Goal: Task Accomplishment & Management: Manage account settings

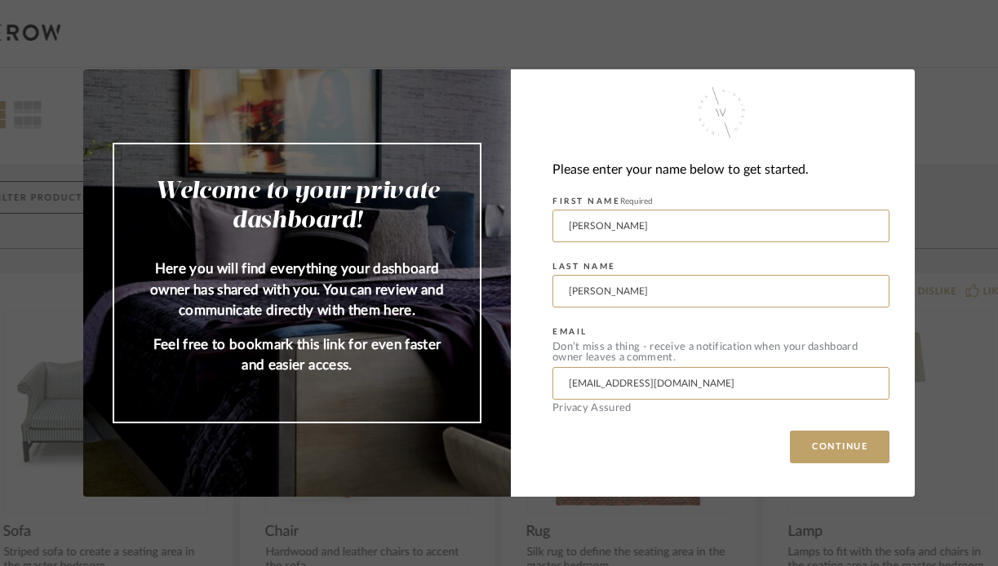
click at [858, 429] on div "Please enter your name below to get started. FIRST NAME Required [PERSON_NAME] …" at bounding box center [713, 282] width 404 height 427
click at [847, 450] on button "CONTINUE" at bounding box center [840, 447] width 100 height 33
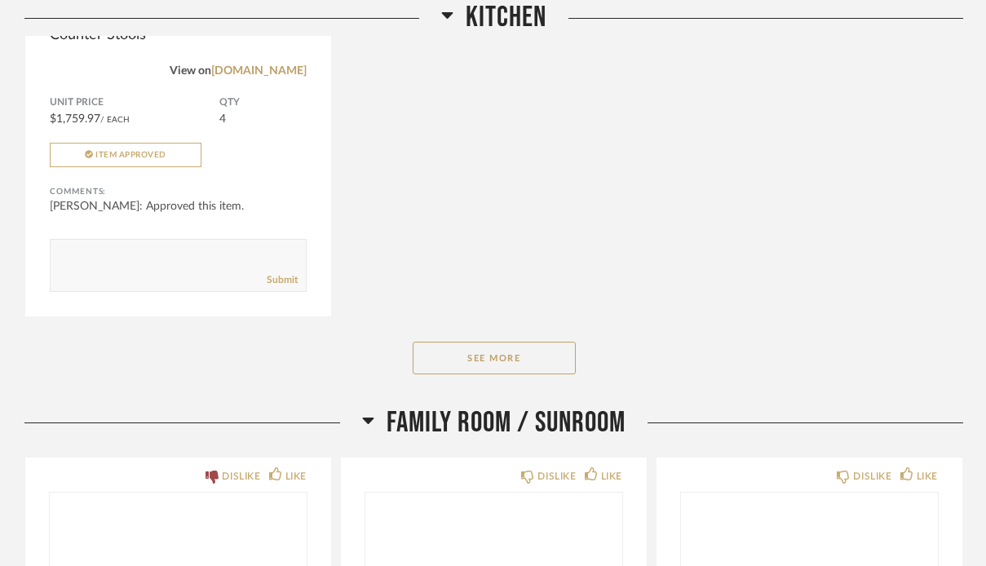
scroll to position [2945, 0]
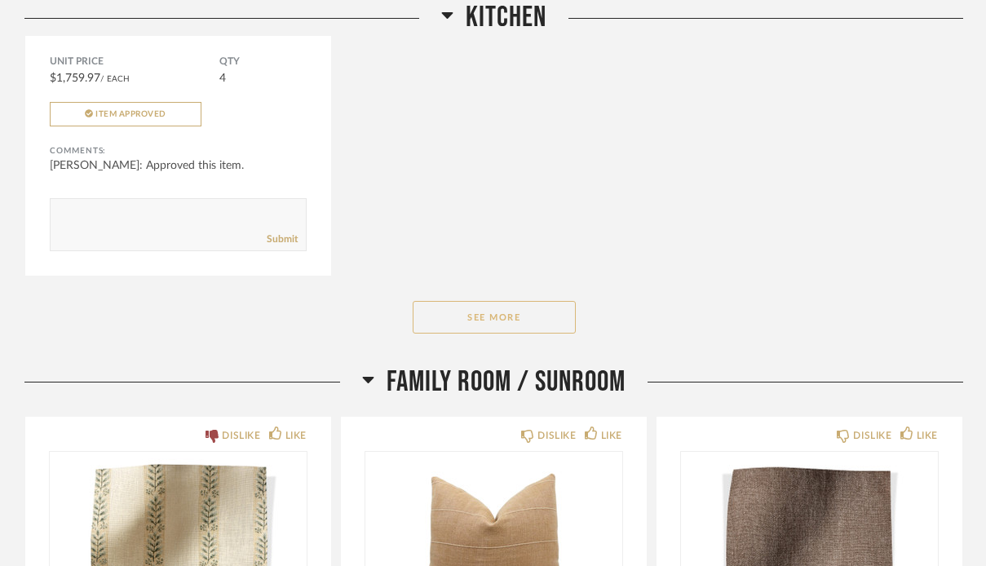
click at [521, 325] on button "See More" at bounding box center [494, 317] width 163 height 33
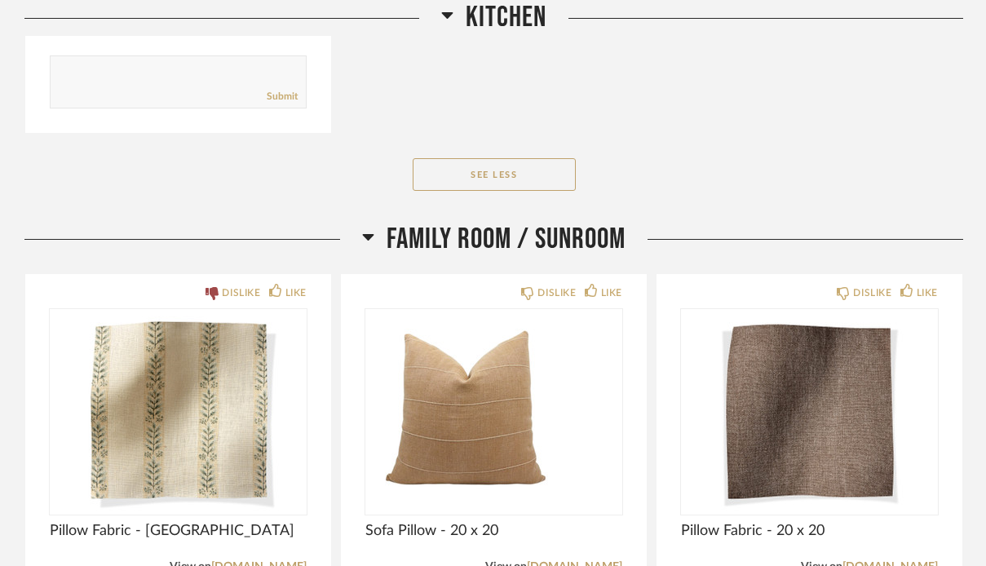
scroll to position [3663, 0]
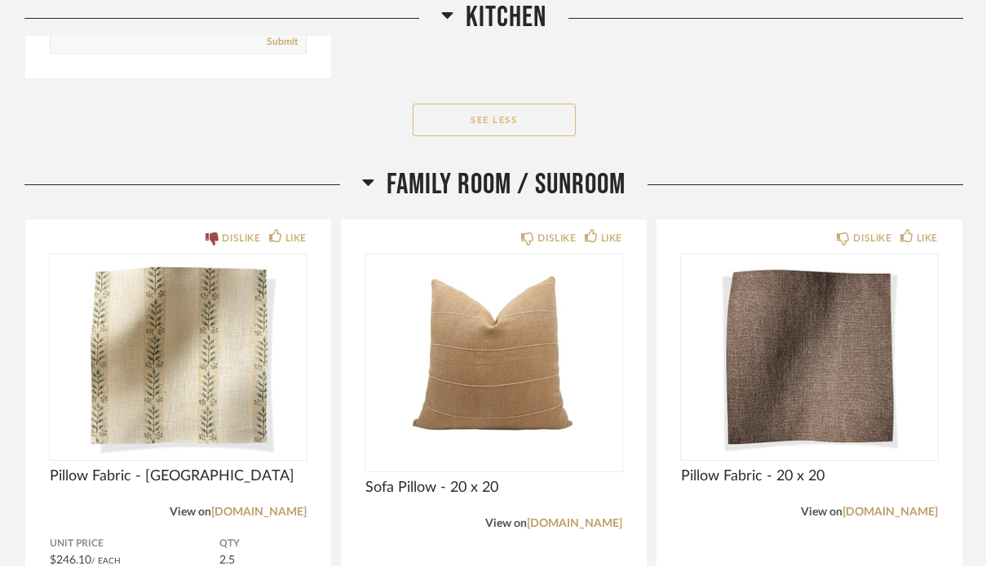
click at [538, 131] on button "See Less" at bounding box center [494, 120] width 163 height 33
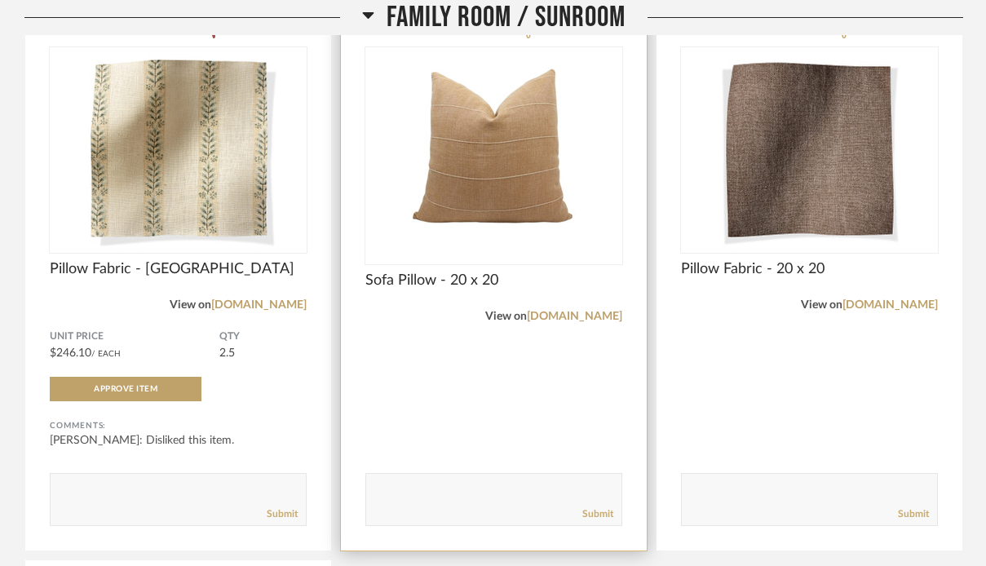
scroll to position [3351, 0]
click at [593, 310] on div "View on [DOMAIN_NAME]" at bounding box center [493, 316] width 257 height 18
click at [593, 315] on link "[DOMAIN_NAME]" at bounding box center [574, 315] width 95 height 11
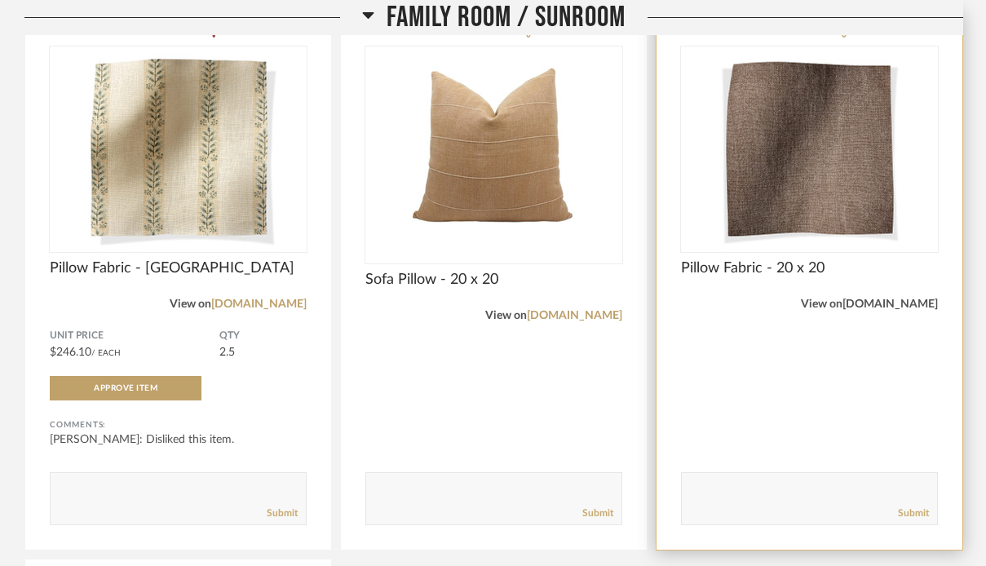
click at [901, 310] on link "[DOMAIN_NAME]" at bounding box center [890, 304] width 95 height 11
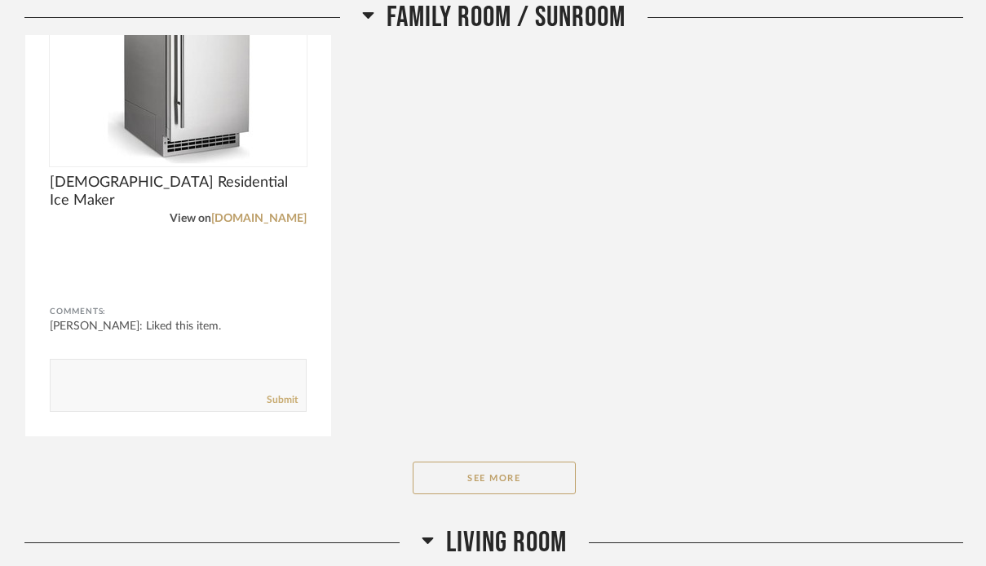
scroll to position [3993, 0]
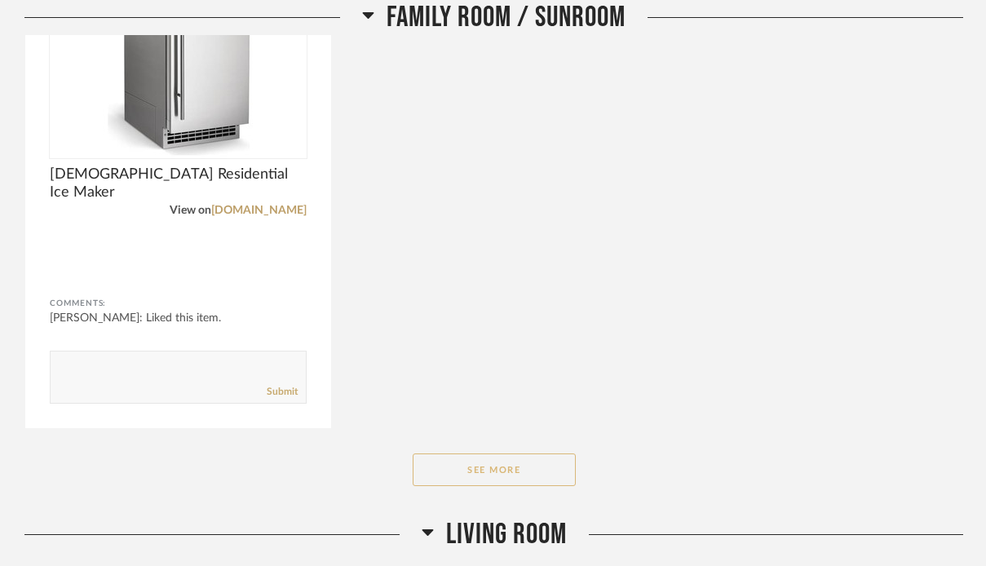
click at [475, 464] on button "See More" at bounding box center [494, 470] width 163 height 33
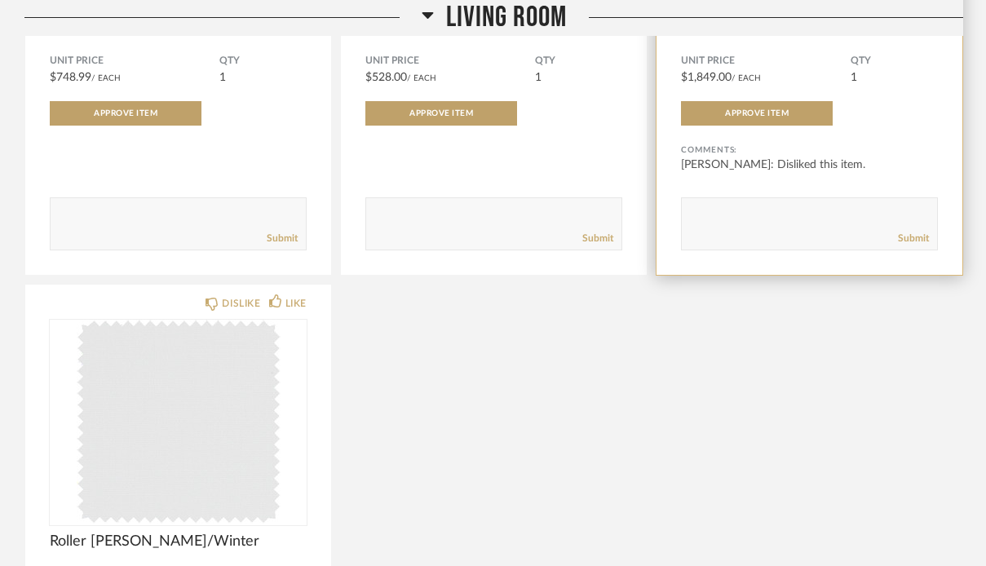
scroll to position [7683, 0]
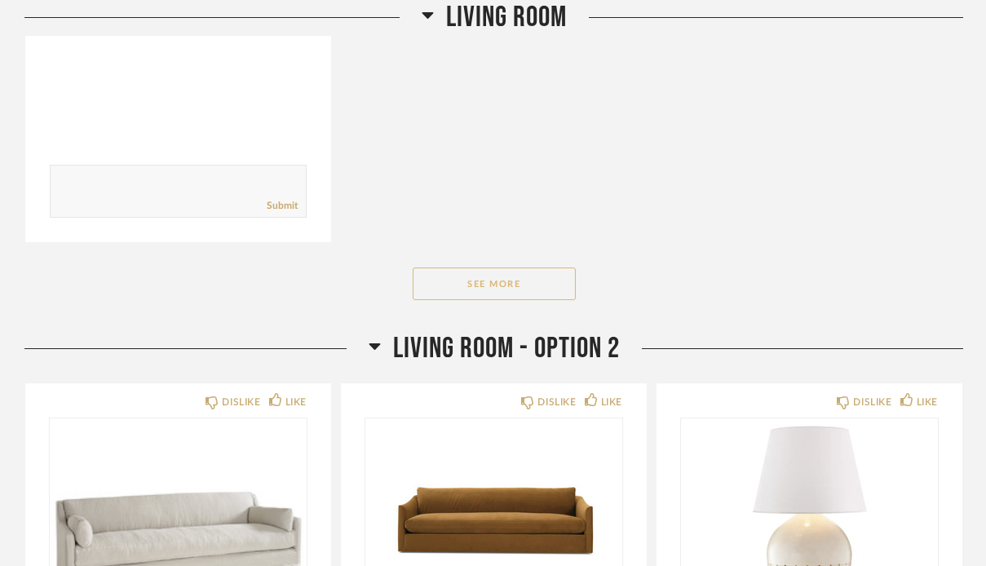
click at [542, 272] on button "See More" at bounding box center [494, 284] width 163 height 33
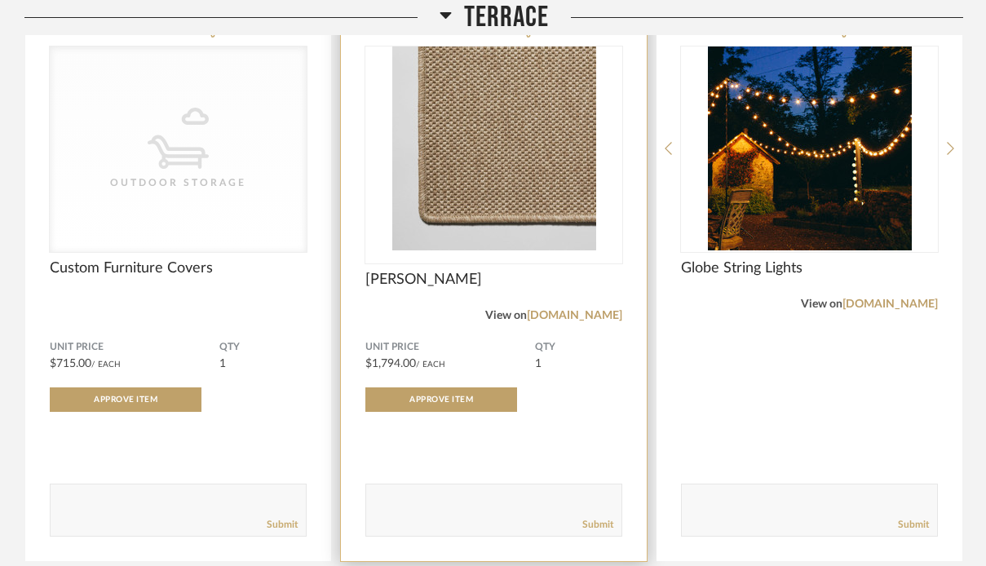
scroll to position [14572, 0]
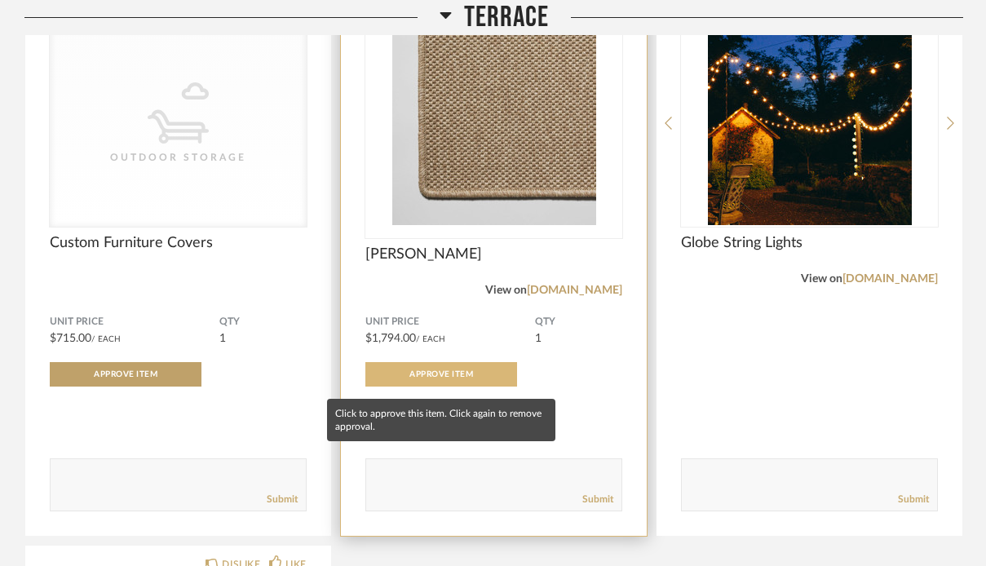
click at [421, 378] on span "Approve Item" at bounding box center [441, 374] width 64 height 8
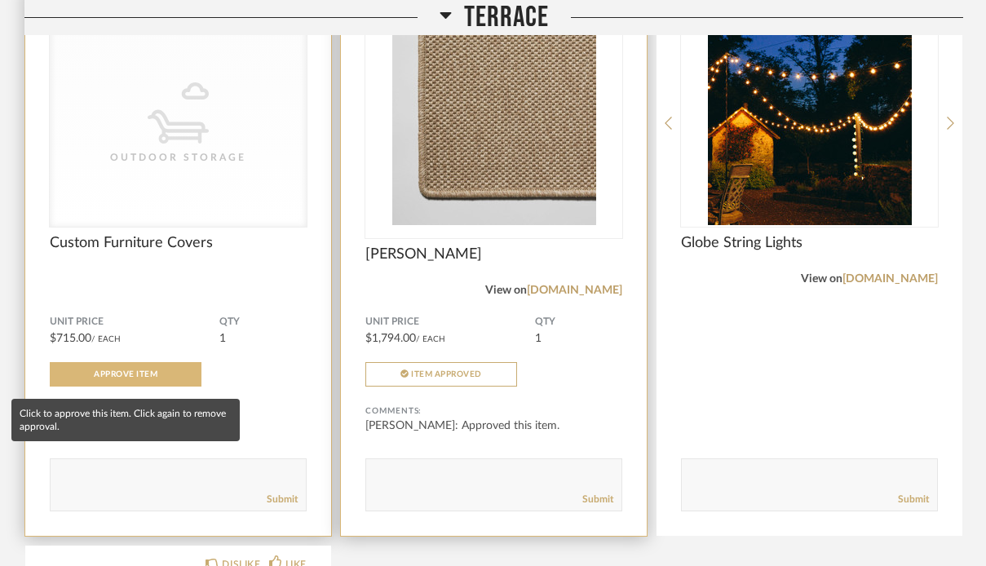
click at [149, 378] on span "Approve Item" at bounding box center [126, 374] width 64 height 8
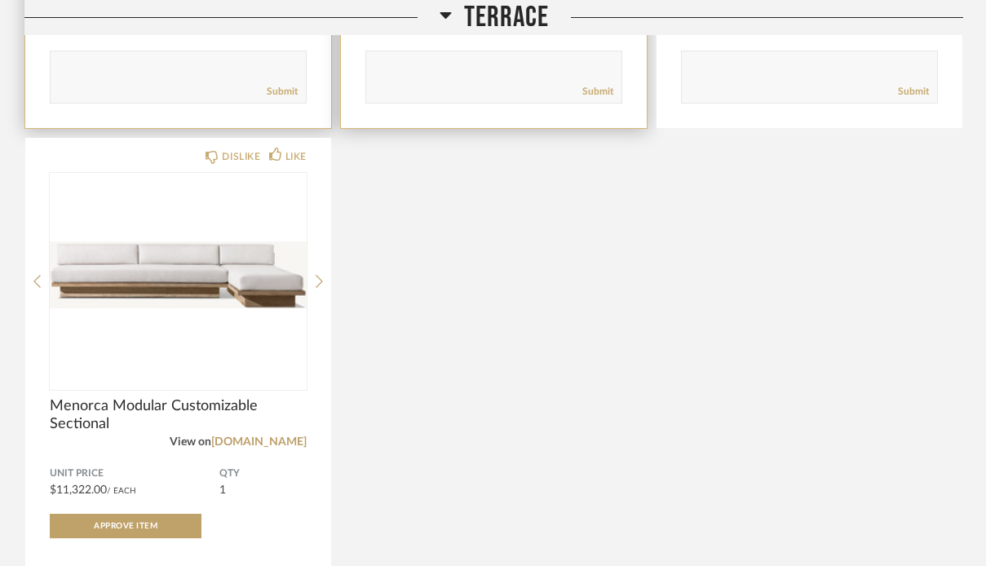
scroll to position [14974, 0]
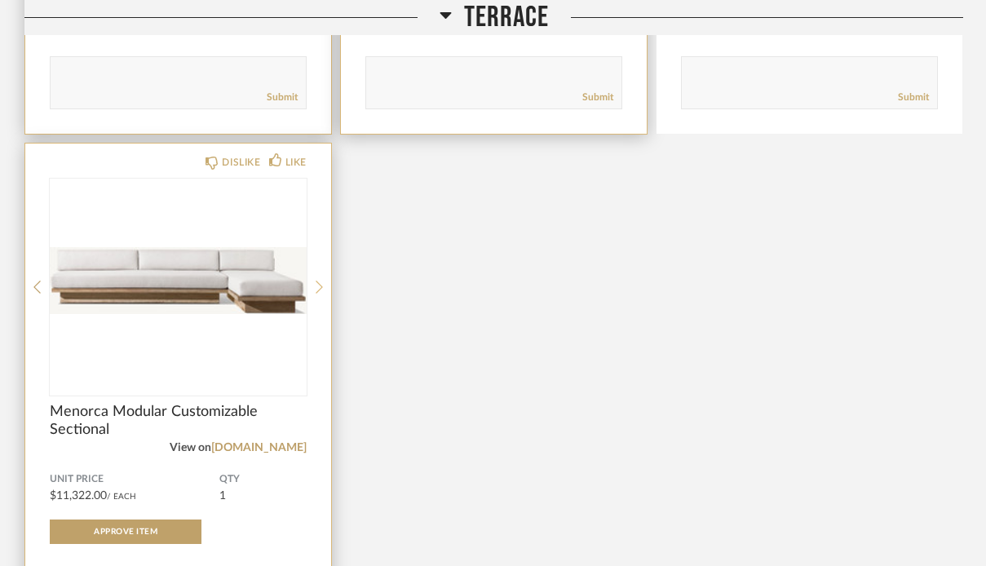
click at [316, 293] on icon at bounding box center [319, 287] width 7 height 15
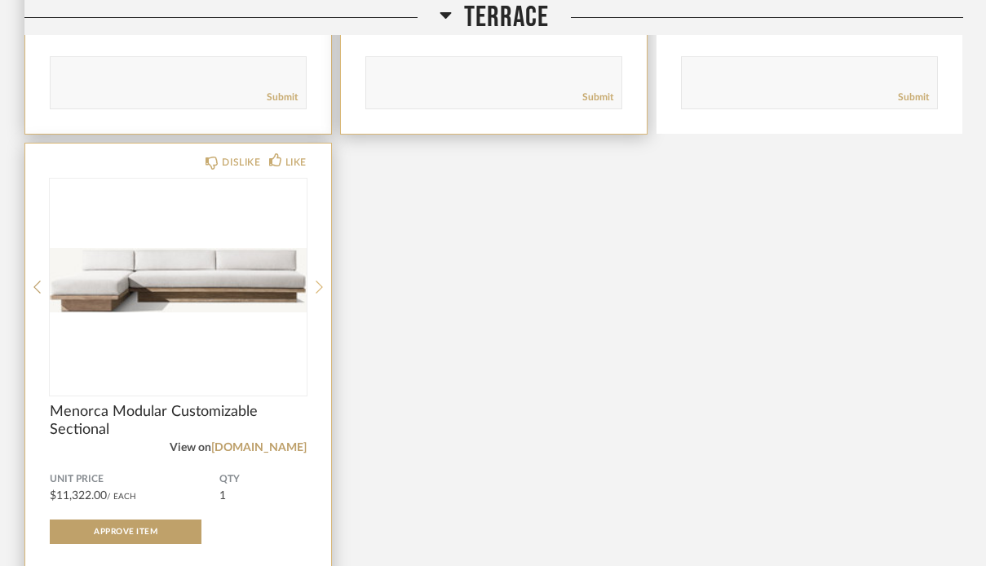
click at [316, 293] on icon at bounding box center [319, 287] width 7 height 15
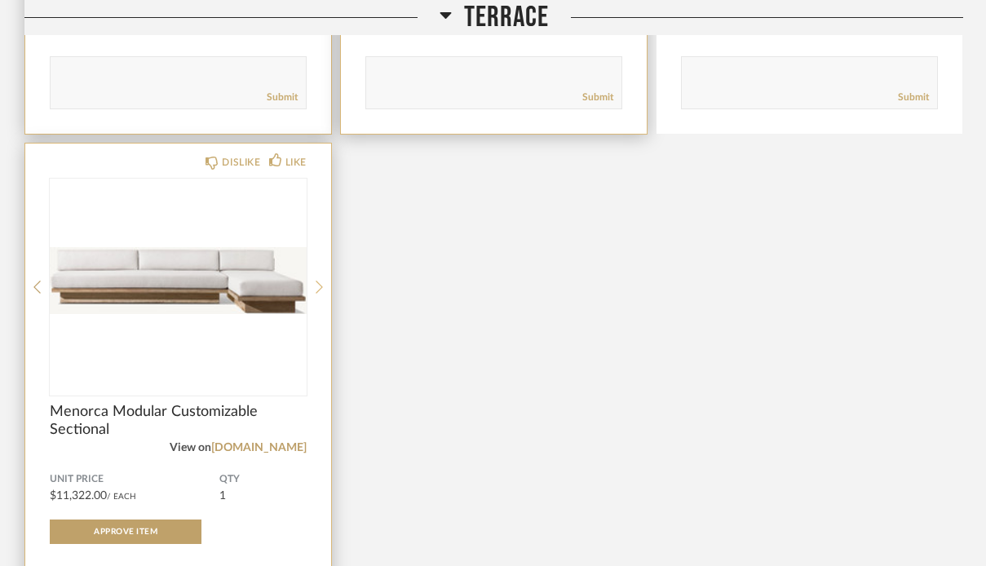
click at [316, 293] on icon at bounding box center [319, 287] width 7 height 15
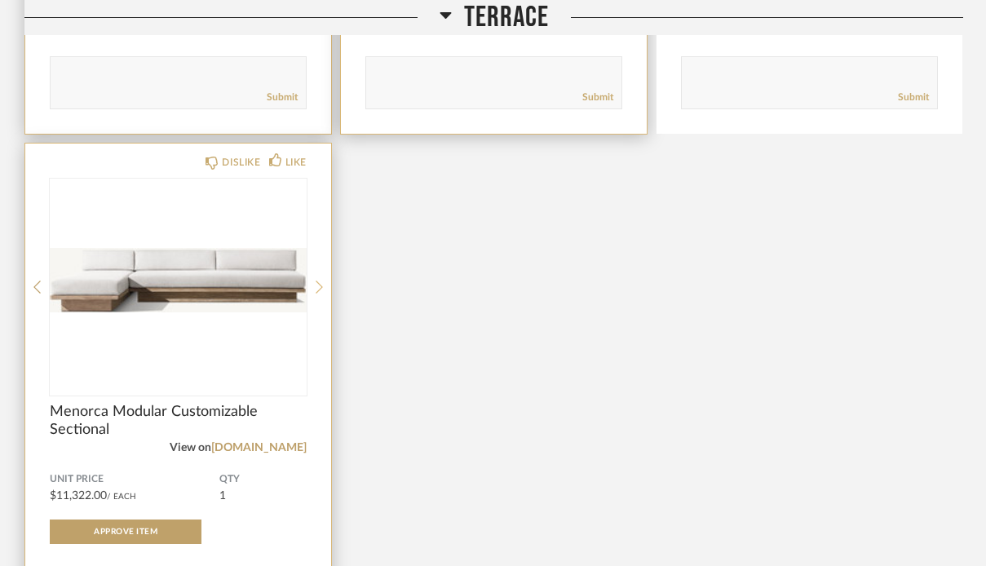
click at [316, 293] on icon at bounding box center [319, 287] width 7 height 15
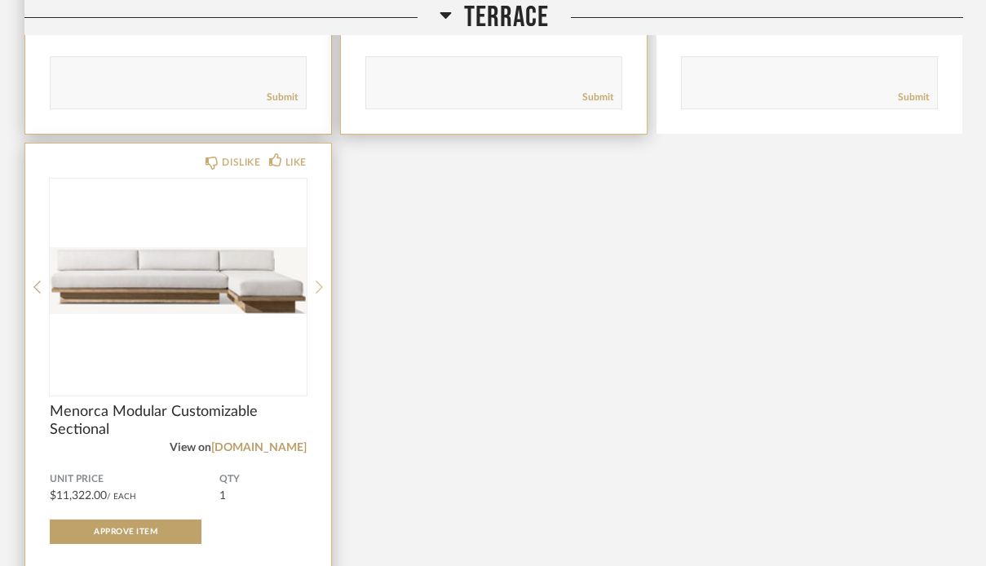
click at [316, 293] on icon at bounding box center [319, 287] width 7 height 15
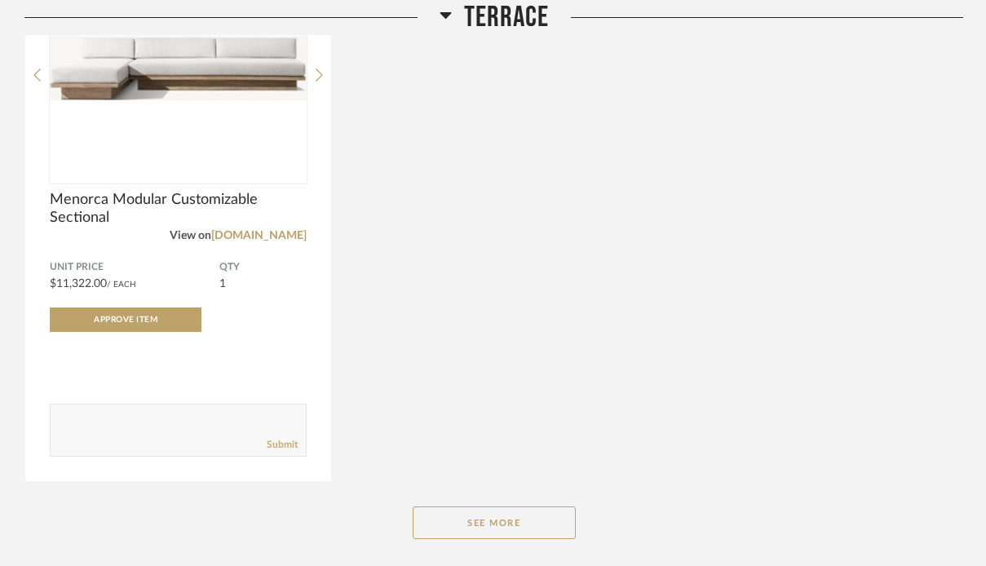
scroll to position [15223, 0]
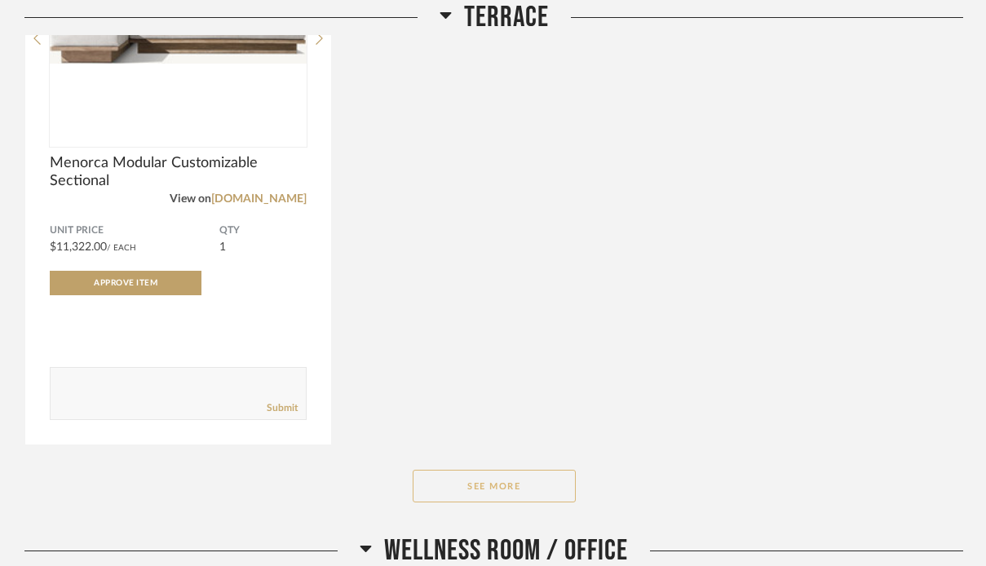
click at [516, 493] on button "See More" at bounding box center [494, 486] width 163 height 33
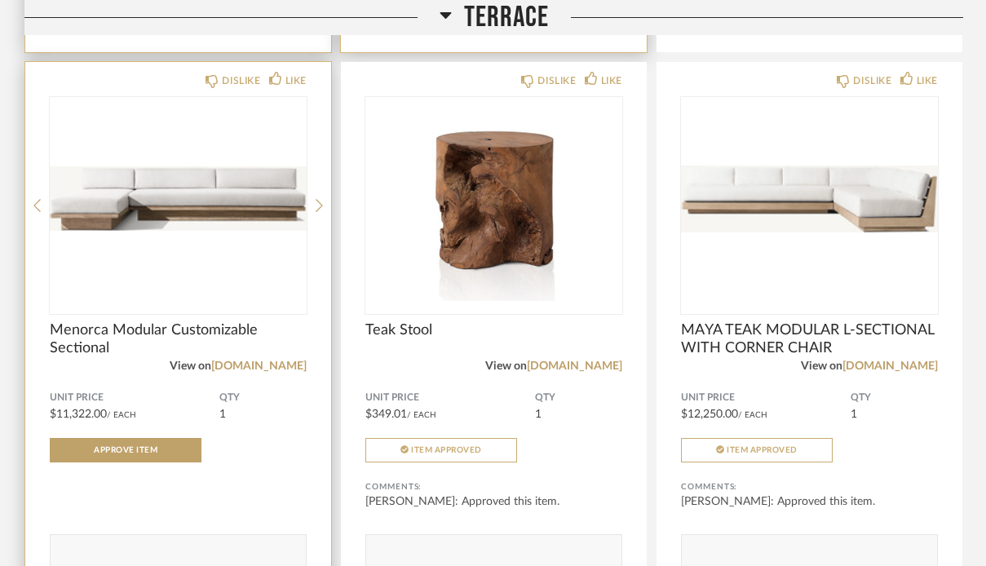
scroll to position [15054, 0]
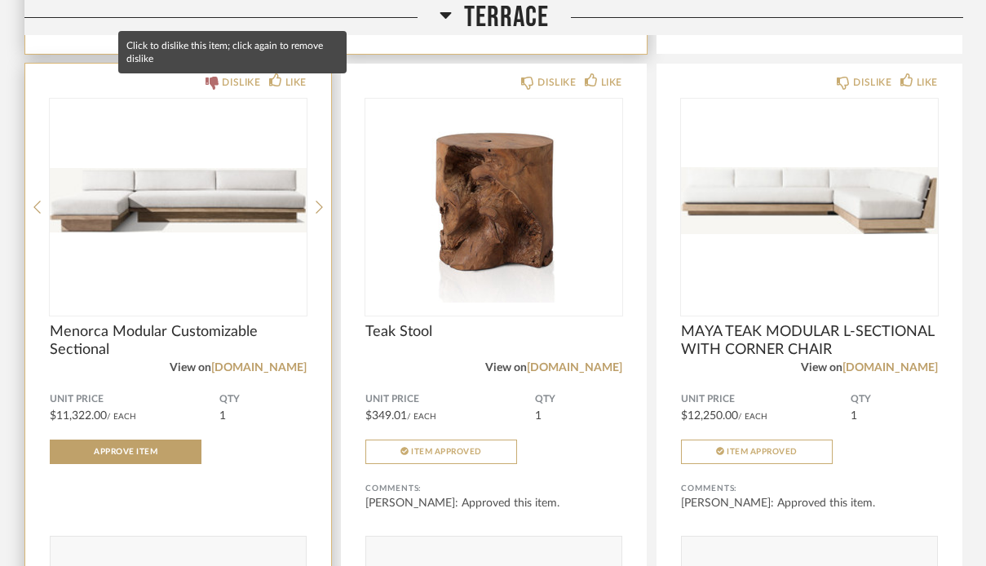
click at [222, 86] on div "DISLIKE" at bounding box center [241, 82] width 38 height 16
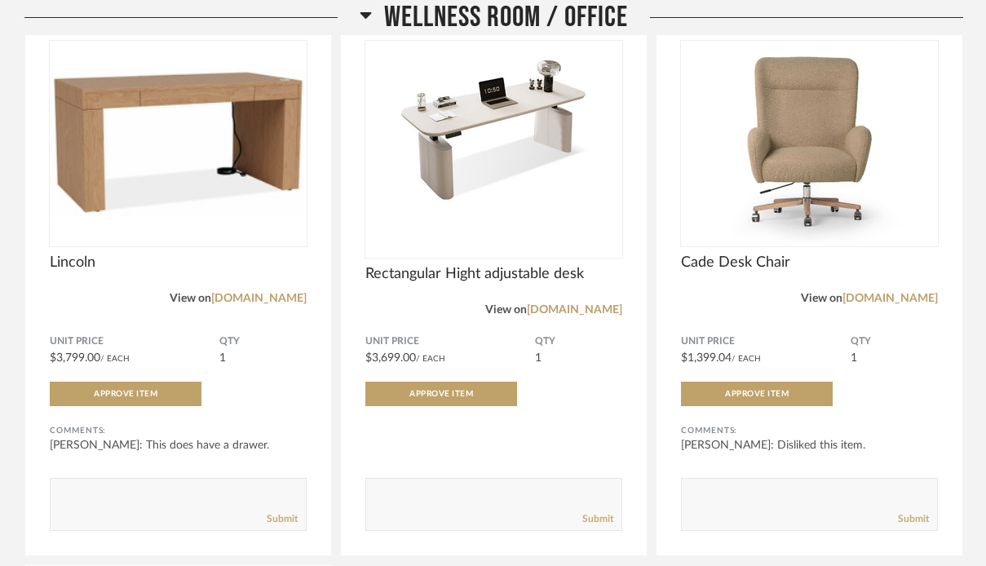
scroll to position [17445, 0]
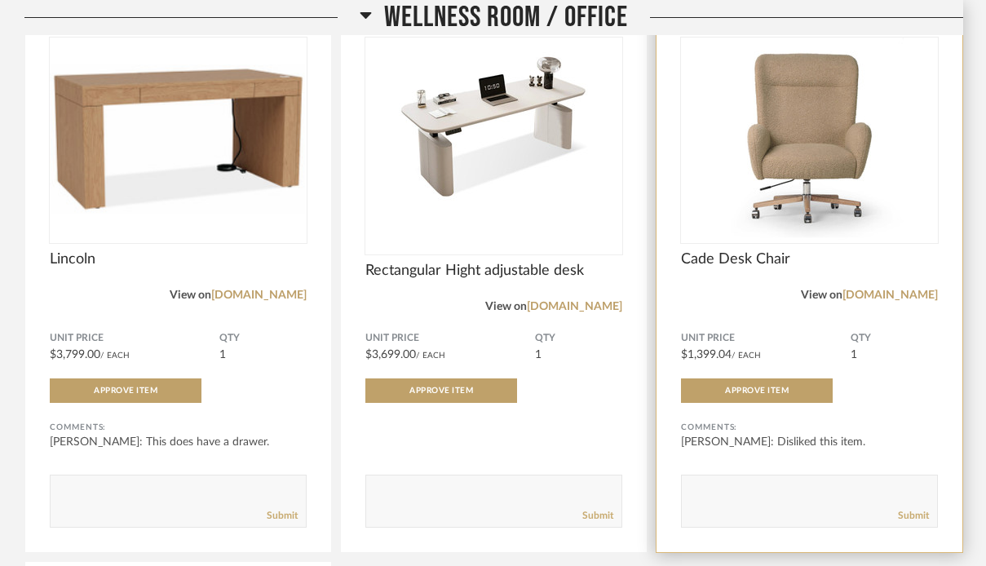
click at [749, 493] on textarea at bounding box center [809, 494] width 255 height 22
type textarea "We do not need a chair, will bring over my own"
click at [902, 520] on link "Submit" at bounding box center [913, 516] width 31 height 14
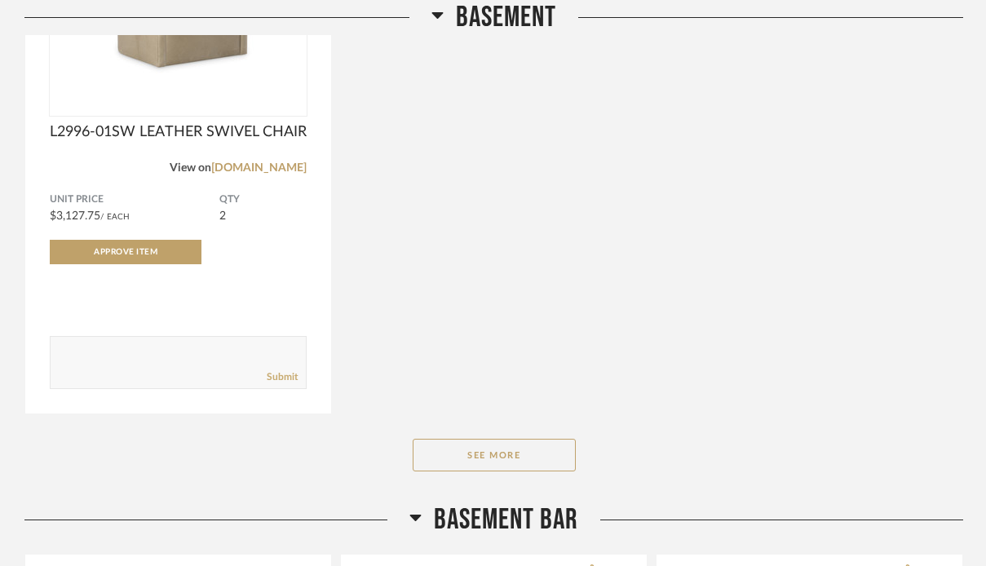
scroll to position [21798, 0]
click at [498, 462] on button "See More" at bounding box center [494, 453] width 163 height 33
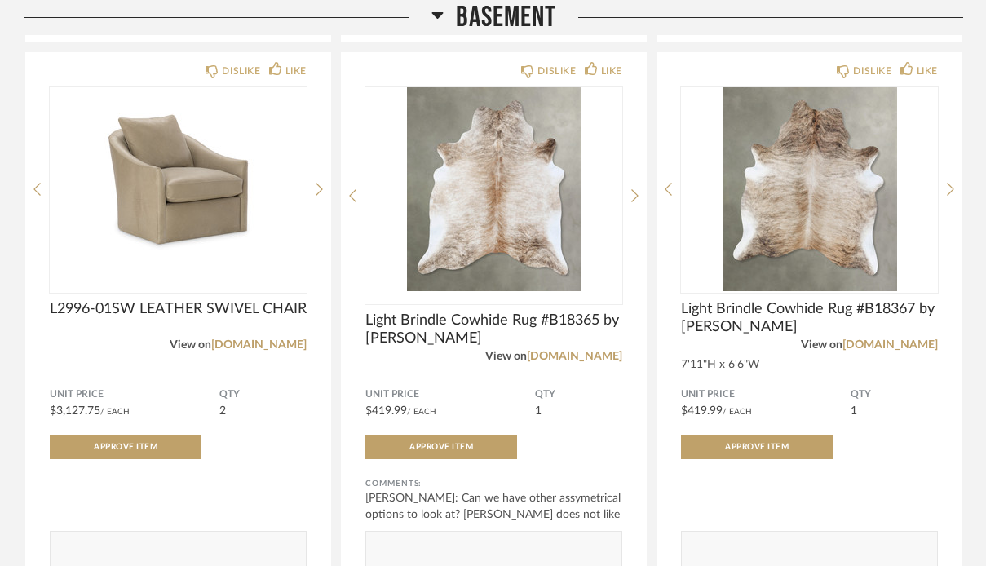
scroll to position [21621, 0]
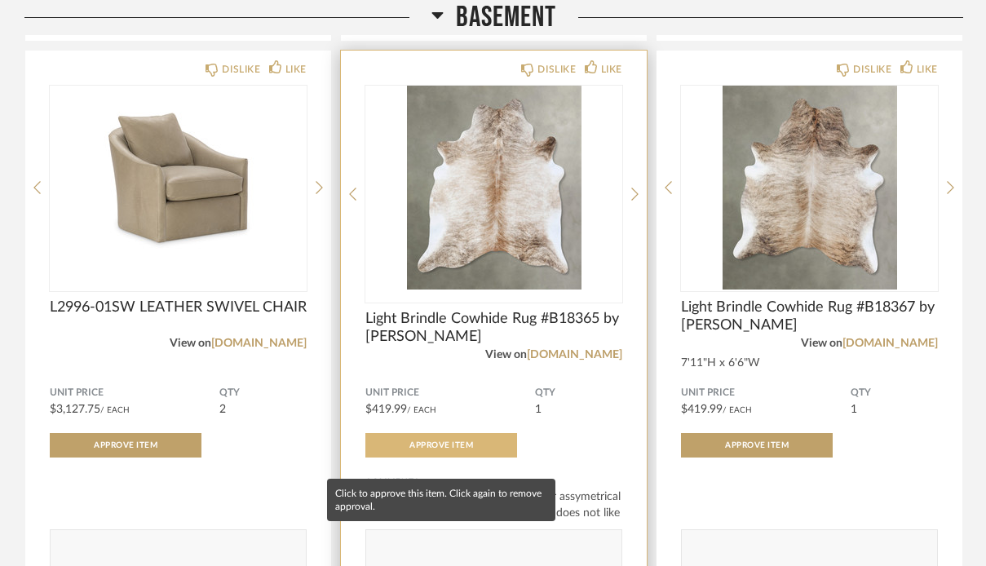
click at [454, 458] on button "Approve Item" at bounding box center [441, 445] width 152 height 24
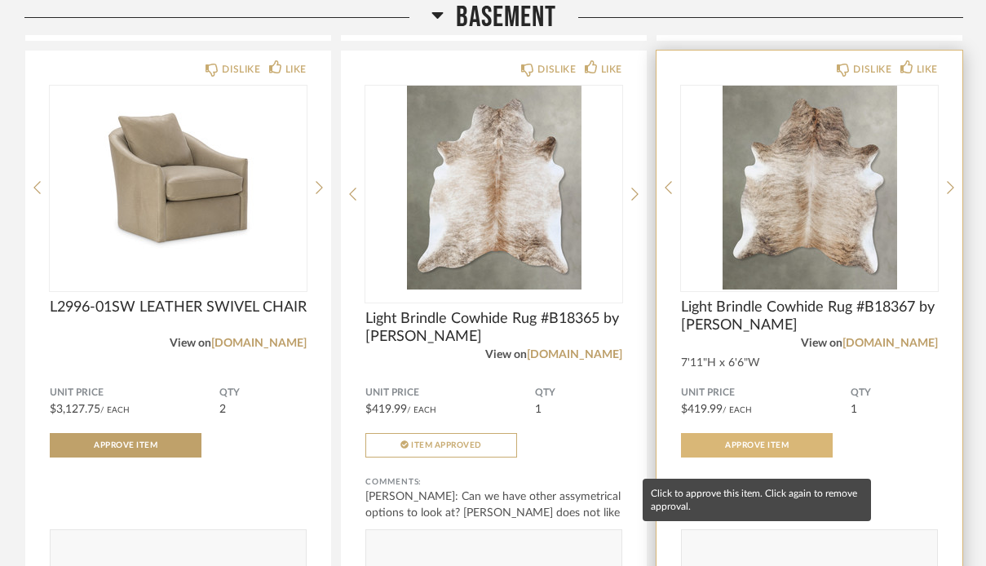
click at [728, 449] on span "Approve Item" at bounding box center [757, 445] width 64 height 8
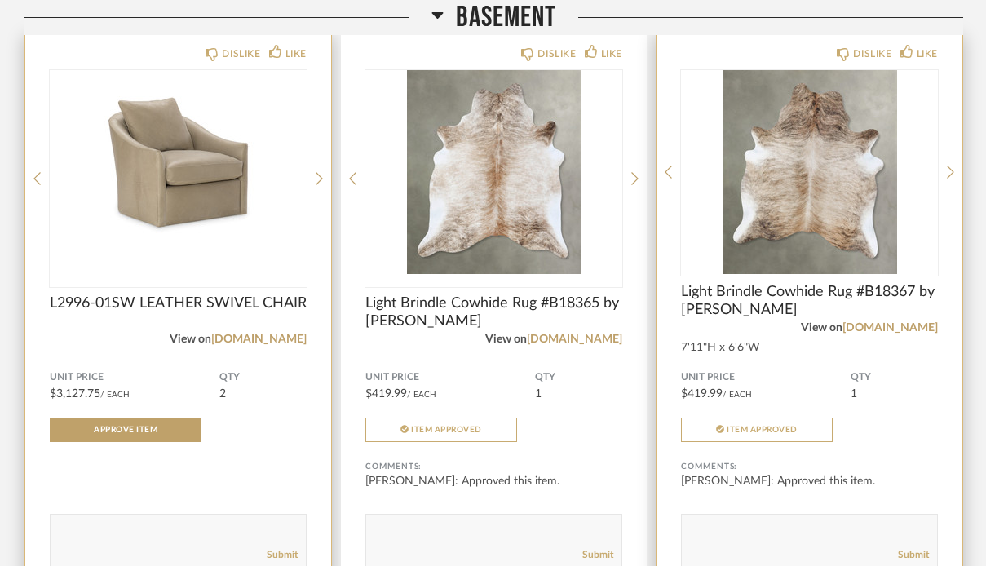
scroll to position [21576, 0]
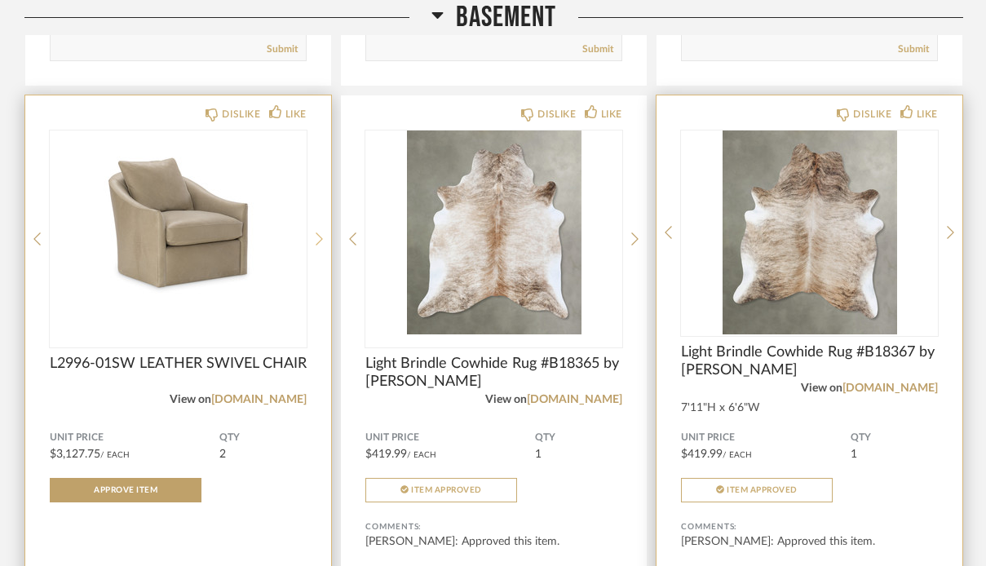
click at [316, 246] on icon at bounding box center [319, 239] width 7 height 15
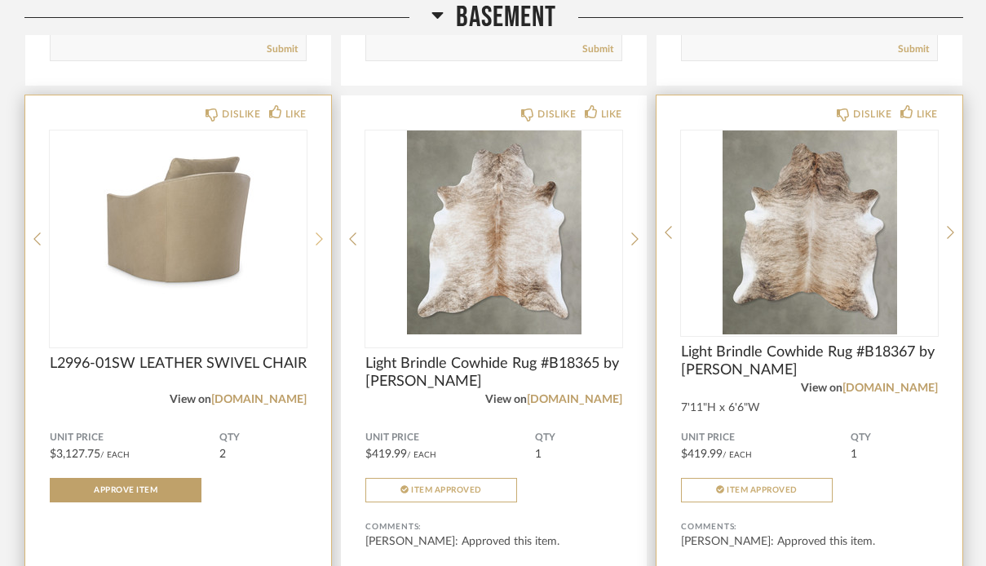
click at [316, 246] on icon at bounding box center [319, 239] width 7 height 15
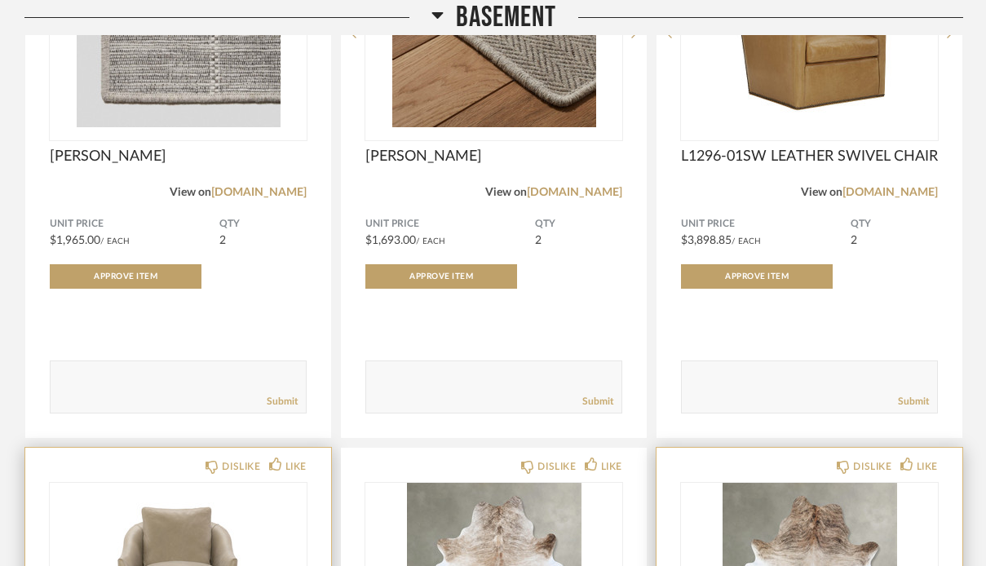
scroll to position [21152, 0]
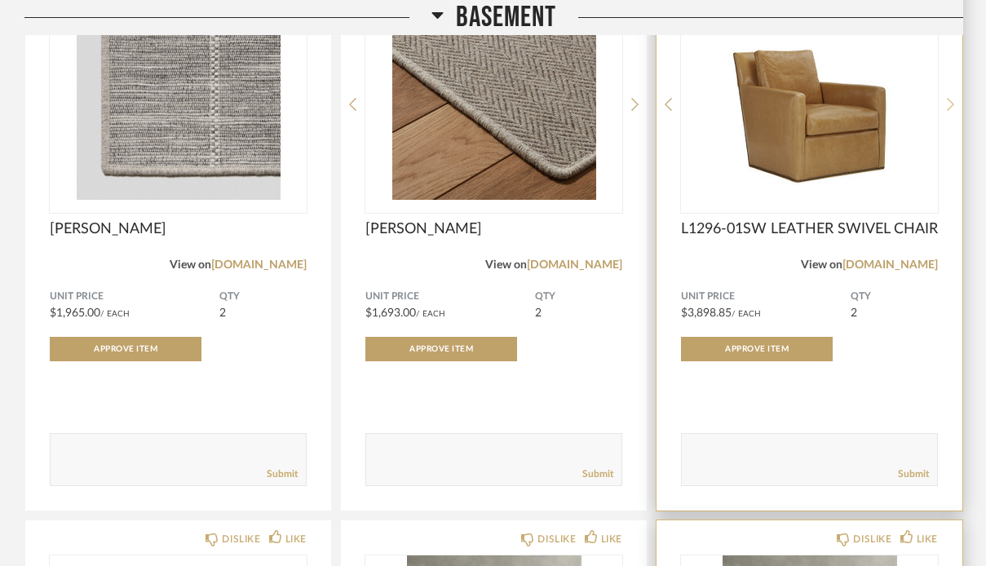
click at [949, 125] on div at bounding box center [950, 104] width 7 height 217
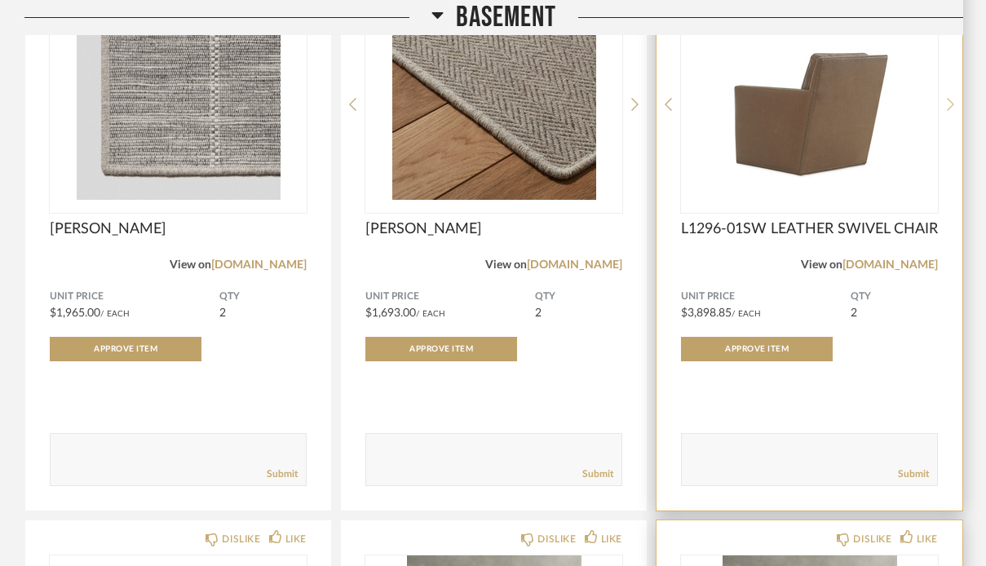
click at [948, 112] on icon at bounding box center [950, 104] width 7 height 15
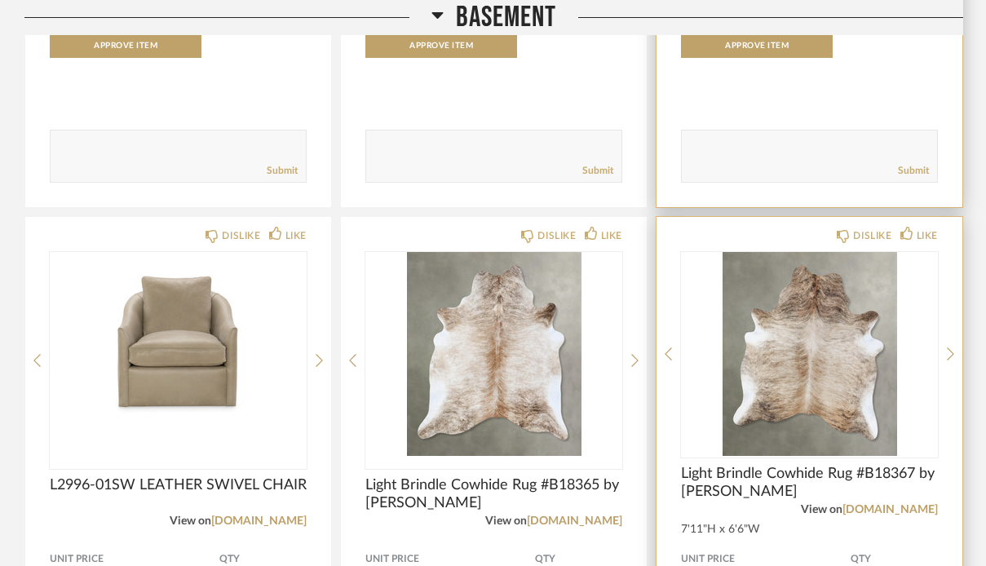
scroll to position [21457, 0]
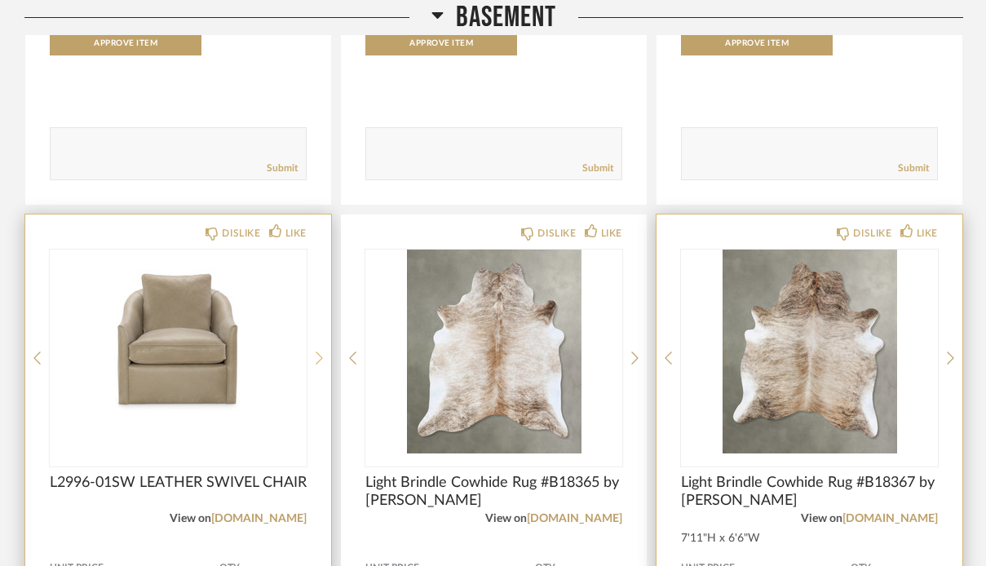
click at [317, 365] on icon at bounding box center [319, 358] width 7 height 15
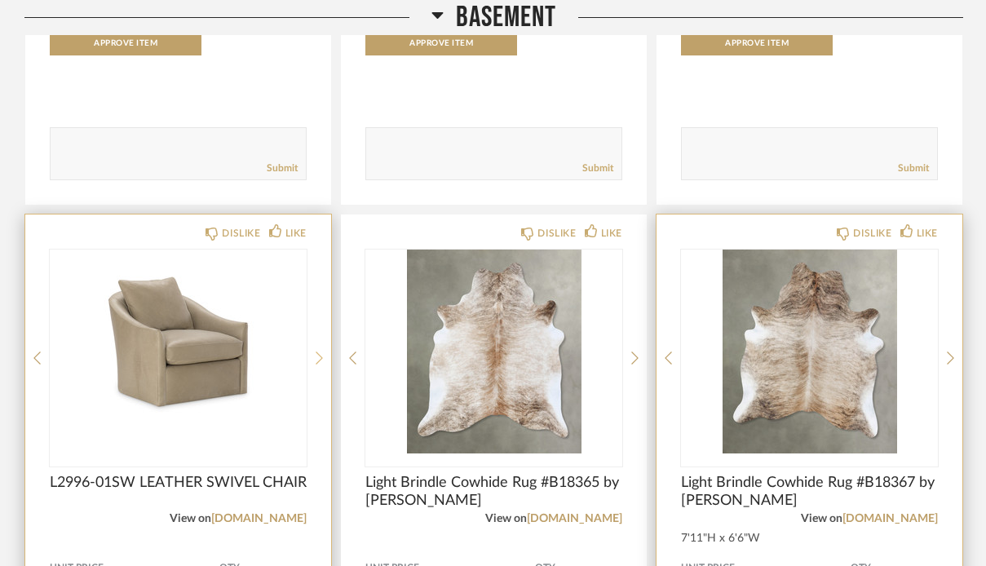
click at [317, 365] on icon at bounding box center [319, 358] width 7 height 15
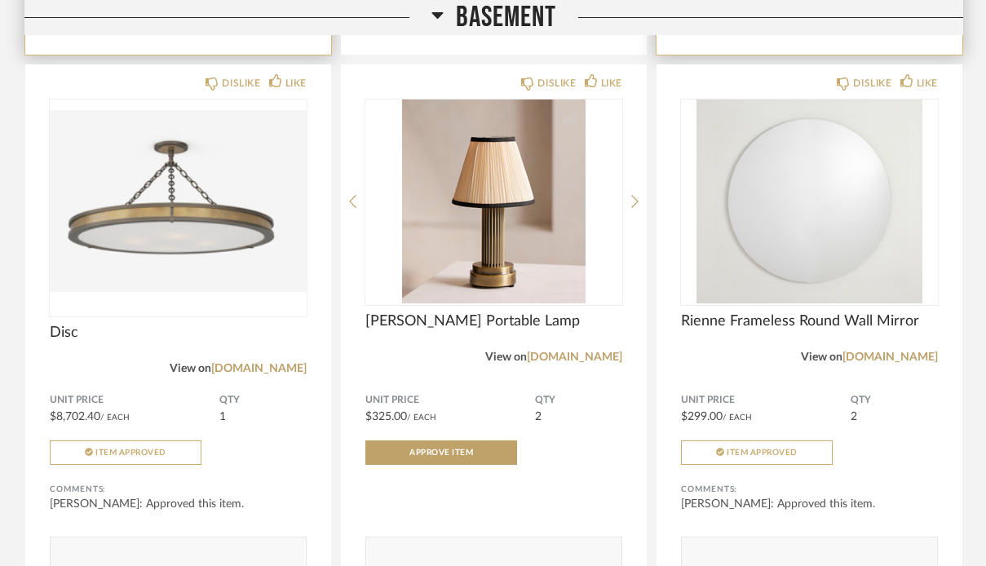
scroll to position [22186, 0]
click at [316, 368] on div "DISLIKE LIKE Disc View on [DOMAIN_NAME] Unit Price $8,702.40 / Each QTY 1 Item …" at bounding box center [178, 339] width 306 height 550
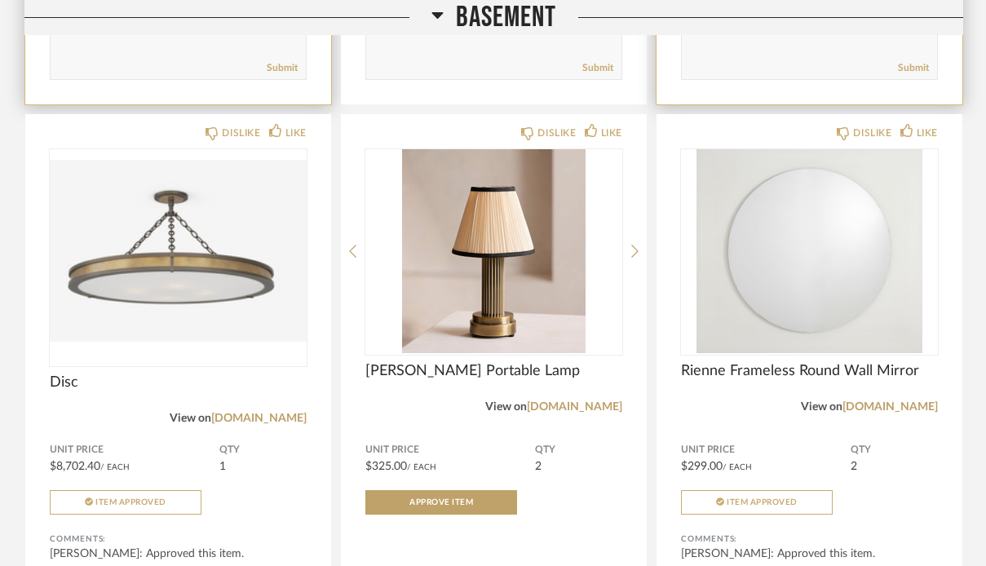
scroll to position [22138, 0]
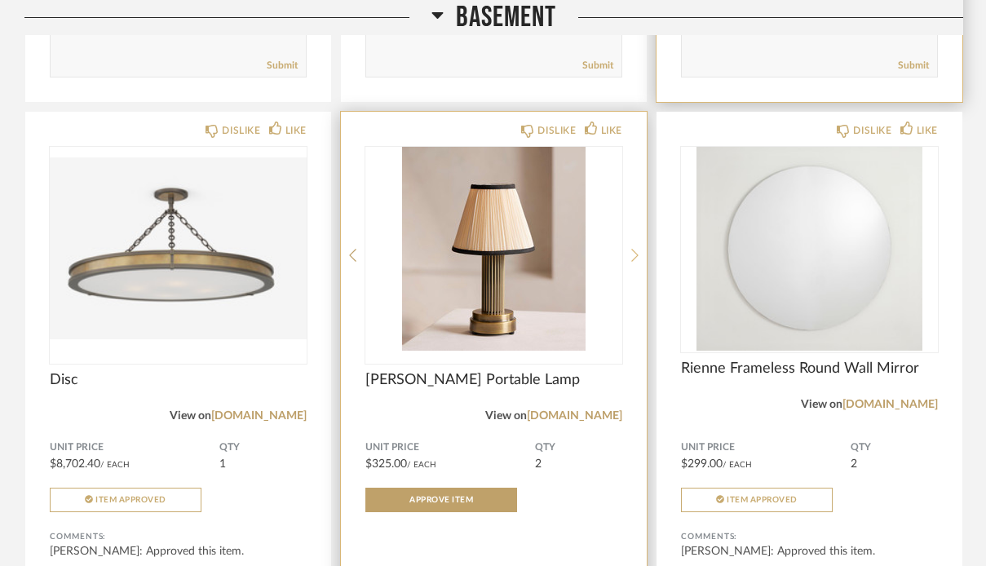
click at [636, 262] on icon at bounding box center [634, 255] width 7 height 13
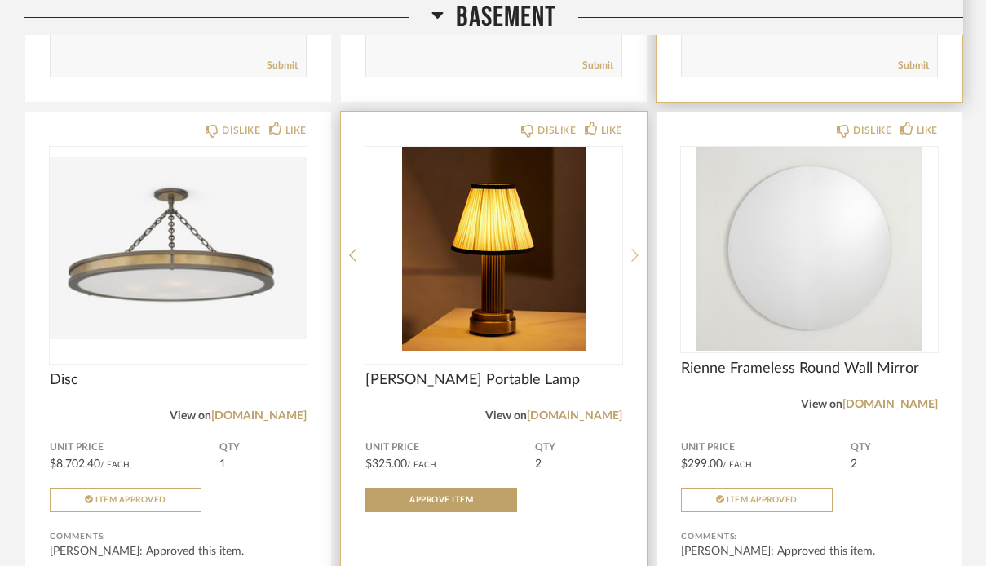
click at [636, 262] on icon at bounding box center [634, 255] width 7 height 13
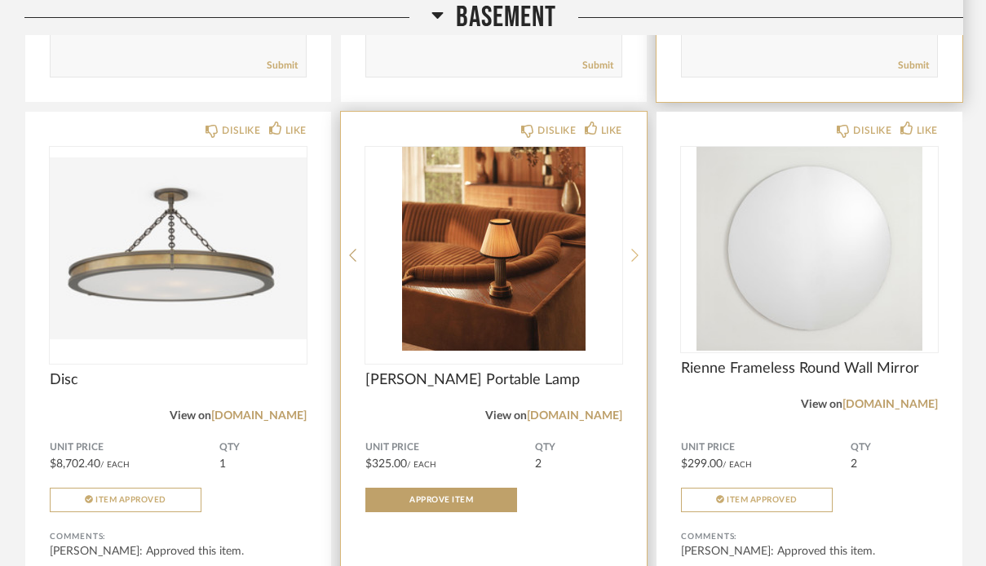
click at [636, 262] on icon at bounding box center [634, 255] width 7 height 13
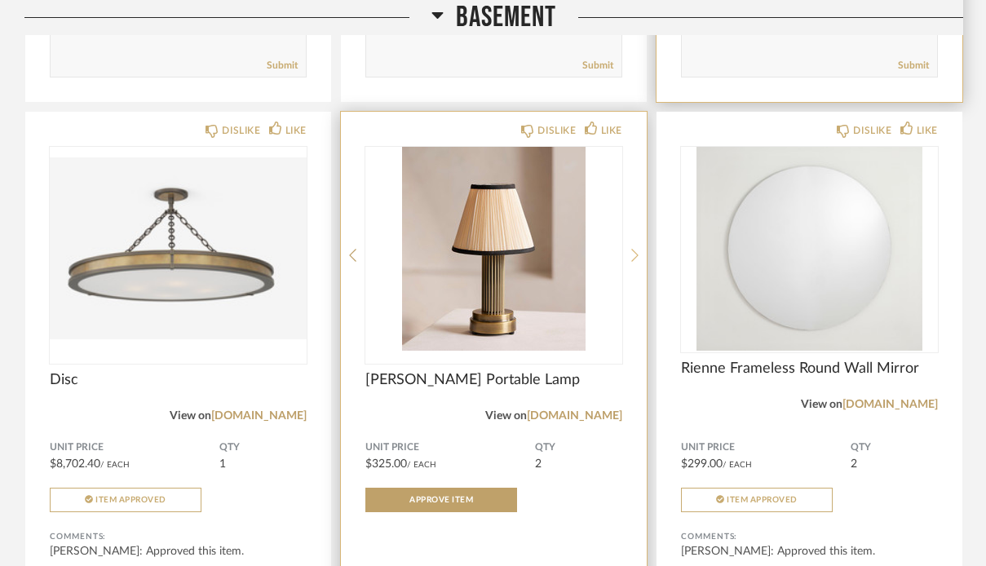
click at [636, 262] on icon at bounding box center [634, 255] width 7 height 13
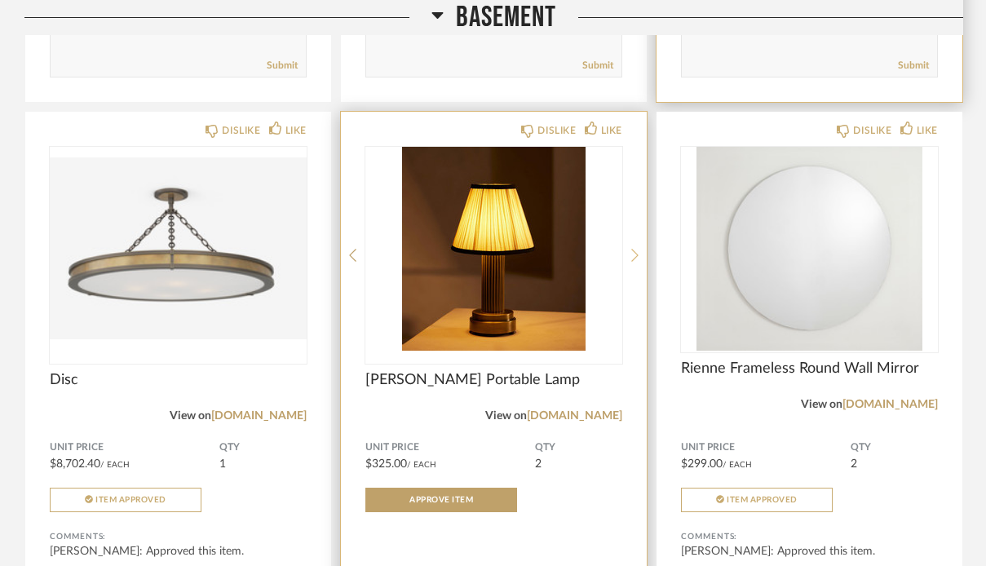
click at [636, 262] on icon at bounding box center [634, 255] width 7 height 13
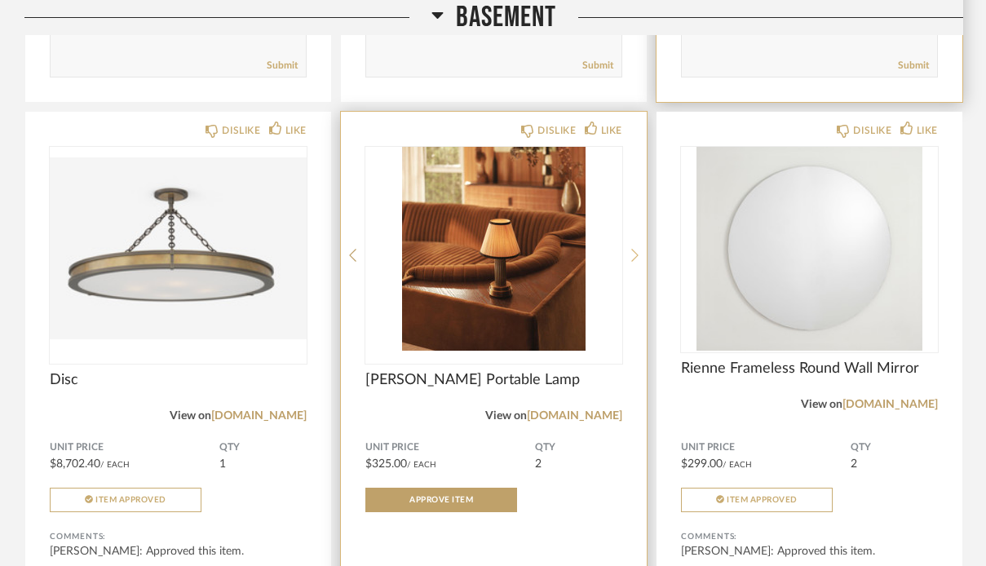
click at [636, 262] on icon at bounding box center [634, 255] width 7 height 13
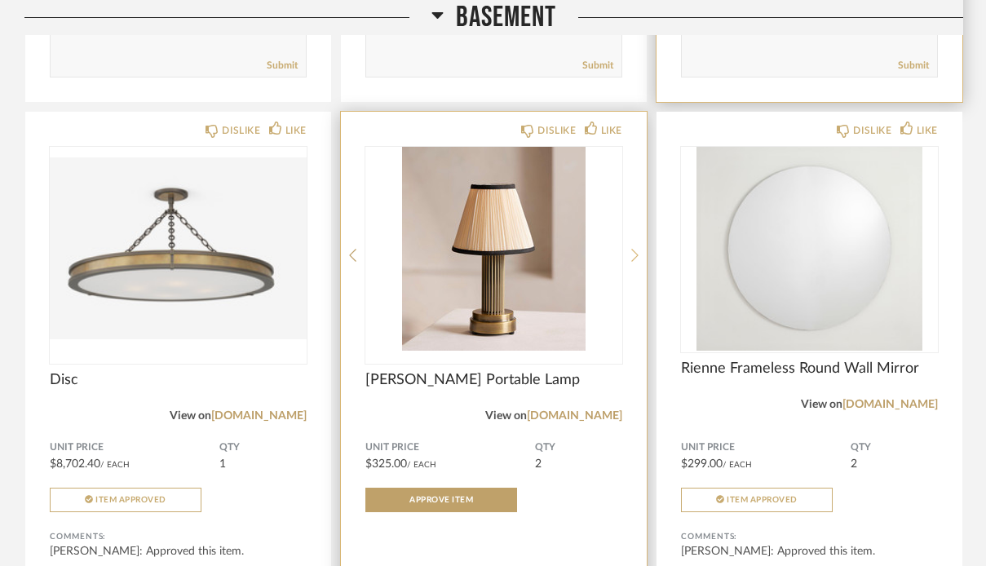
click at [636, 262] on icon at bounding box center [634, 255] width 7 height 13
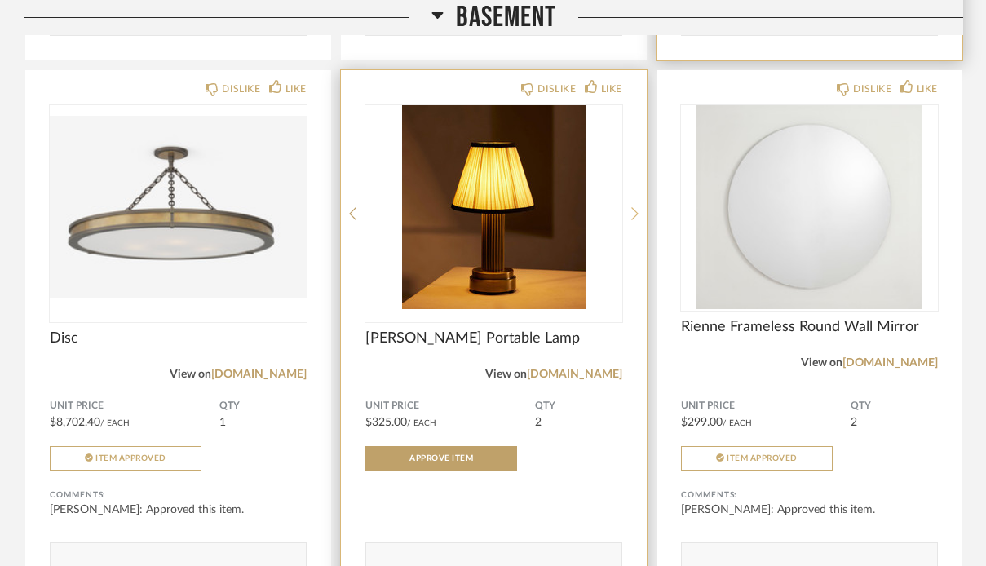
scroll to position [22186, 0]
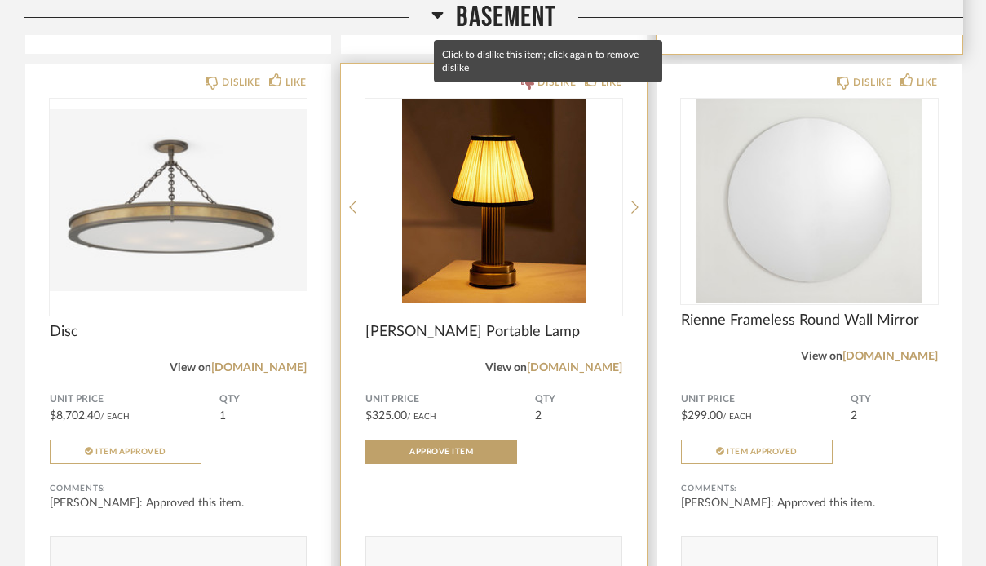
click at [523, 90] on icon at bounding box center [527, 83] width 13 height 13
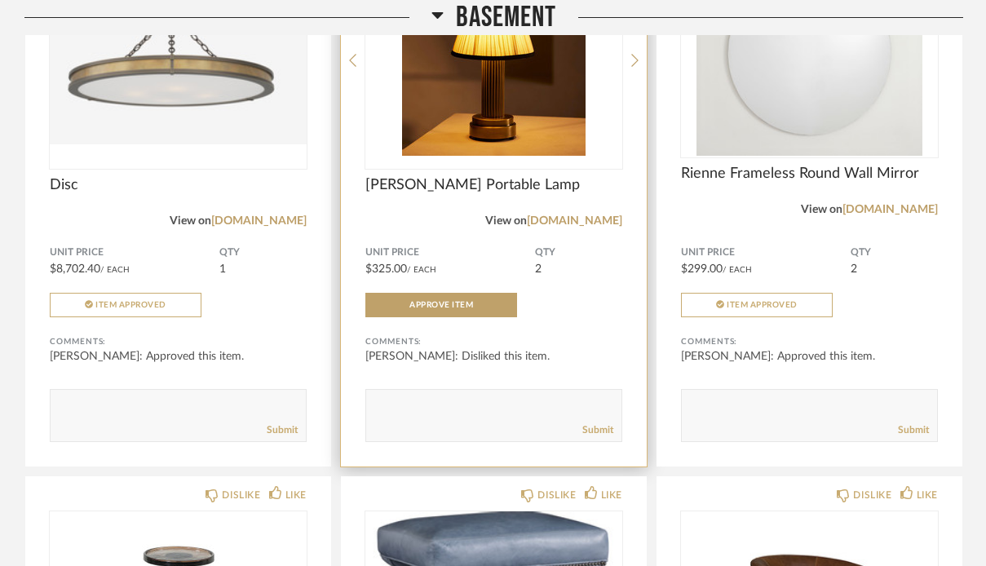
scroll to position [22390, 0]
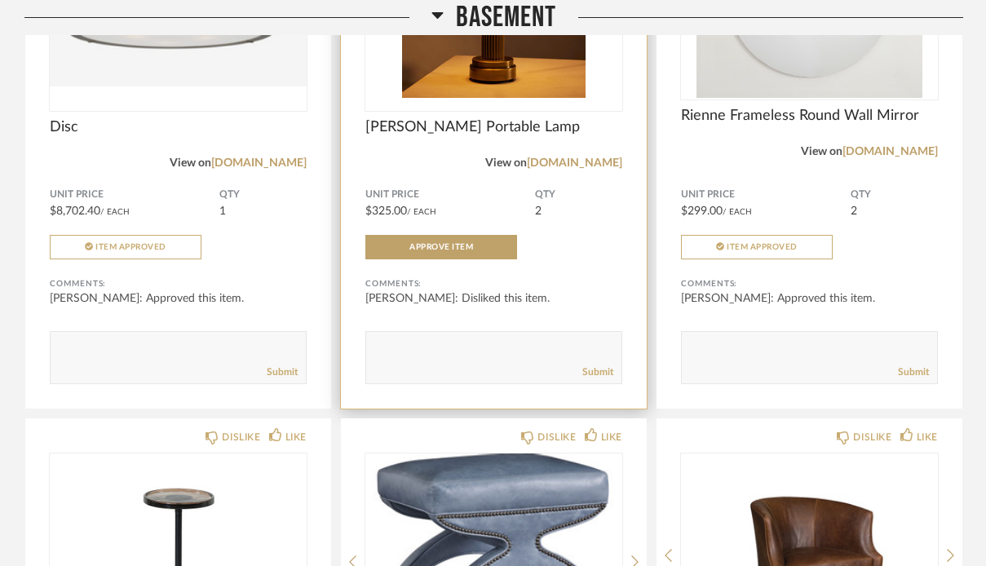
click at [538, 361] on textarea at bounding box center [493, 350] width 255 height 22
type textarea "We will hold off on these for now, and maybe order once we are using the room. …"
click at [592, 379] on link "Submit" at bounding box center [597, 372] width 31 height 14
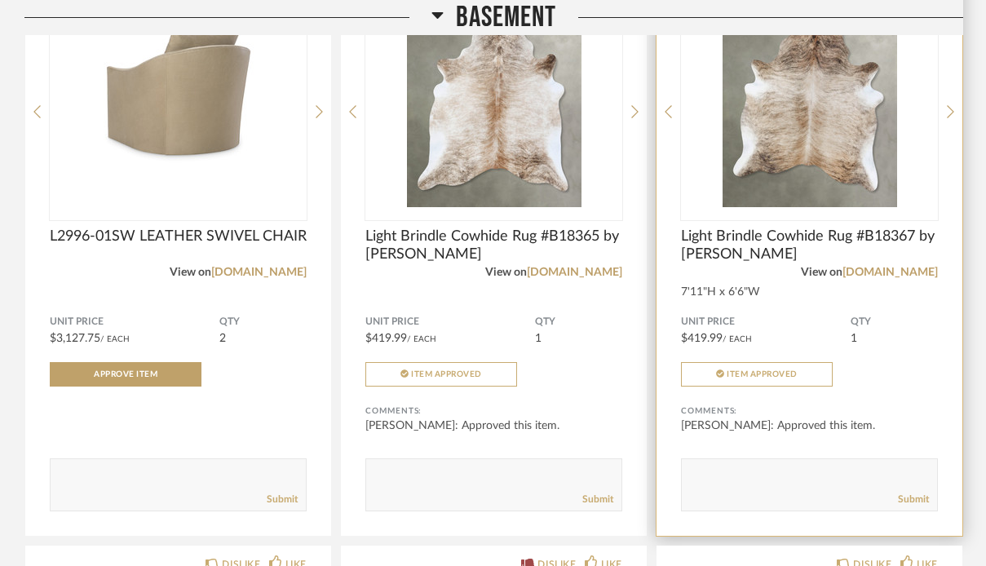
scroll to position [21712, 0]
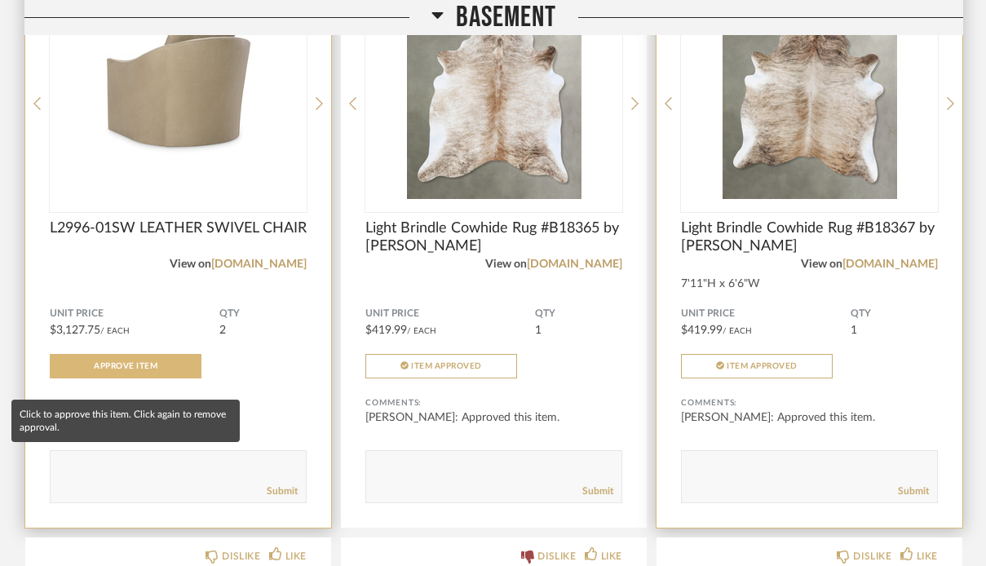
click at [92, 378] on button "Approve Item" at bounding box center [126, 366] width 152 height 24
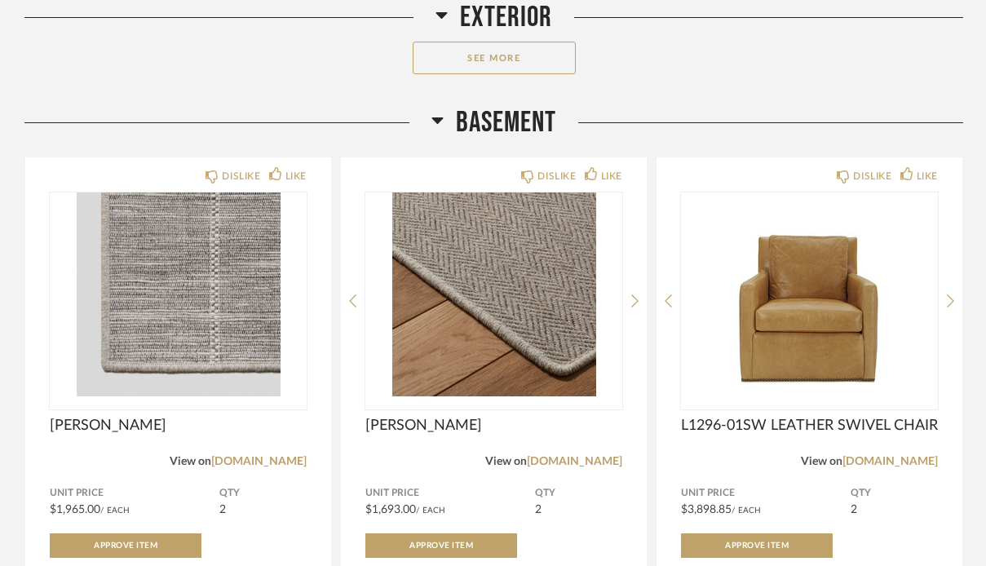
scroll to position [20956, 0]
click at [435, 126] on icon at bounding box center [437, 119] width 12 height 20
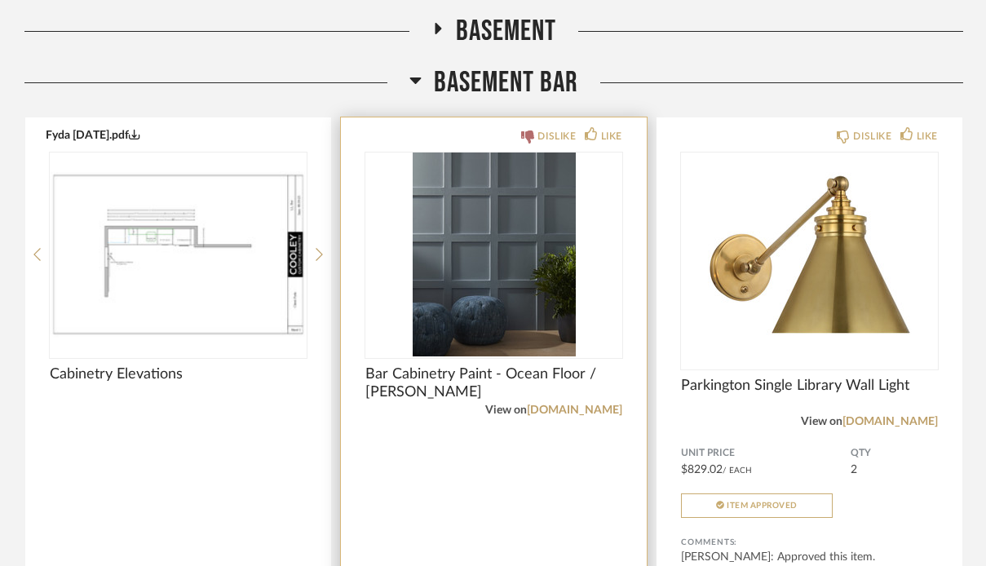
scroll to position [21040, 0]
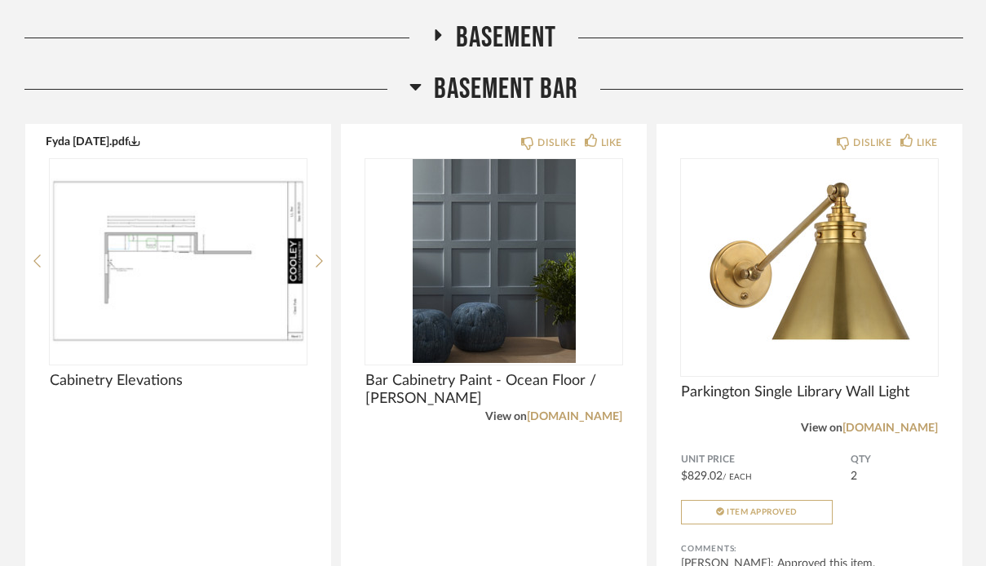
click at [413, 91] on icon at bounding box center [415, 87] width 11 height 7
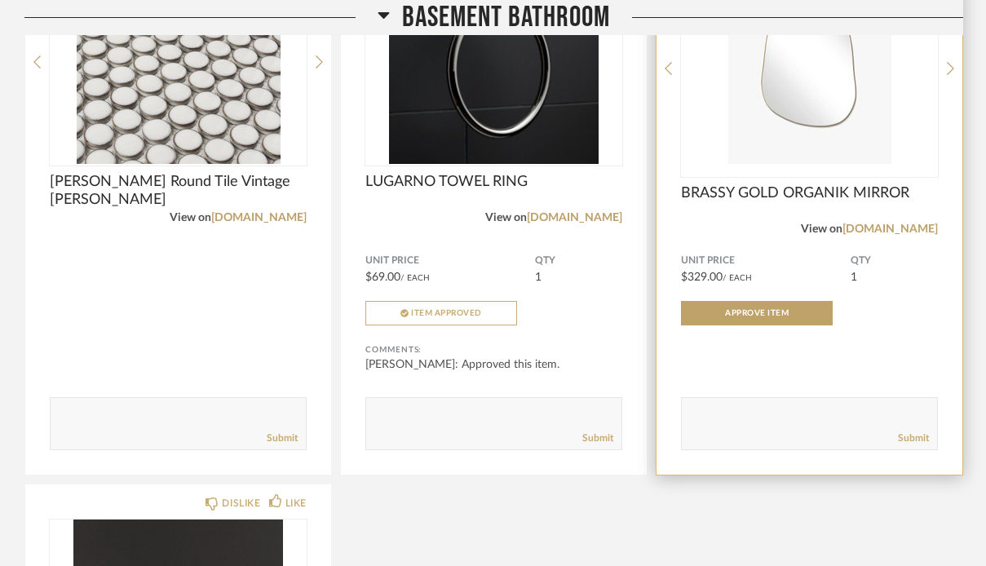
scroll to position [21140, 0]
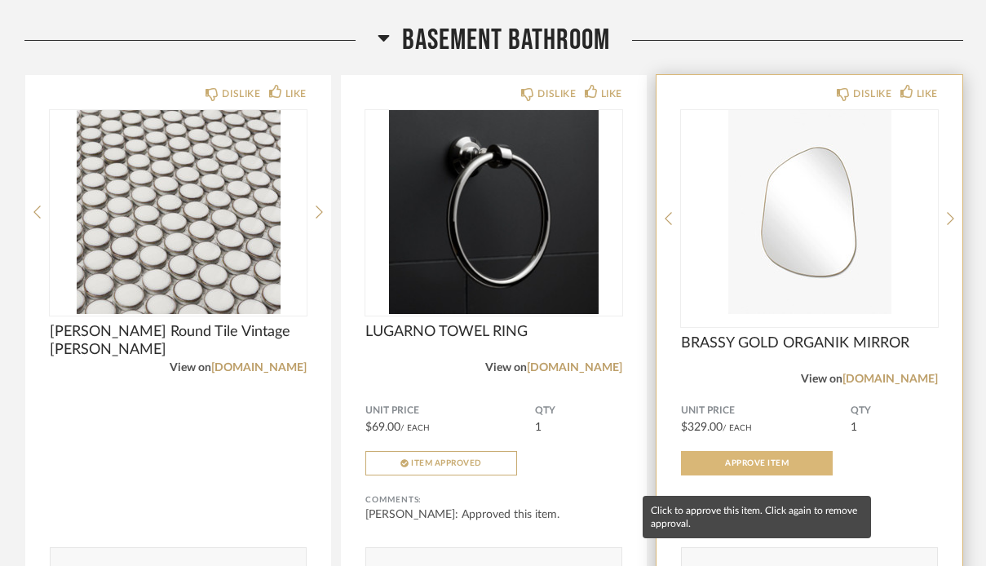
click at [806, 476] on button "Approve Item" at bounding box center [757, 463] width 152 height 24
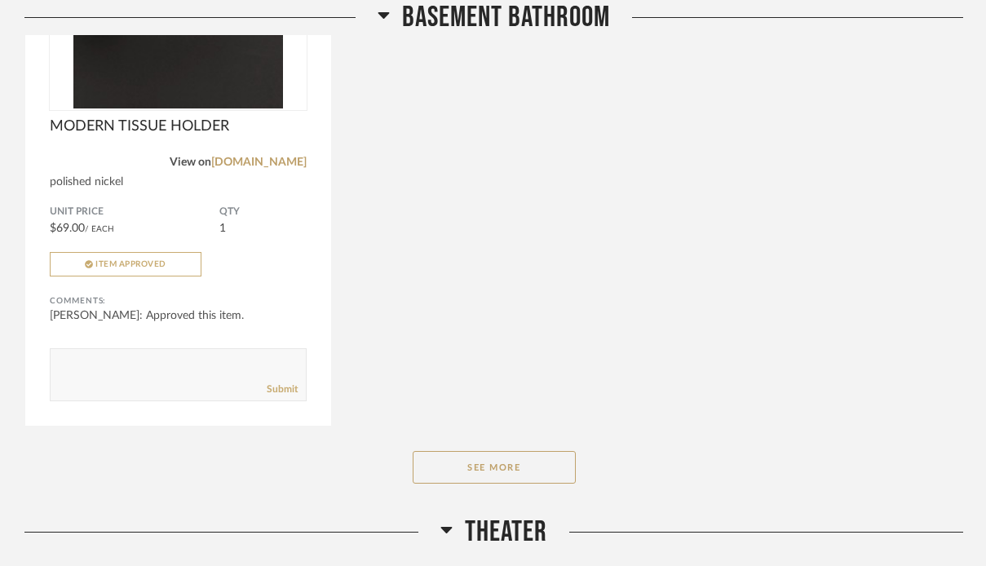
scroll to position [21913, 0]
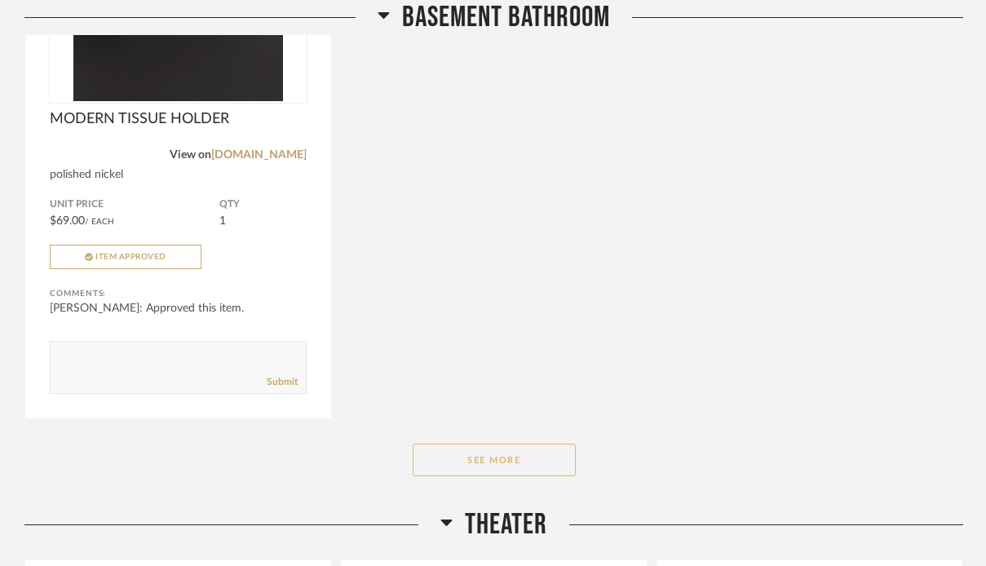
click at [490, 466] on button "See More" at bounding box center [494, 460] width 163 height 33
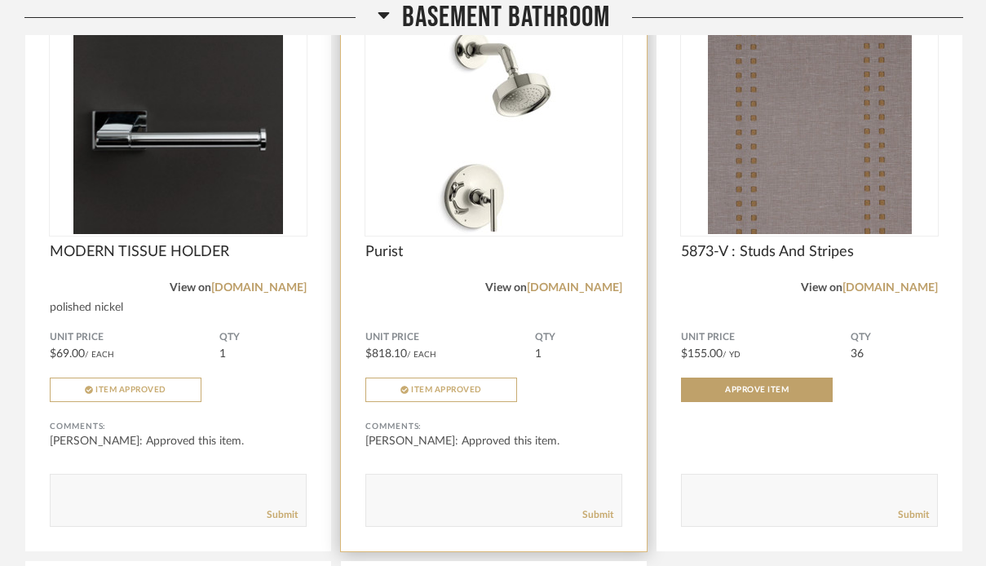
scroll to position [21760, 0]
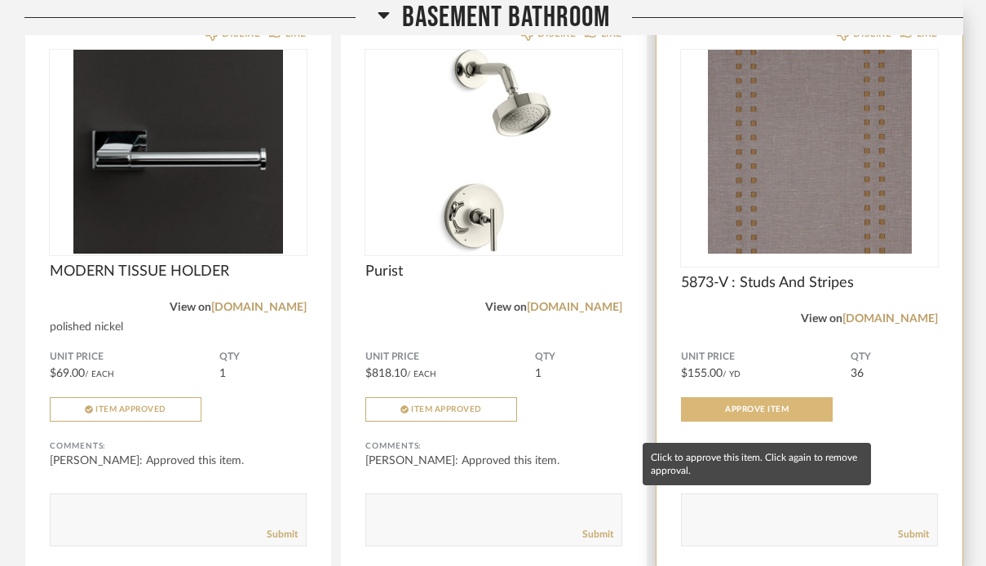
click at [797, 422] on button "Approve Item" at bounding box center [757, 409] width 152 height 24
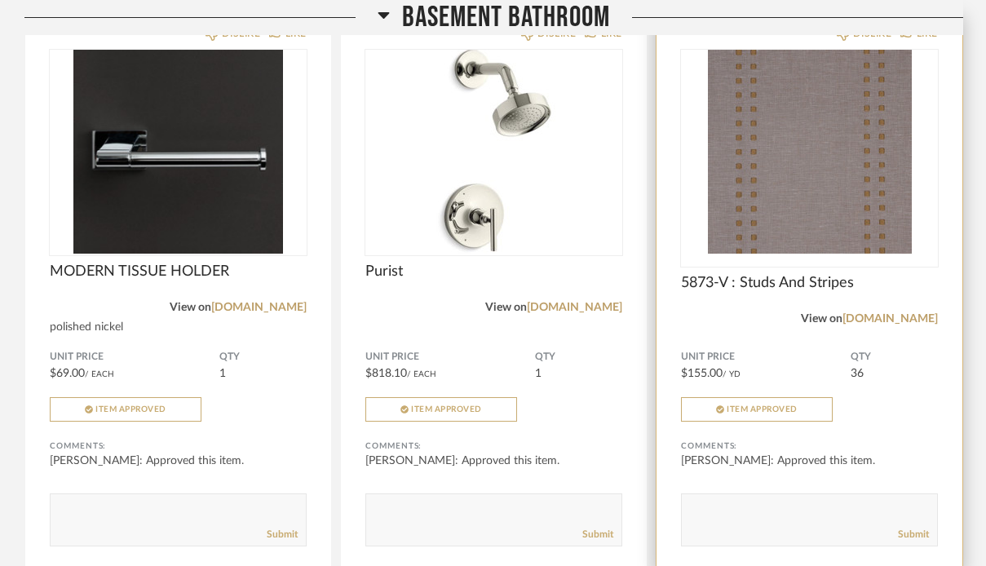
click at [760, 524] on textarea at bounding box center [809, 513] width 255 height 22
type textarea "Approved what you showed me the other day!"
click at [918, 542] on link "Submit" at bounding box center [913, 535] width 31 height 14
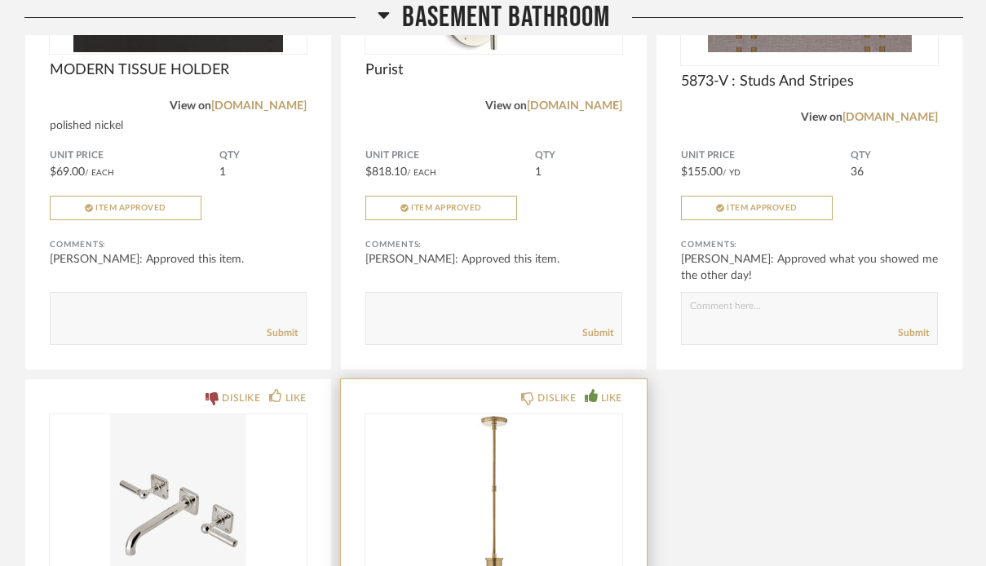
scroll to position [21962, 0]
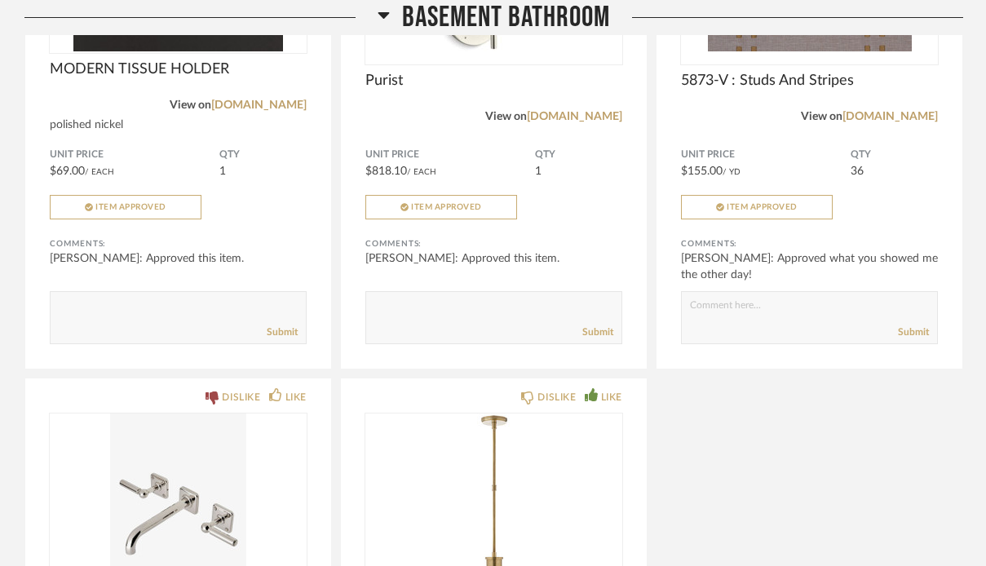
click at [378, 11] on icon at bounding box center [384, 15] width 12 height 20
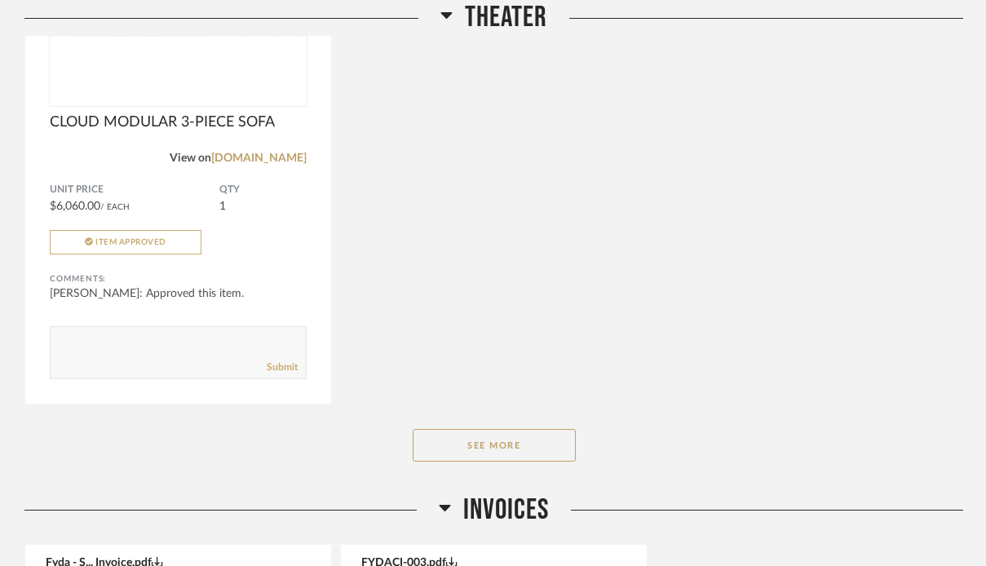
scroll to position [21995, 0]
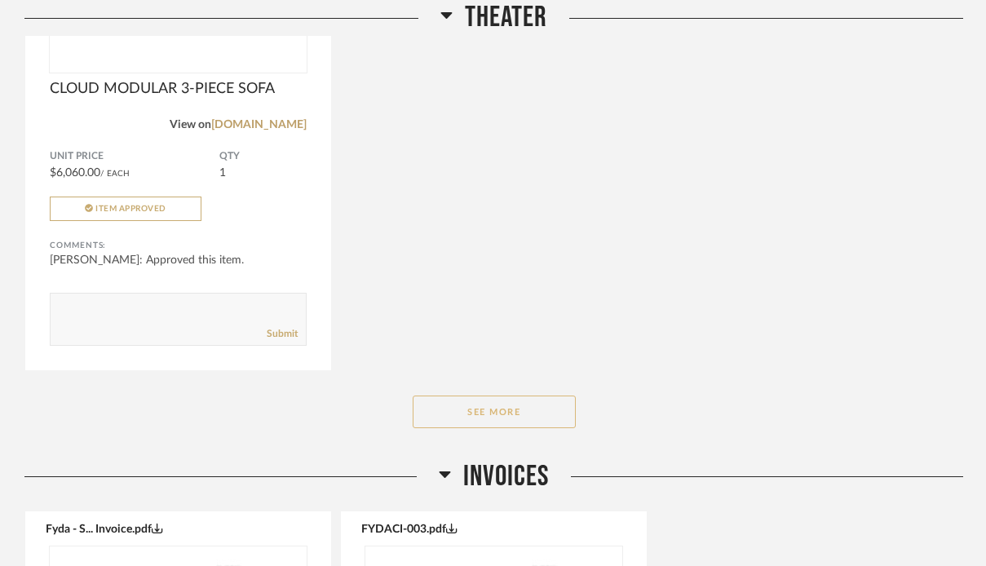
click at [490, 428] on button "See More" at bounding box center [494, 412] width 163 height 33
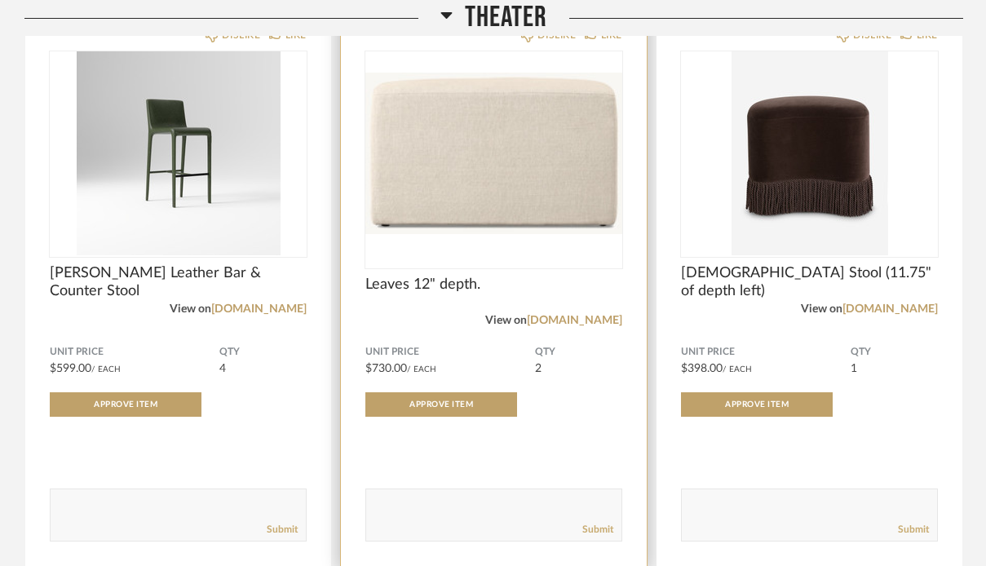
scroll to position [21253, 0]
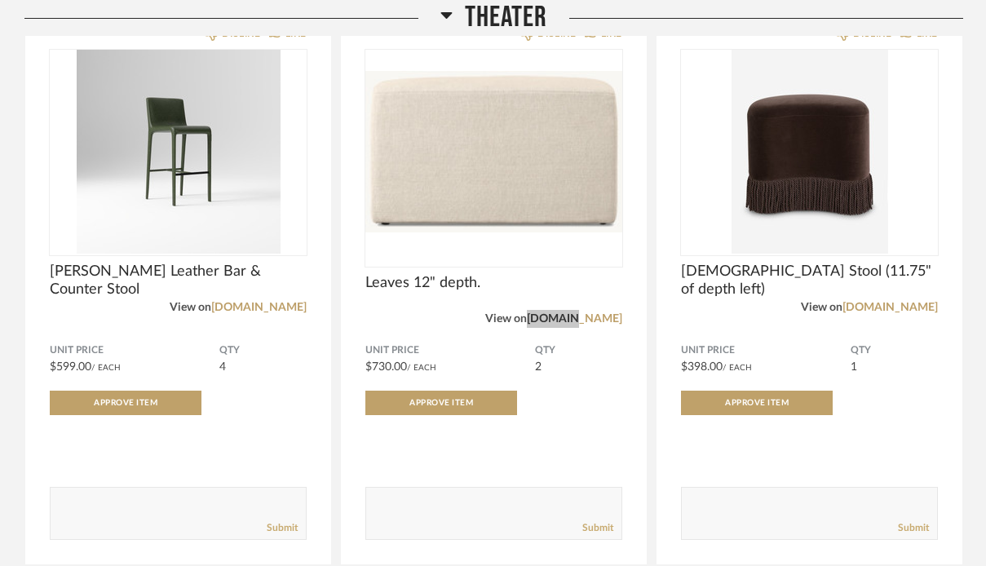
drag, startPoint x: 604, startPoint y: 337, endPoint x: 518, endPoint y: 0, distance: 347.6
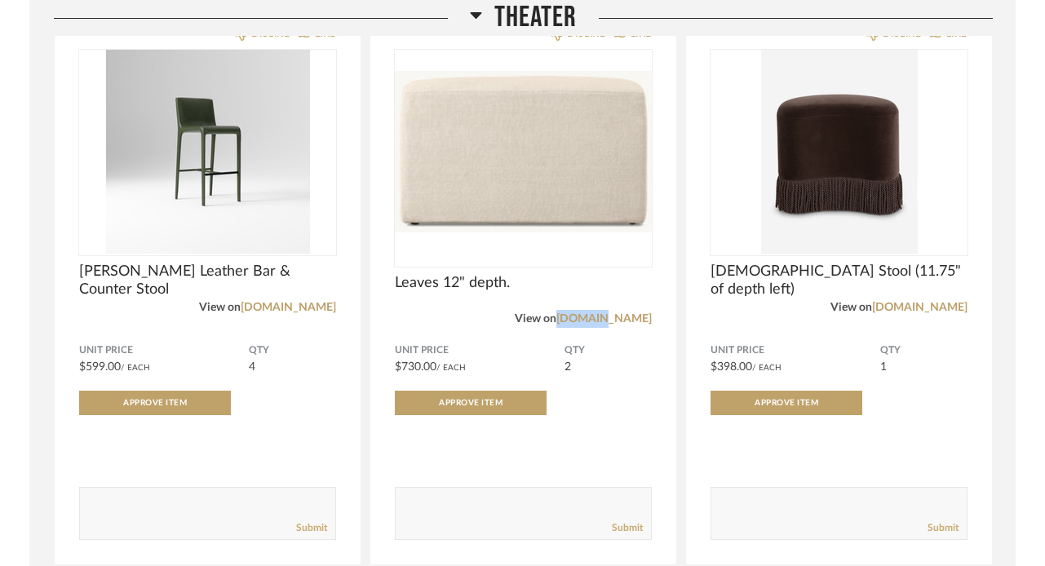
scroll to position [15218, 0]
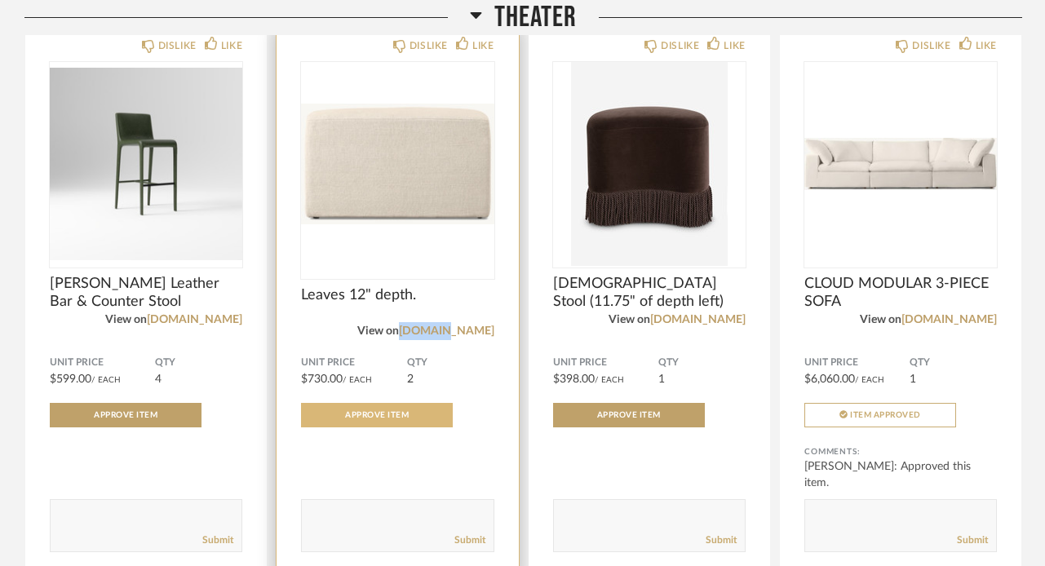
click at [361, 410] on button "Approve Item" at bounding box center [377, 415] width 152 height 24
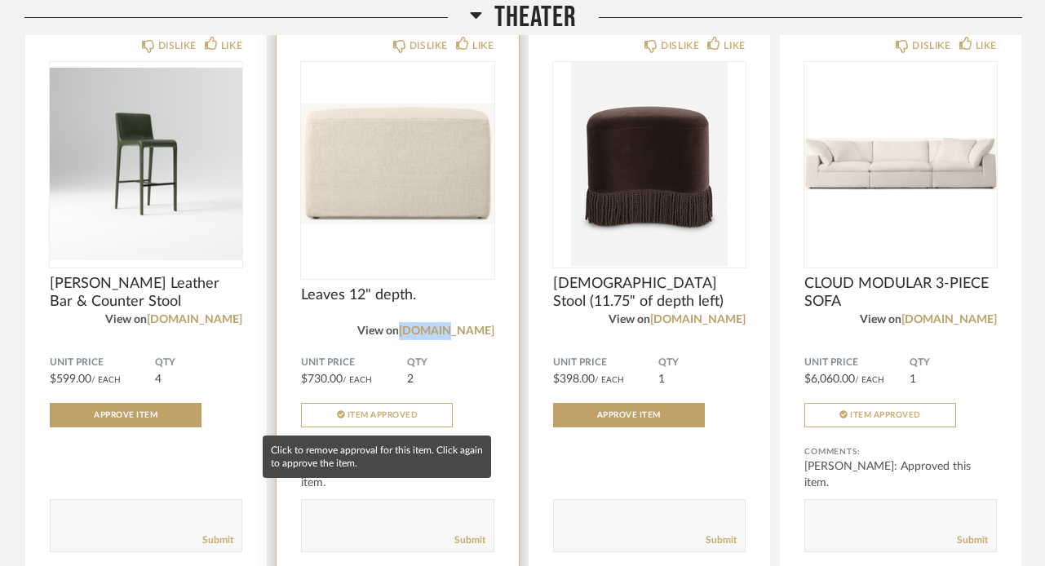
click at [396, 413] on span "Item Approved" at bounding box center [382, 415] width 71 height 8
click at [438, 424] on button "Approve Item" at bounding box center [377, 415] width 152 height 24
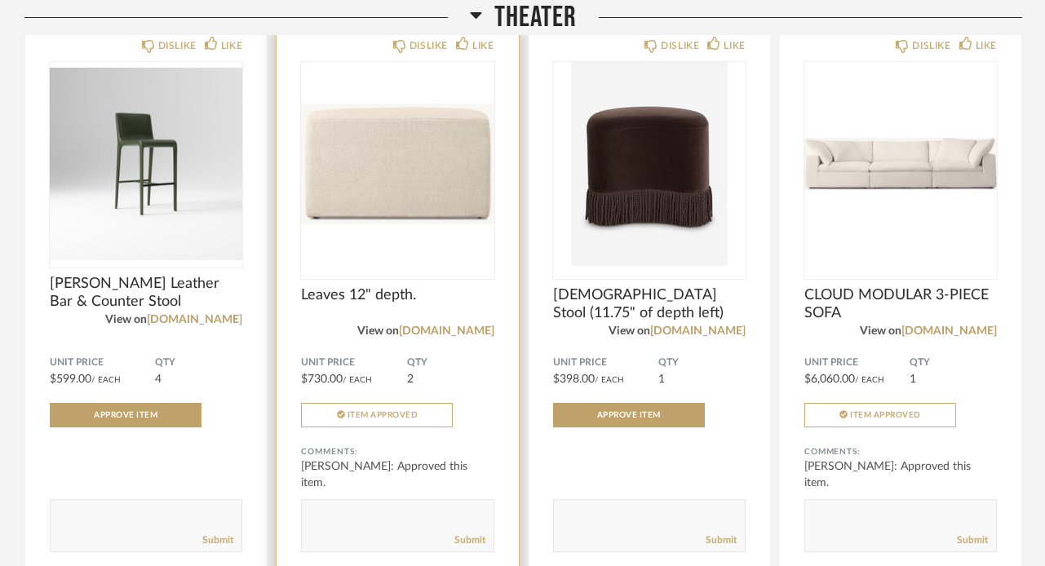
click at [365, 512] on textarea at bounding box center [397, 518] width 191 height 22
type textarea "We want to go with this, we are open to having this in another color/textur if …"
click at [474, 544] on link "Submit" at bounding box center [469, 540] width 31 height 14
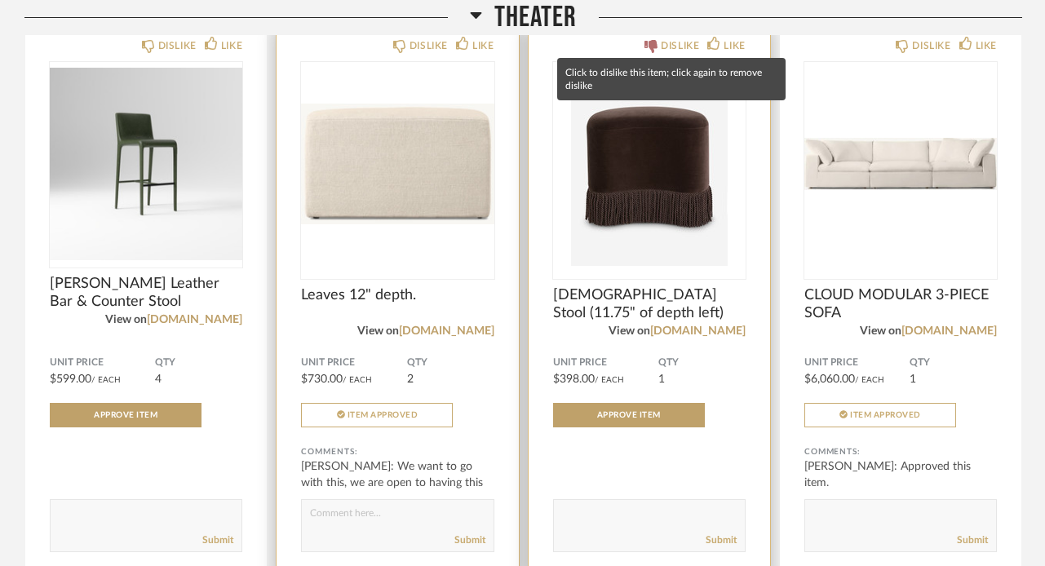
click at [668, 43] on div "DISLIKE" at bounding box center [680, 46] width 38 height 16
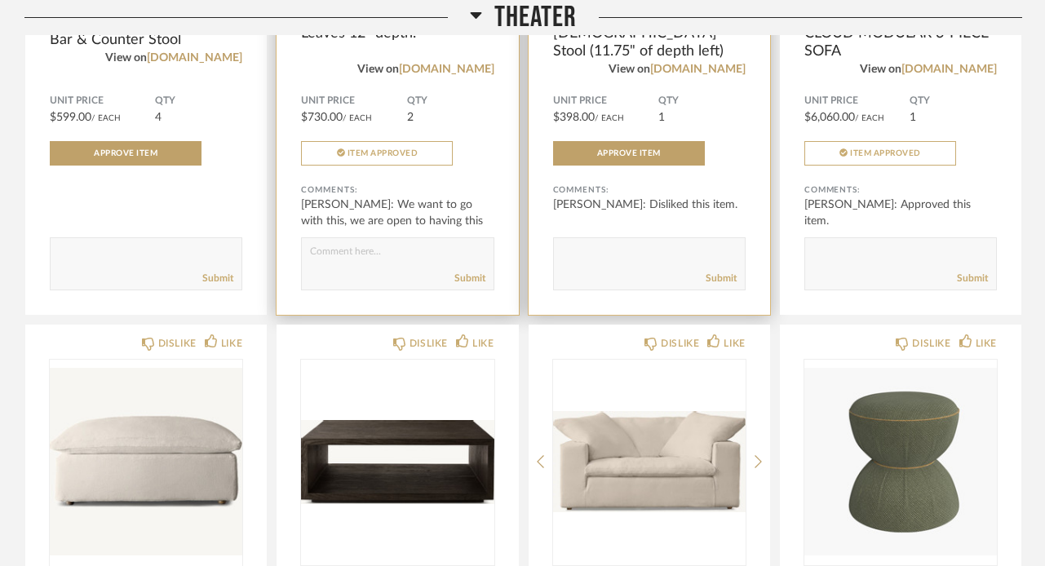
scroll to position [15677, 0]
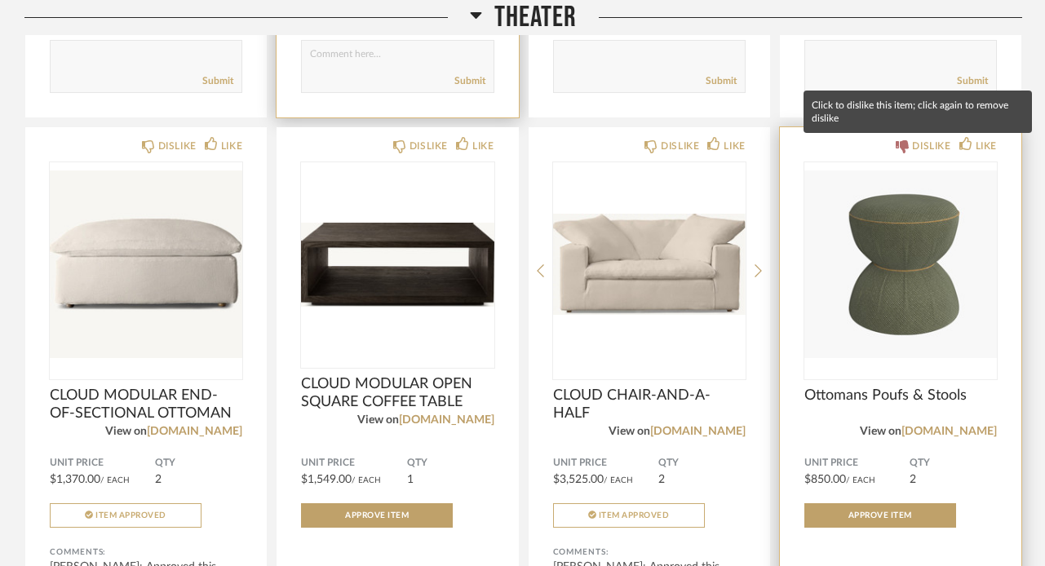
click at [926, 148] on div "DISLIKE" at bounding box center [931, 146] width 38 height 16
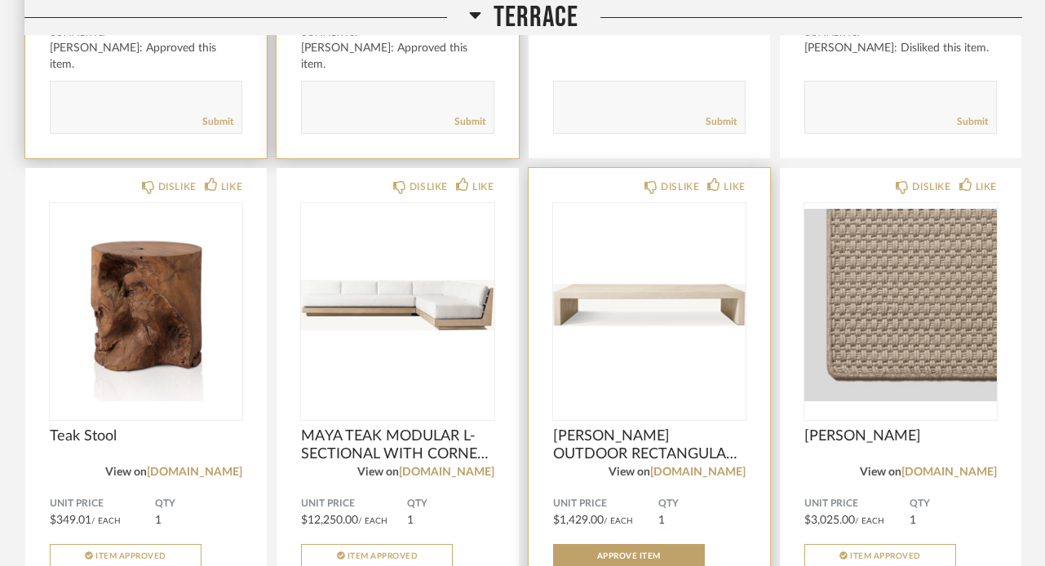
scroll to position [11373, 0]
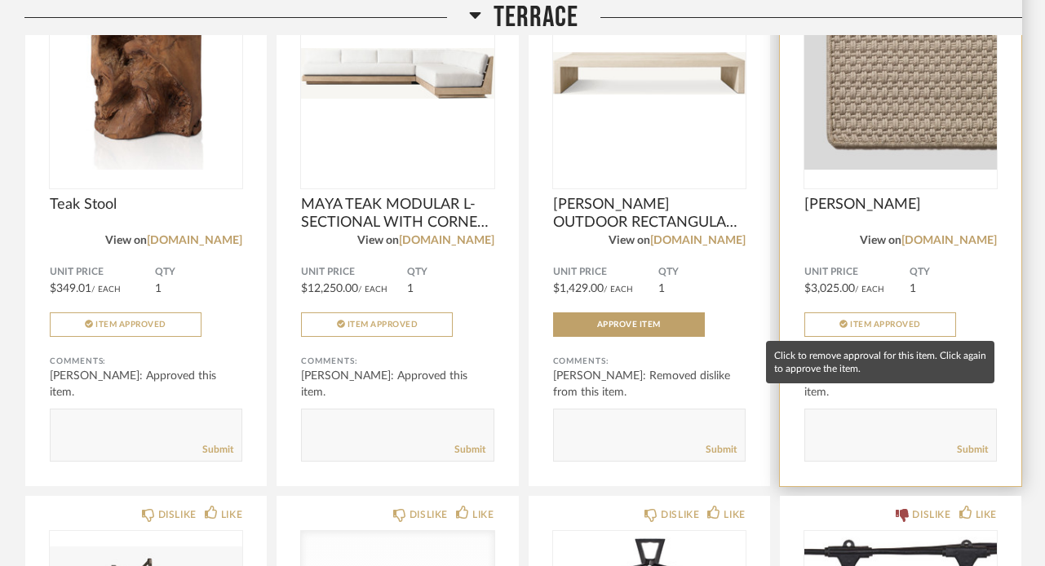
click at [885, 325] on span "Item Approved" at bounding box center [885, 325] width 71 height 8
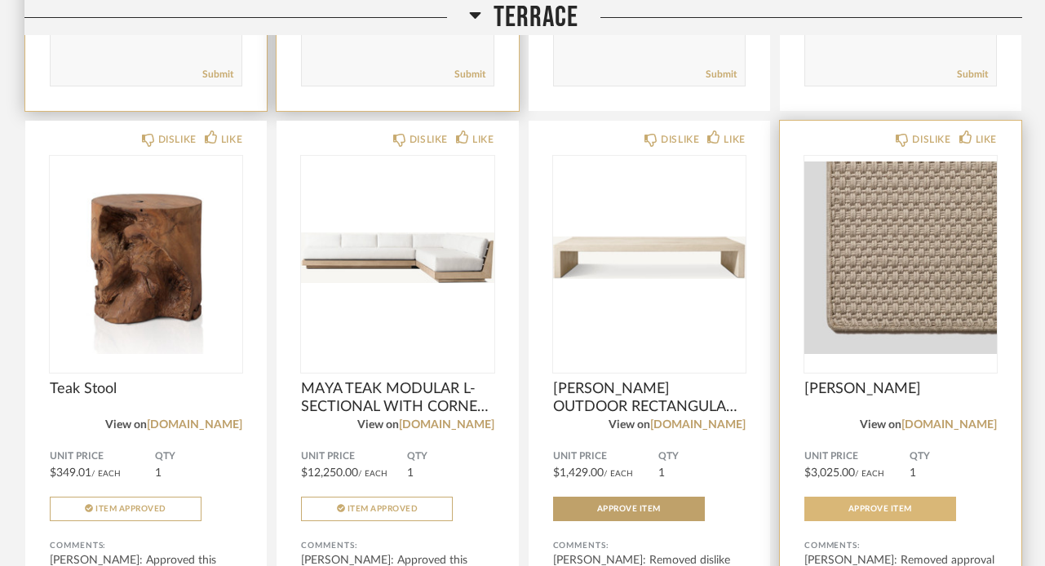
scroll to position [11155, 0]
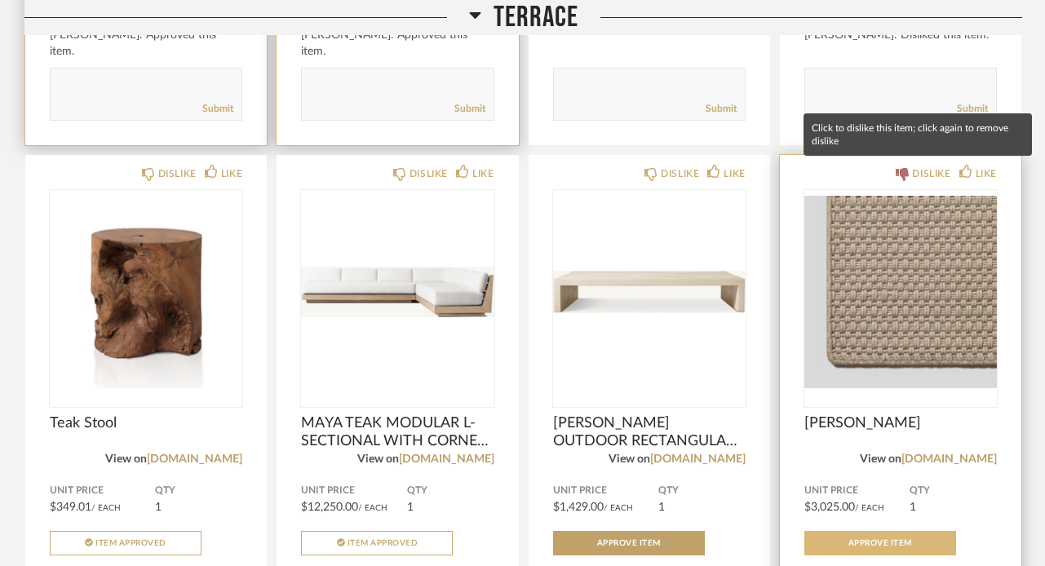
click at [908, 167] on div "DISLIKE" at bounding box center [923, 174] width 55 height 16
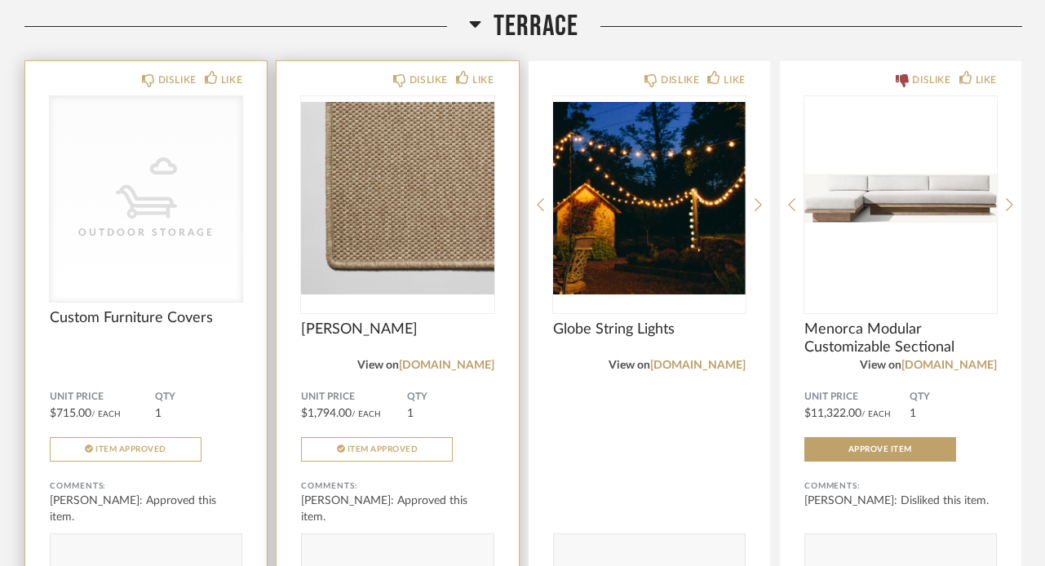
scroll to position [10688, 0]
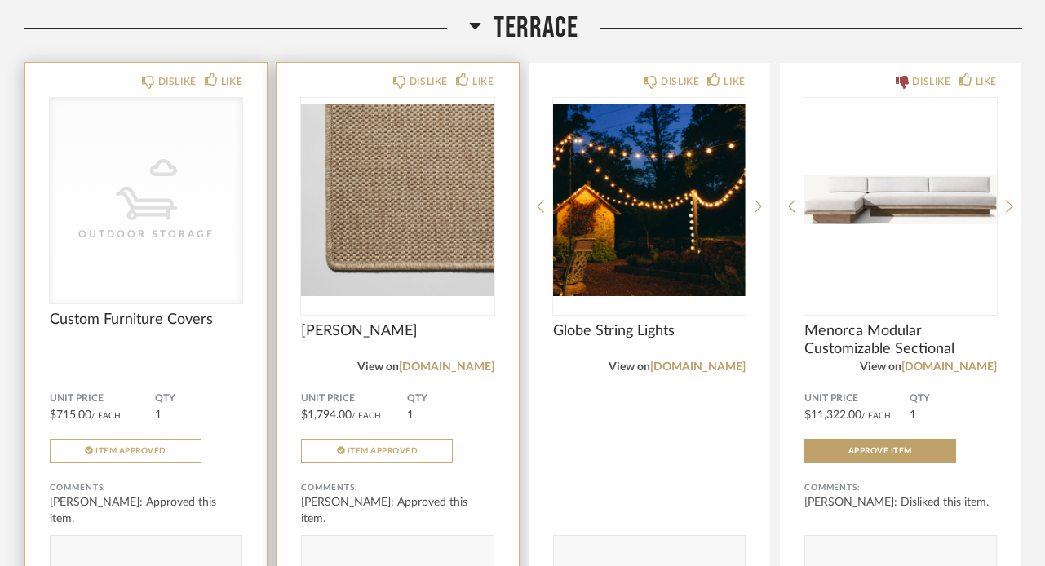
click at [350, 555] on textarea at bounding box center [397, 554] width 191 height 22
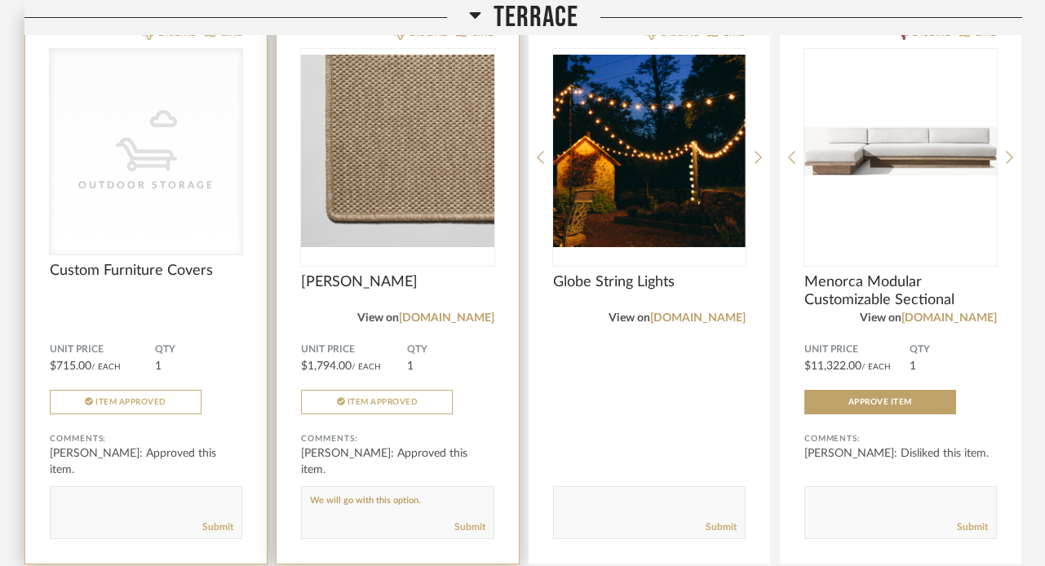
scroll to position [10738, 0]
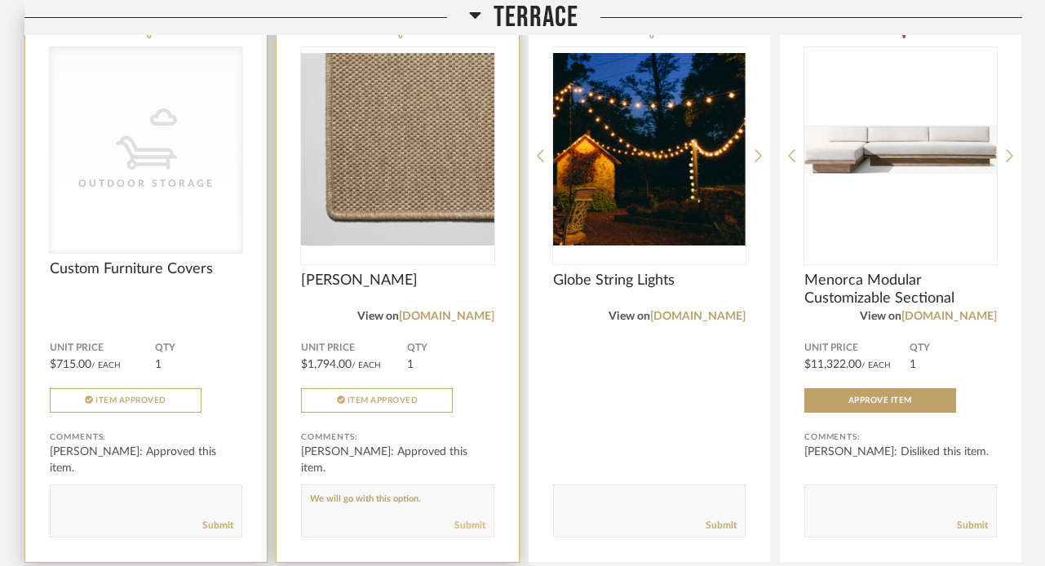
type textarea "We will go with this option."
click at [455, 519] on link "Submit" at bounding box center [469, 526] width 31 height 14
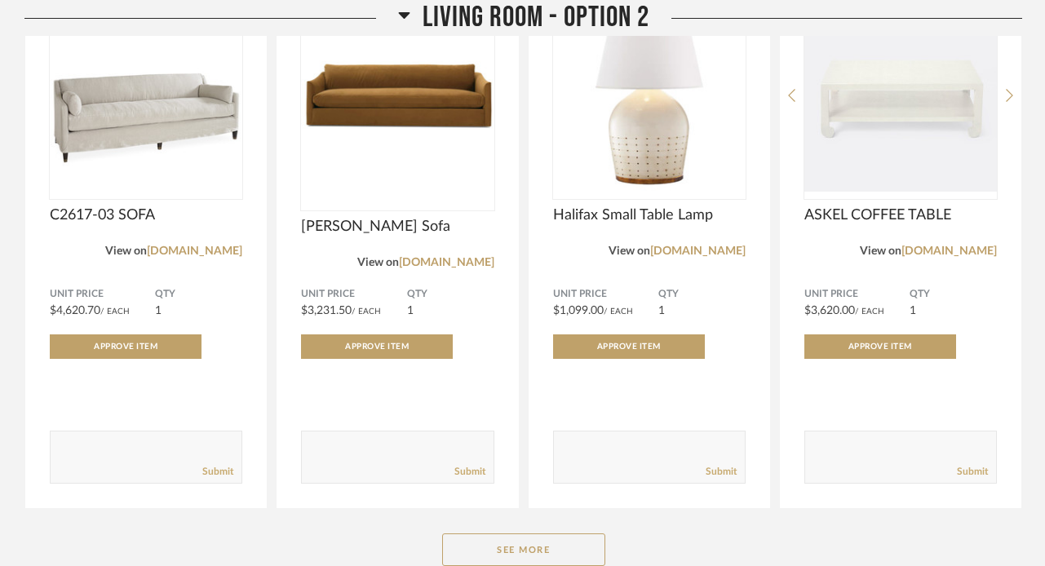
scroll to position [8714, 0]
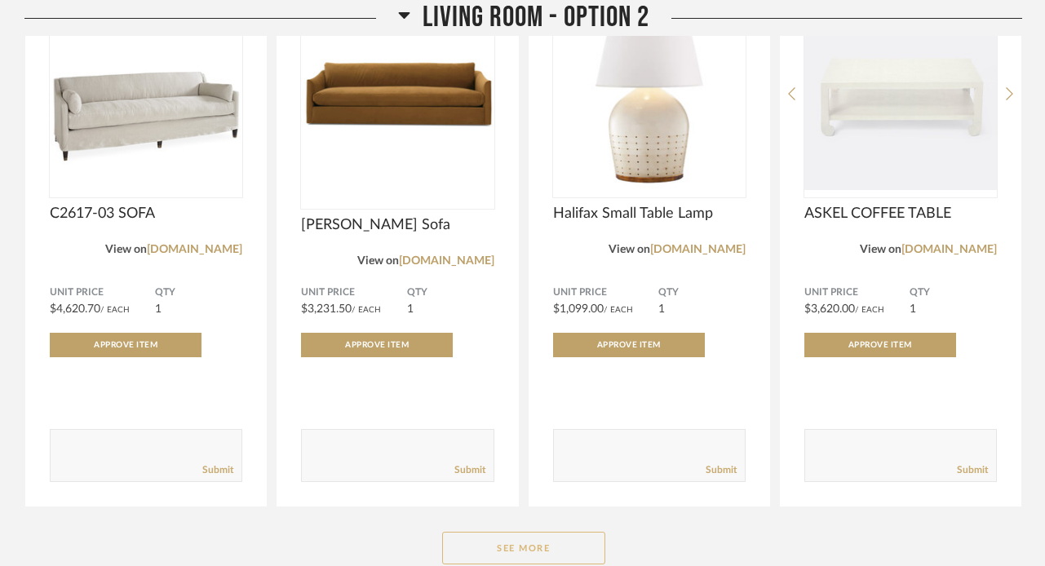
click at [557, 533] on button "See More" at bounding box center [523, 548] width 163 height 33
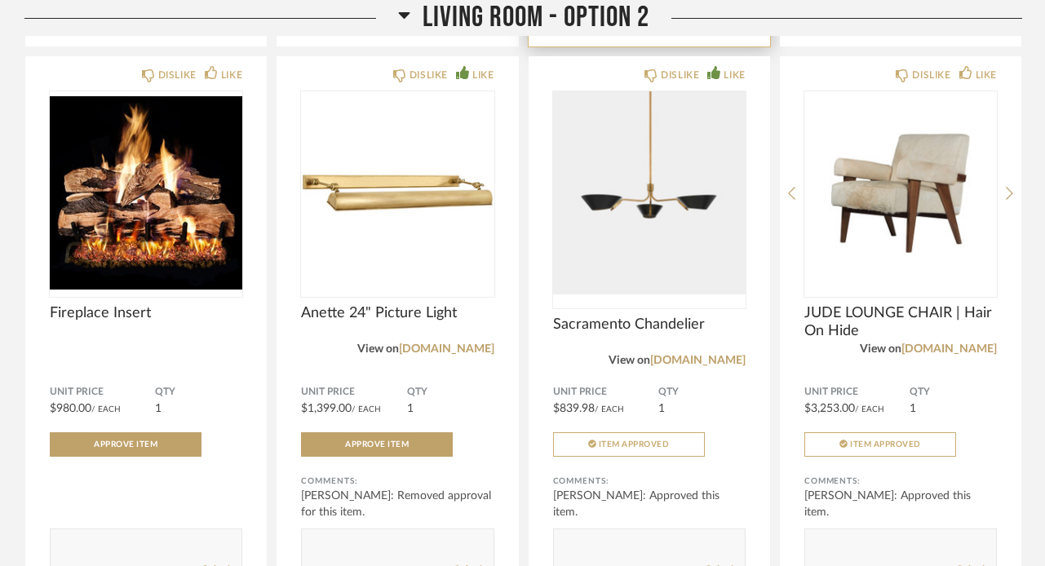
scroll to position [9176, 0]
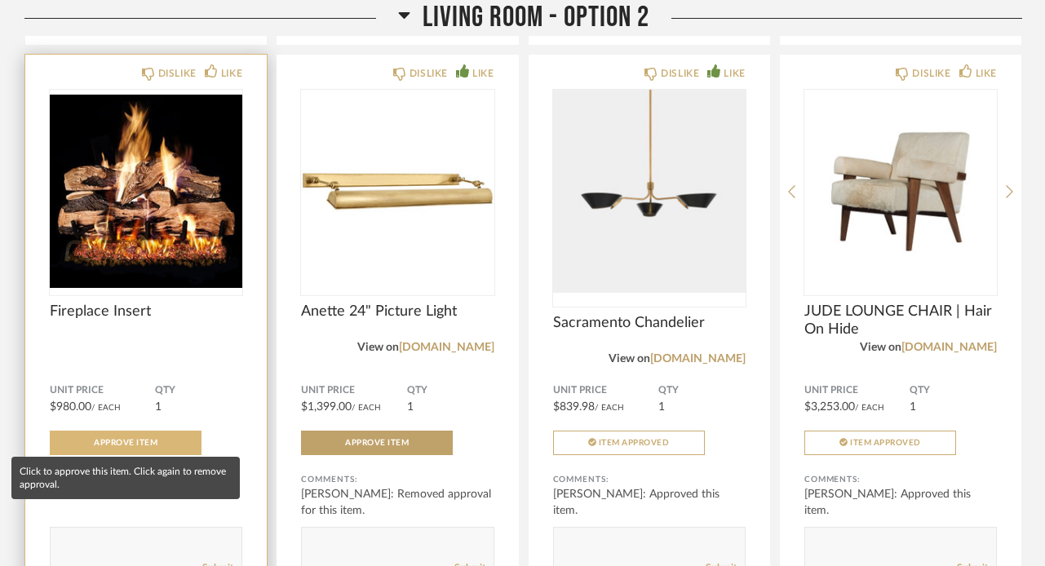
click at [169, 432] on button "Approve Item" at bounding box center [126, 443] width 152 height 24
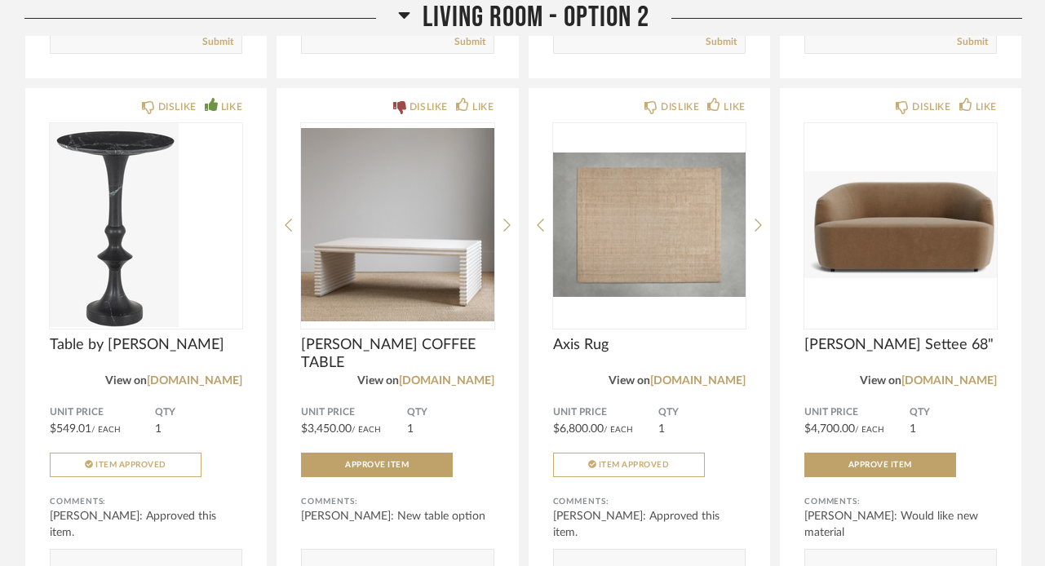
scroll to position [9708, 0]
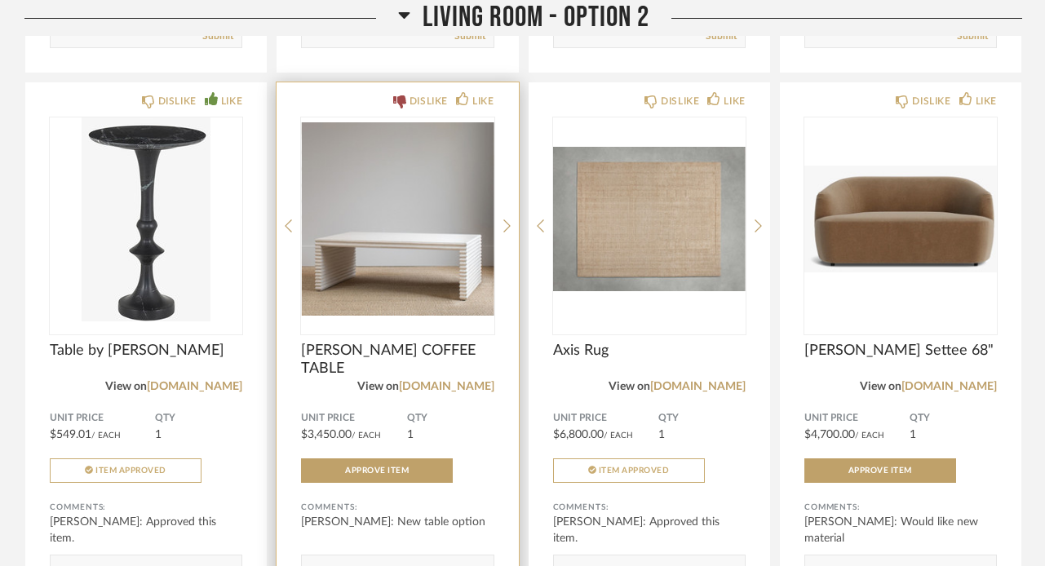
click at [392, 185] on img "0" at bounding box center [397, 219] width 192 height 204
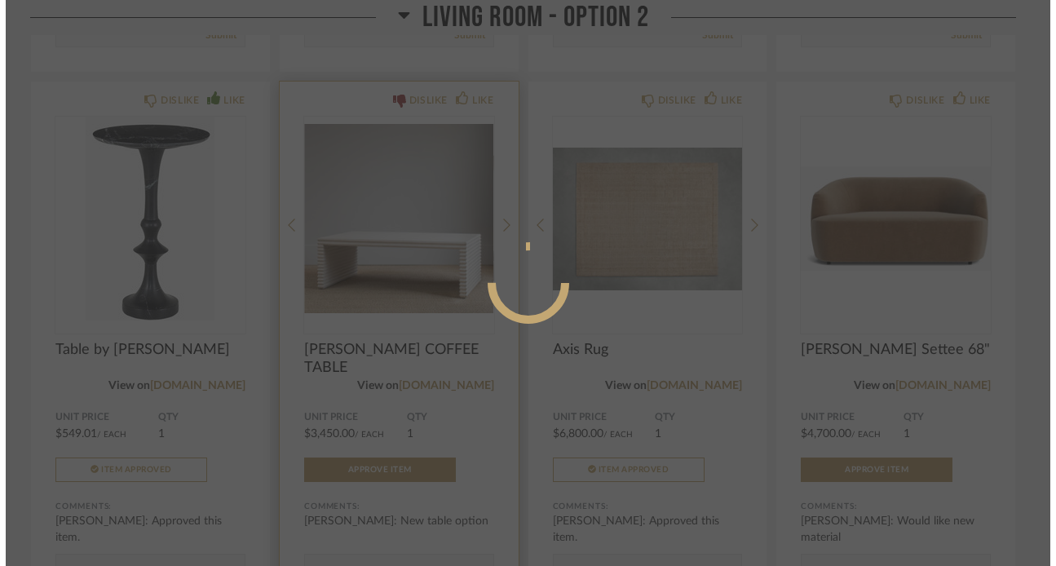
scroll to position [0, 0]
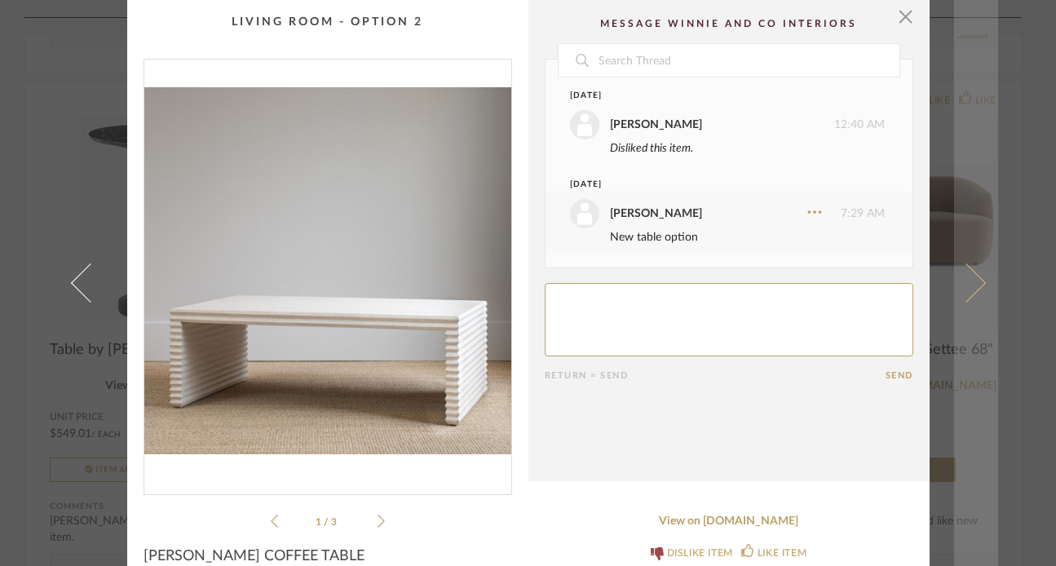
click at [964, 290] on span at bounding box center [965, 282] width 39 height 39
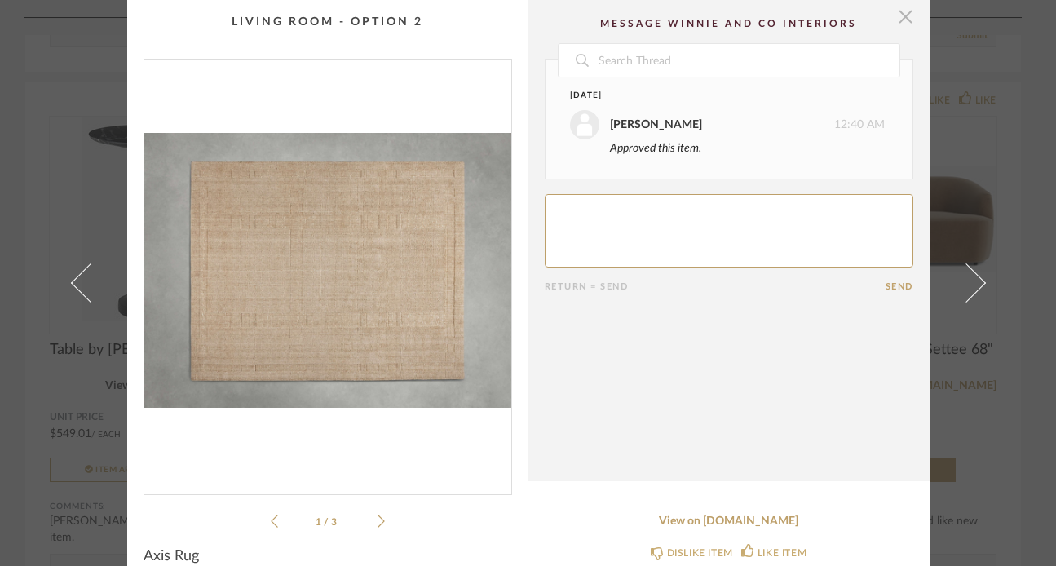
click at [890, 20] on span "button" at bounding box center [906, 16] width 33 height 33
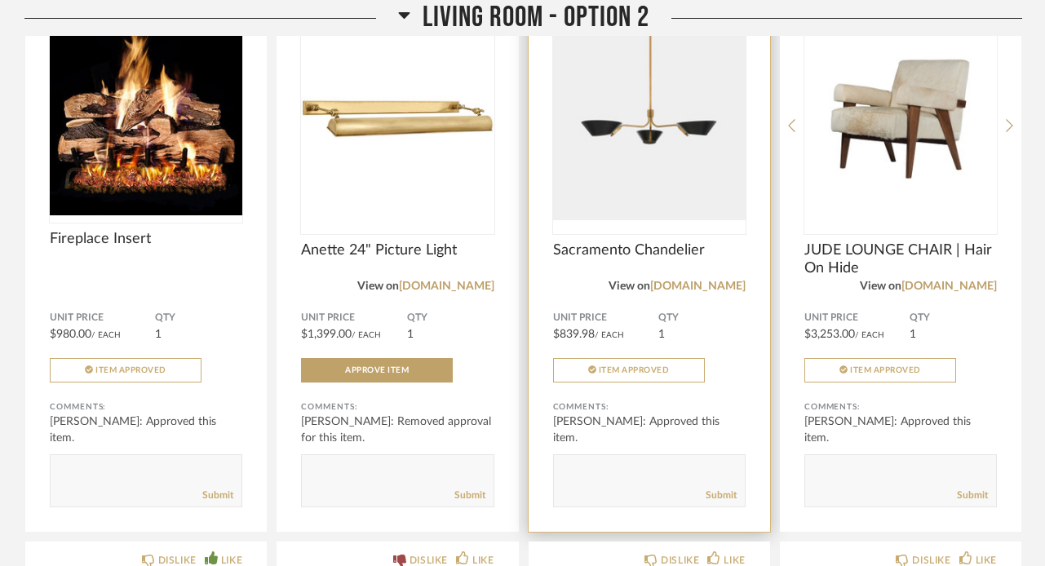
scroll to position [9234, 0]
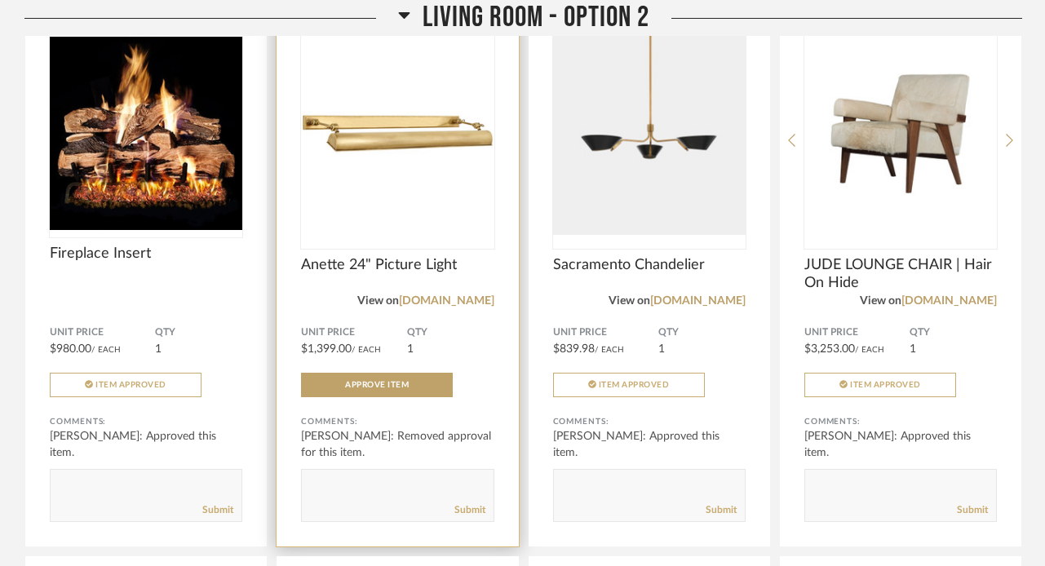
click at [409, 491] on textarea at bounding box center [397, 488] width 191 height 22
drag, startPoint x: 436, startPoint y: 476, endPoint x: 304, endPoint y: 466, distance: 132.5
click at [304, 469] on form "Submit" at bounding box center [397, 495] width 192 height 53
type textarea "Can you please let us know how much the return fee in? We would like to return."
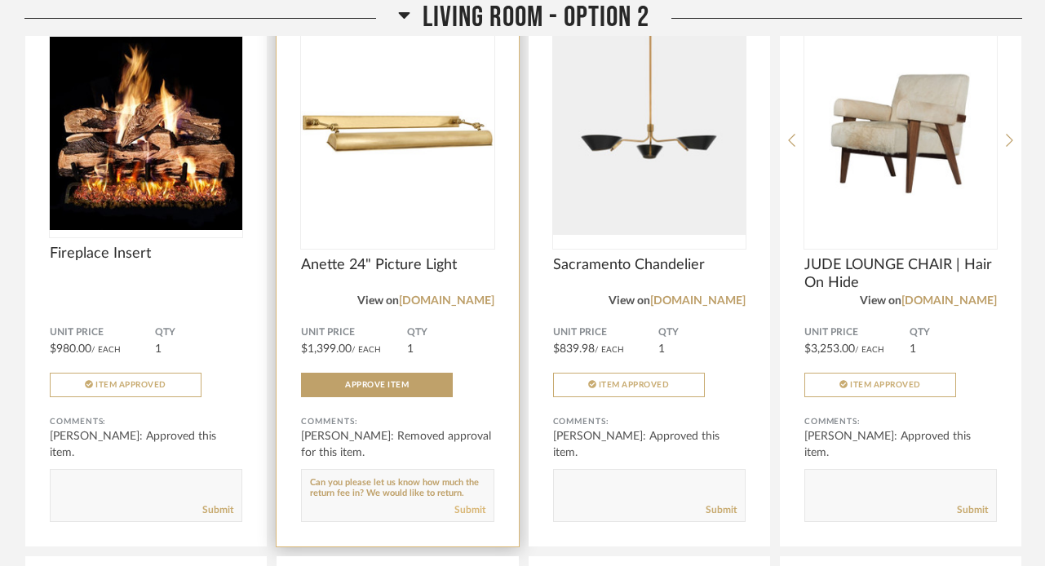
click at [462, 508] on link "Submit" at bounding box center [469, 510] width 31 height 14
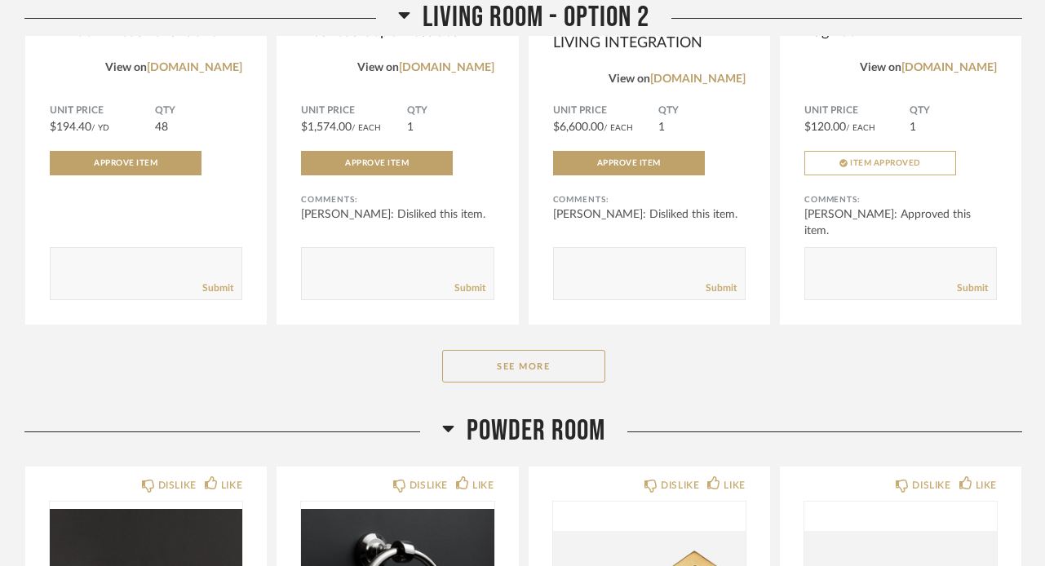
scroll to position [11124, 0]
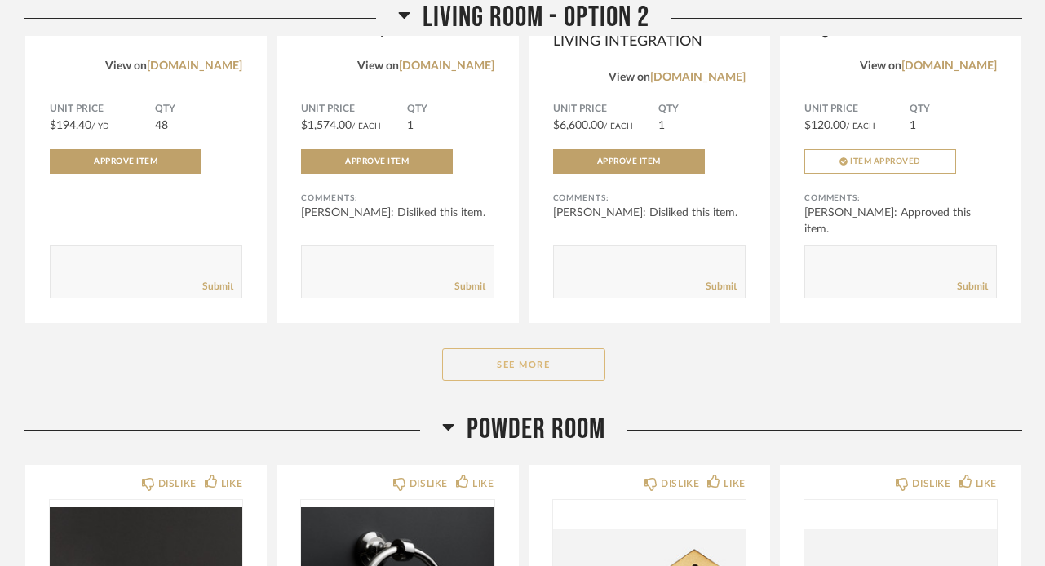
click at [518, 363] on button "See More" at bounding box center [523, 364] width 163 height 33
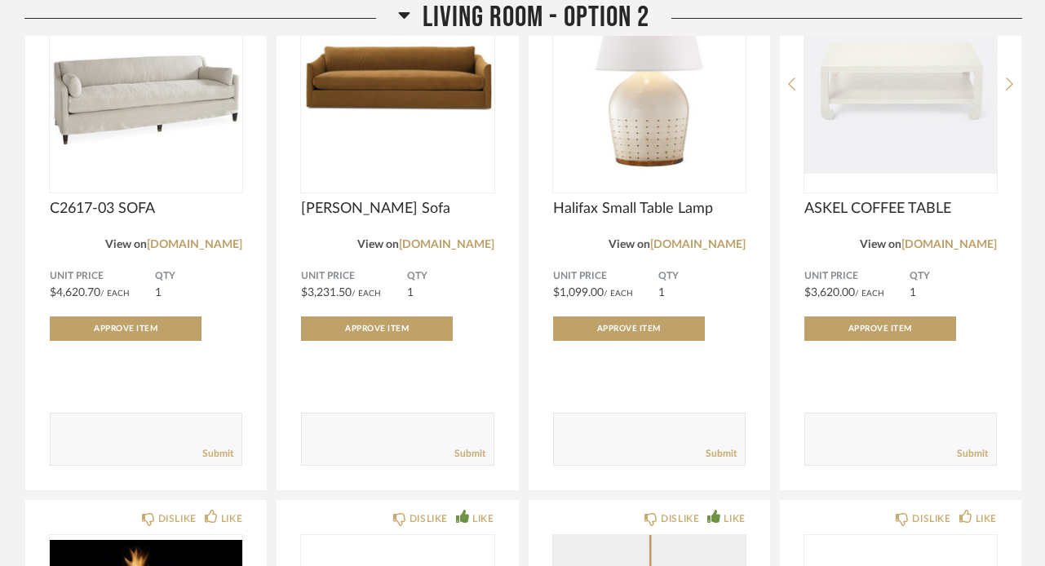
scroll to position [8754, 0]
click at [405, 11] on icon at bounding box center [404, 15] width 12 height 20
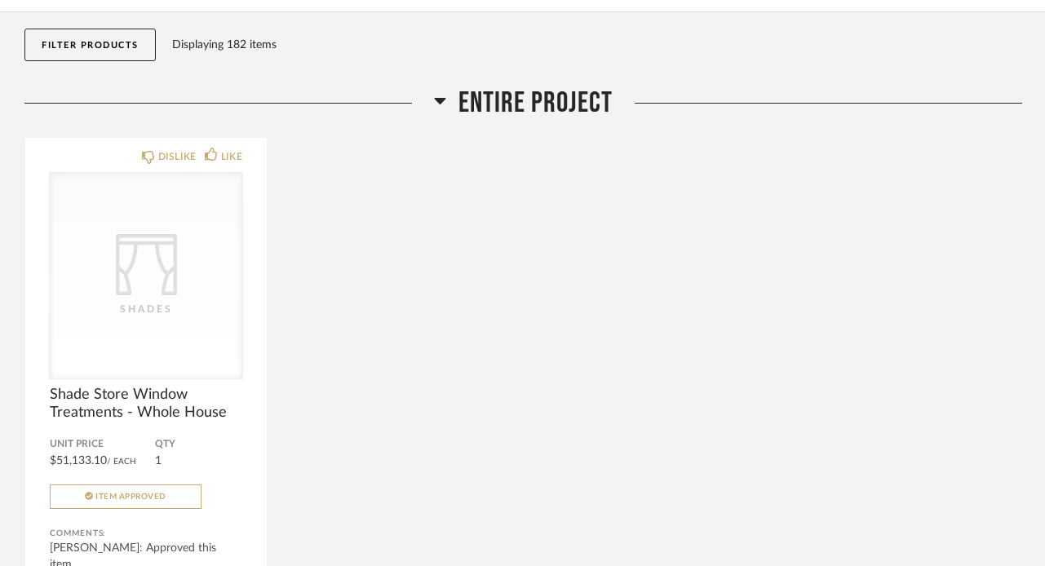
scroll to position [0, 0]
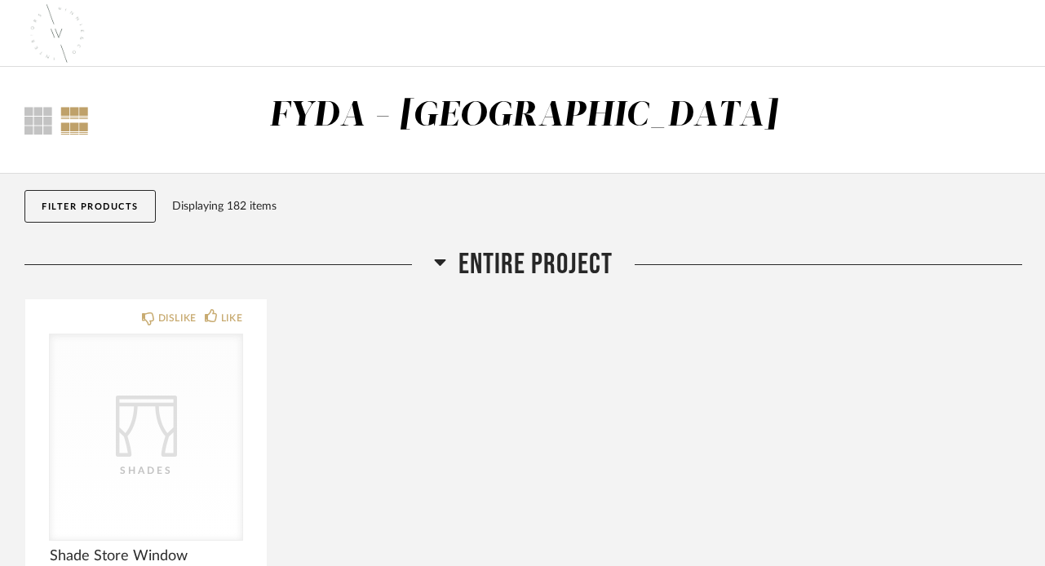
click at [437, 254] on icon at bounding box center [440, 262] width 12 height 20
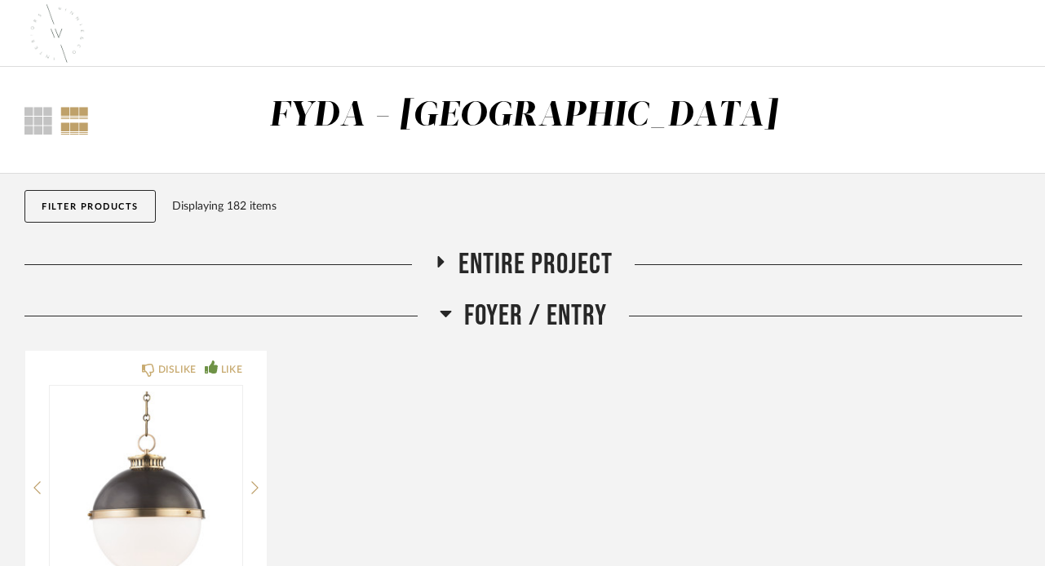
click at [445, 313] on icon at bounding box center [445, 314] width 11 height 7
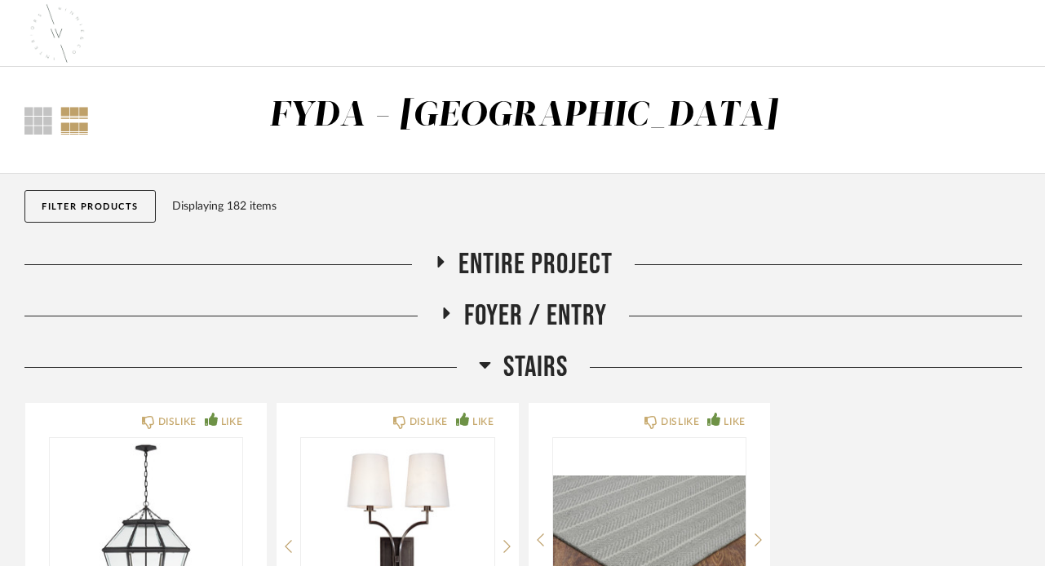
click at [487, 361] on icon at bounding box center [485, 365] width 12 height 20
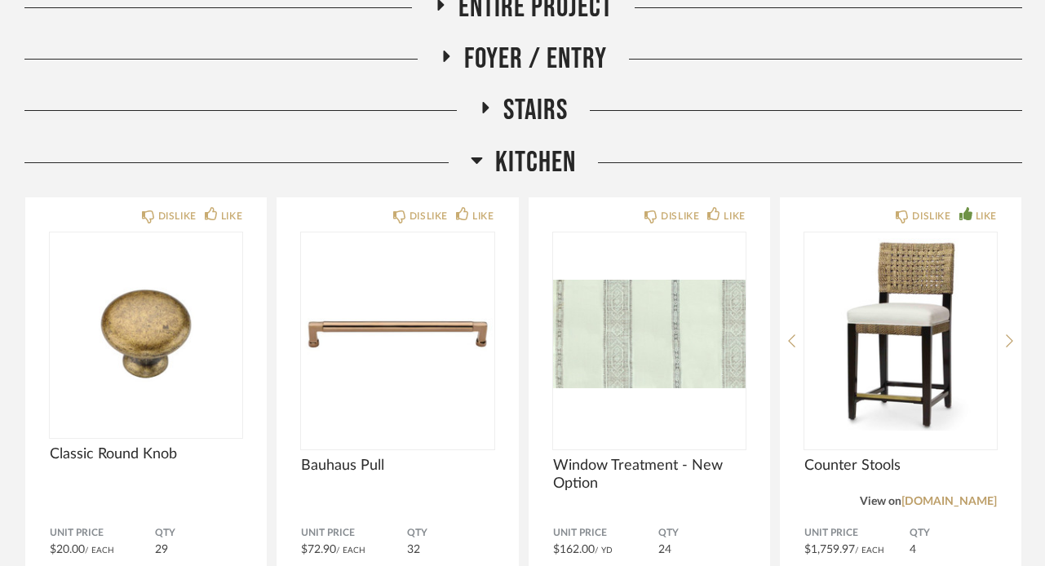
scroll to position [198, 0]
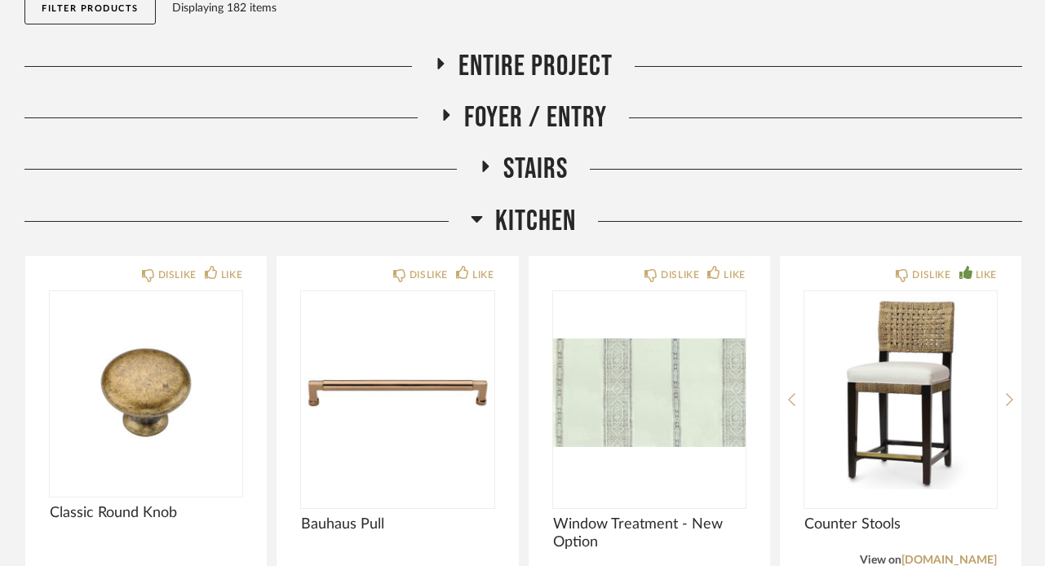
click at [478, 217] on icon at bounding box center [476, 219] width 11 height 7
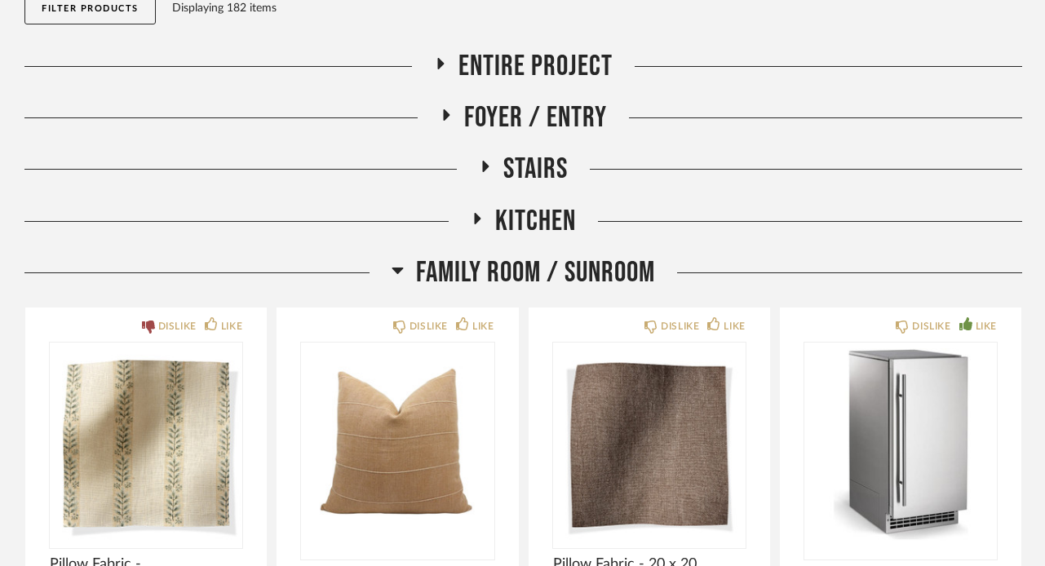
click at [394, 268] on icon at bounding box center [397, 271] width 11 height 7
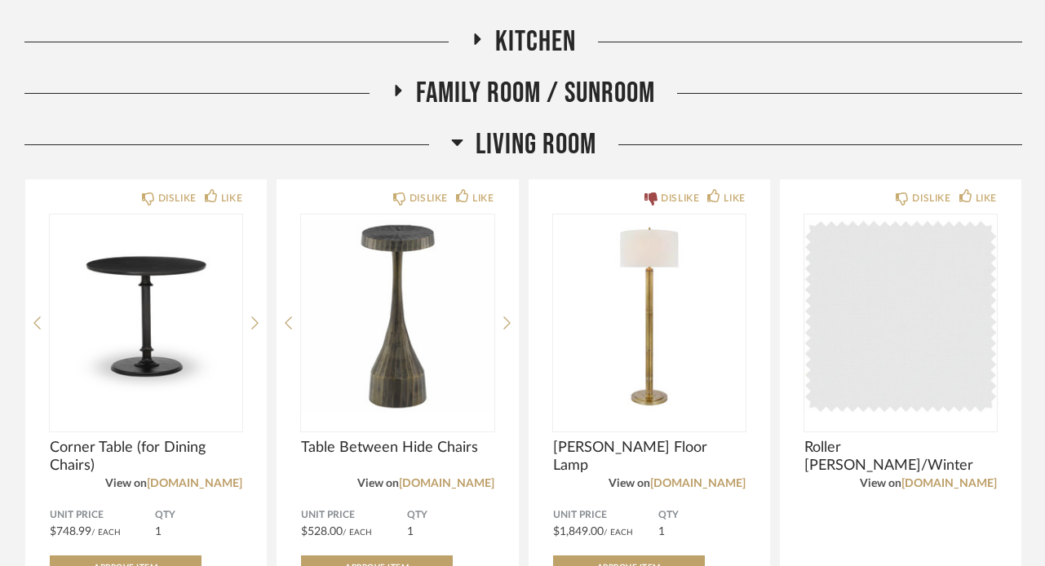
scroll to position [378, 0]
click at [458, 131] on icon at bounding box center [457, 141] width 12 height 20
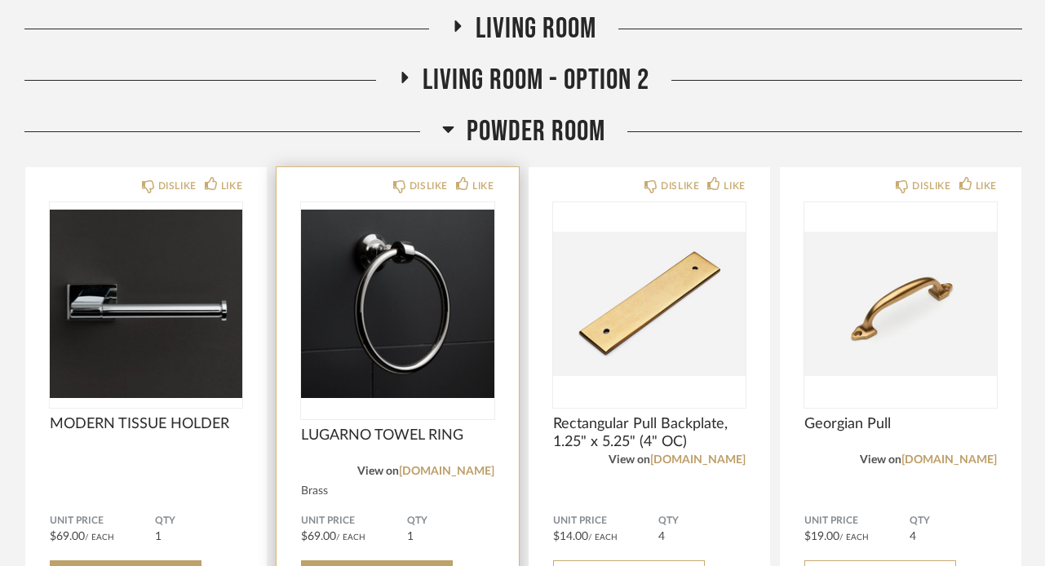
scroll to position [495, 0]
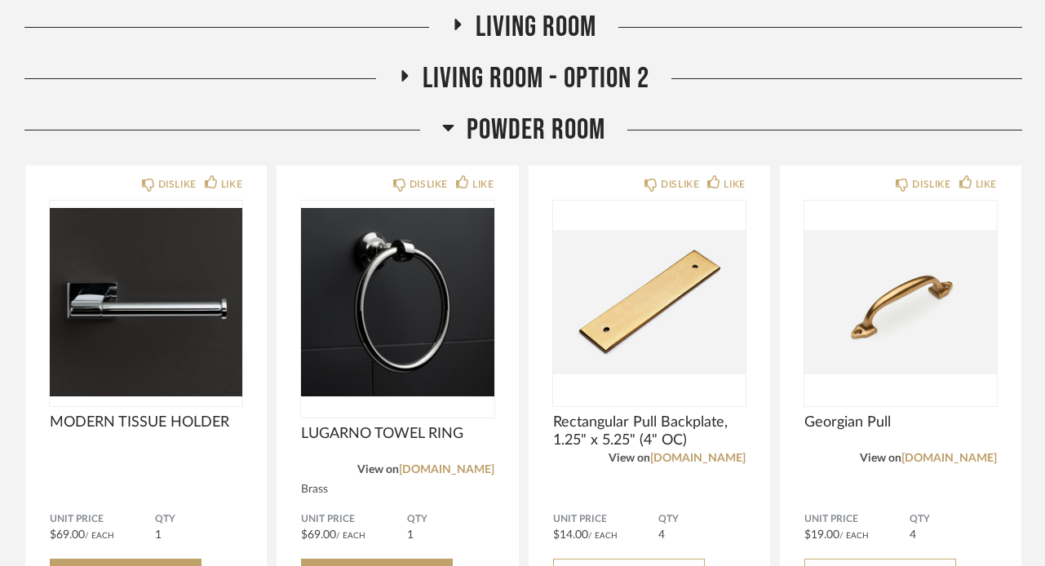
click at [452, 125] on icon at bounding box center [448, 127] width 12 height 20
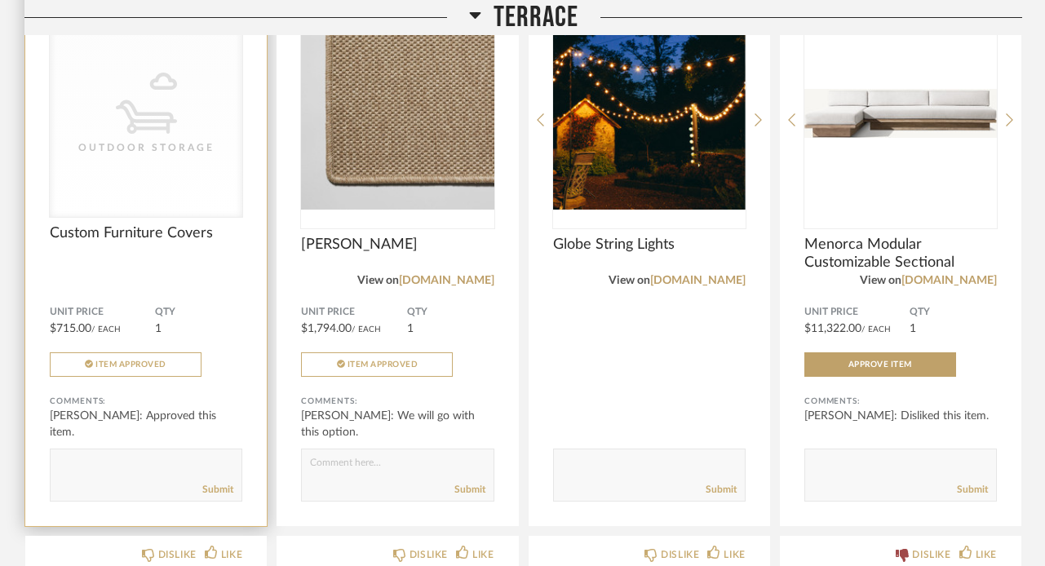
scroll to position [1416, 0]
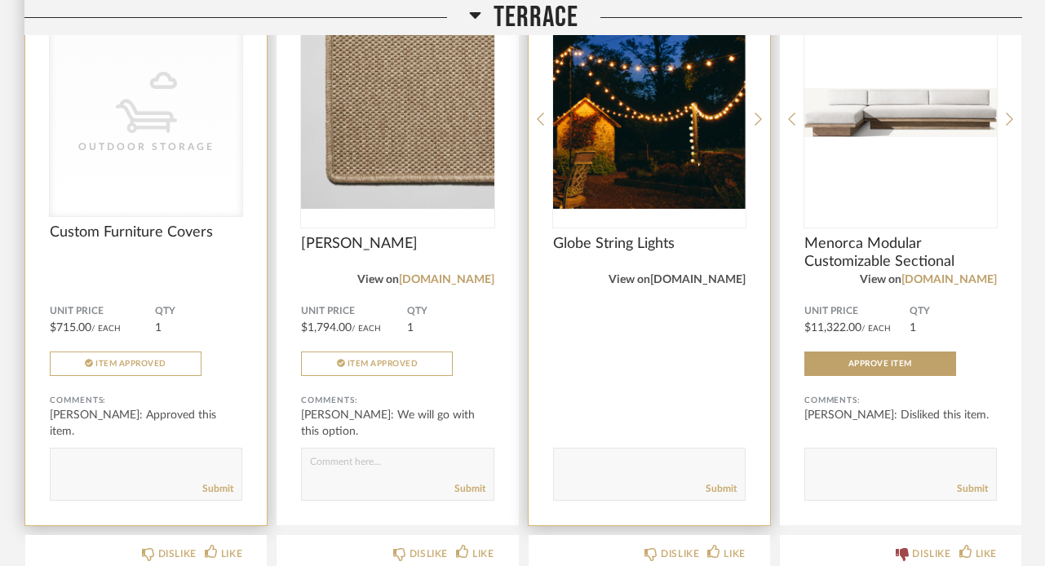
click at [708, 277] on link "[DOMAIN_NAME]" at bounding box center [697, 279] width 95 height 11
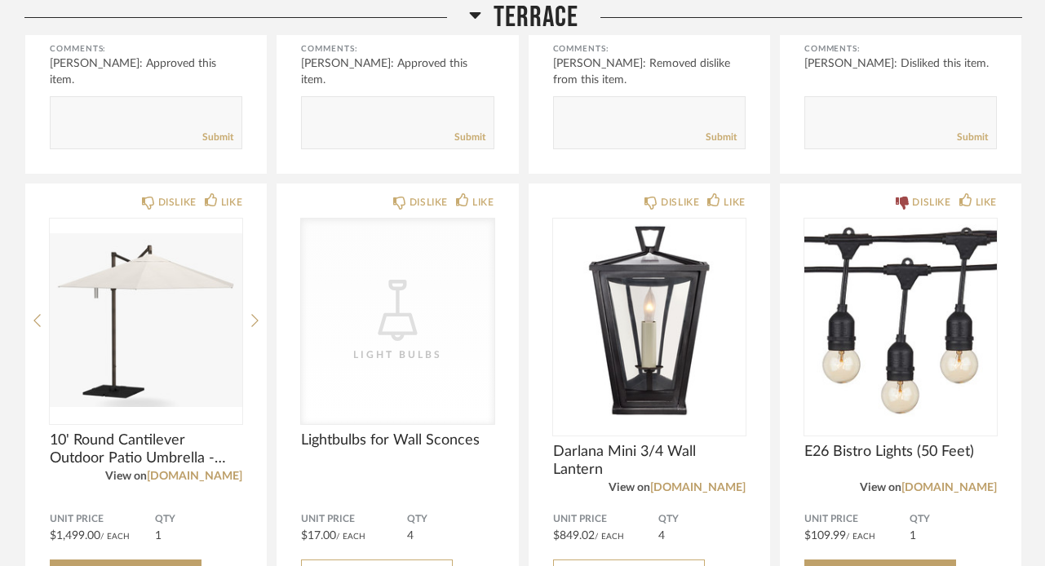
scroll to position [2332, 0]
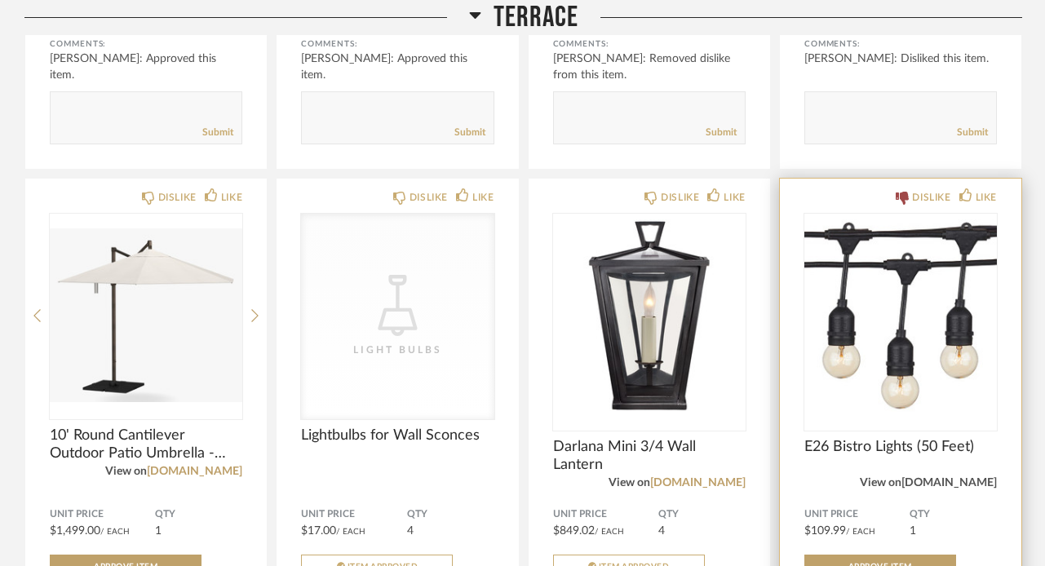
click at [959, 483] on link "[DOMAIN_NAME]" at bounding box center [948, 482] width 95 height 11
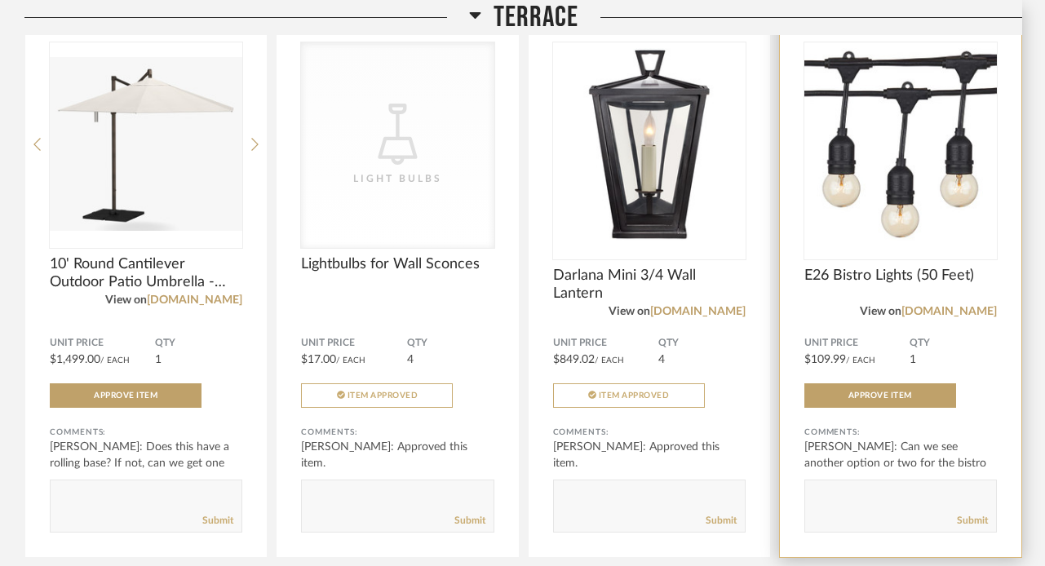
scroll to position [2504, 0]
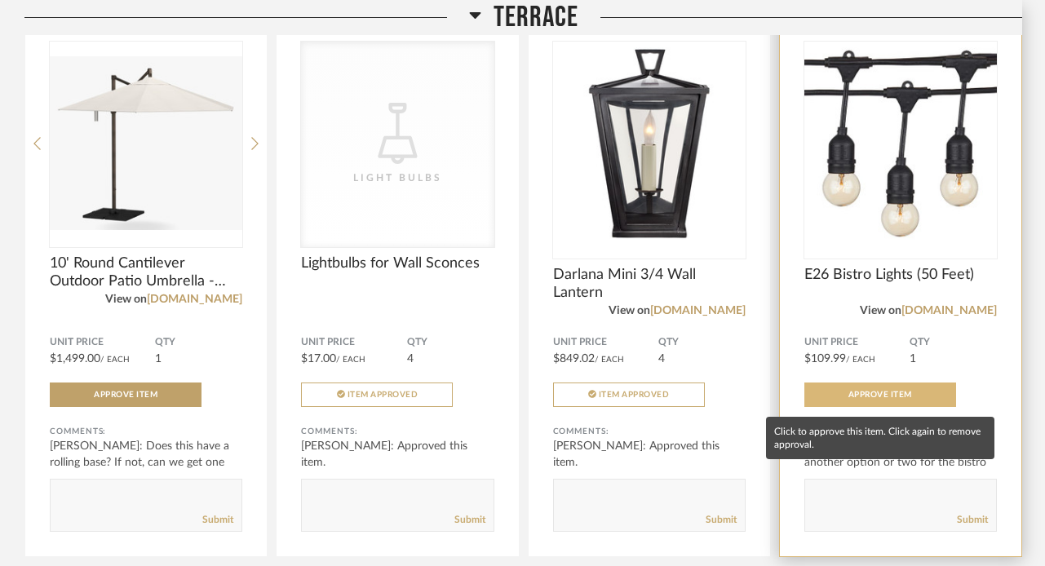
click at [882, 392] on button "Approve Item" at bounding box center [880, 395] width 152 height 24
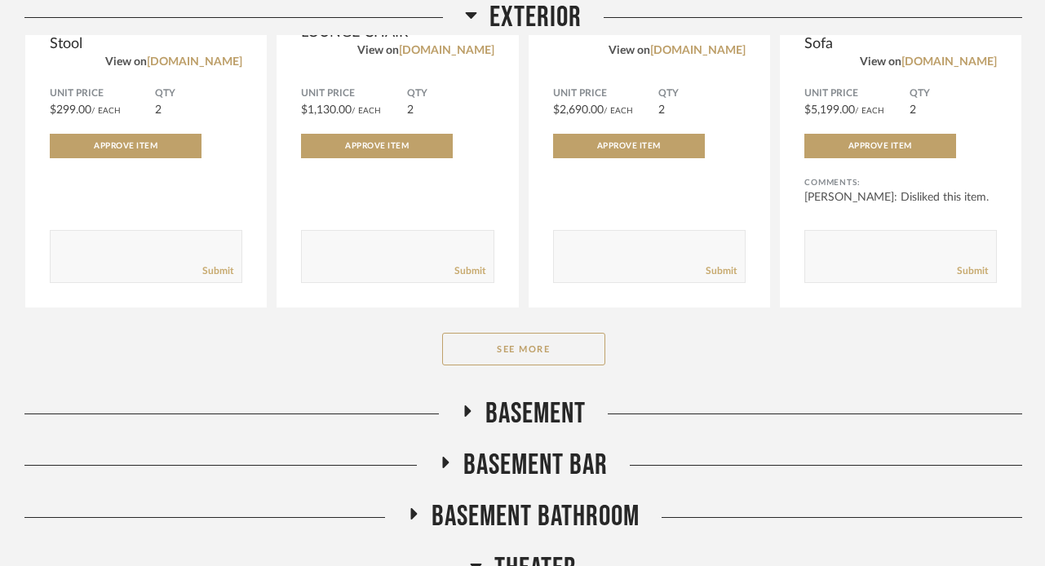
scroll to position [4967, 0]
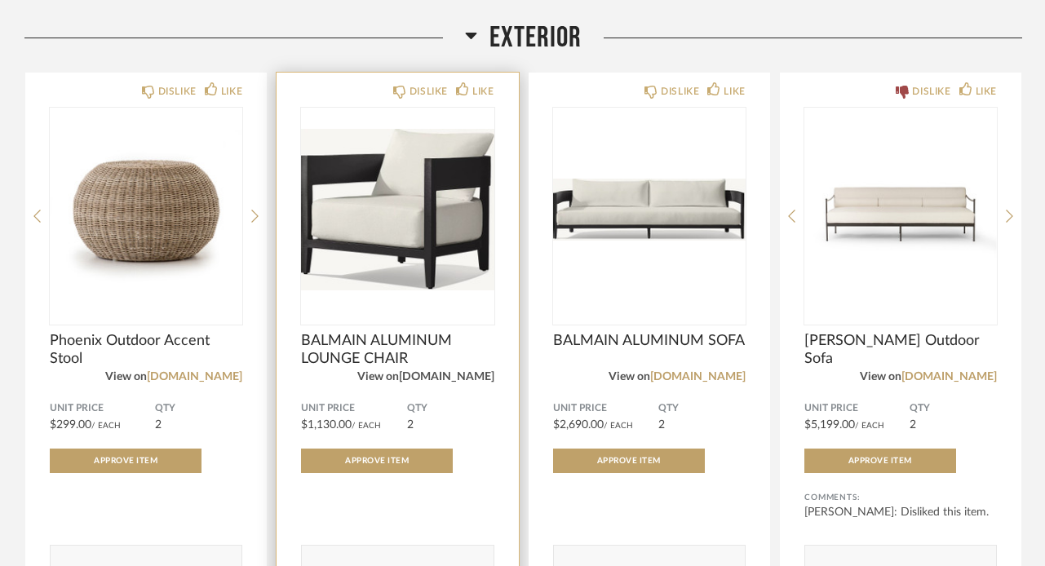
click at [467, 383] on link "[DOMAIN_NAME]" at bounding box center [446, 376] width 95 height 11
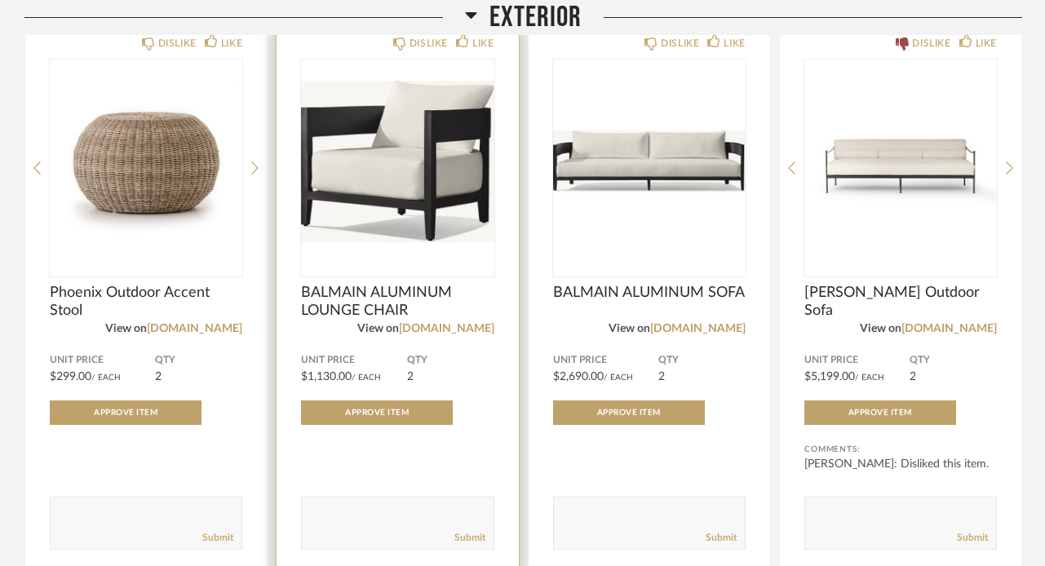
scroll to position [5035, 0]
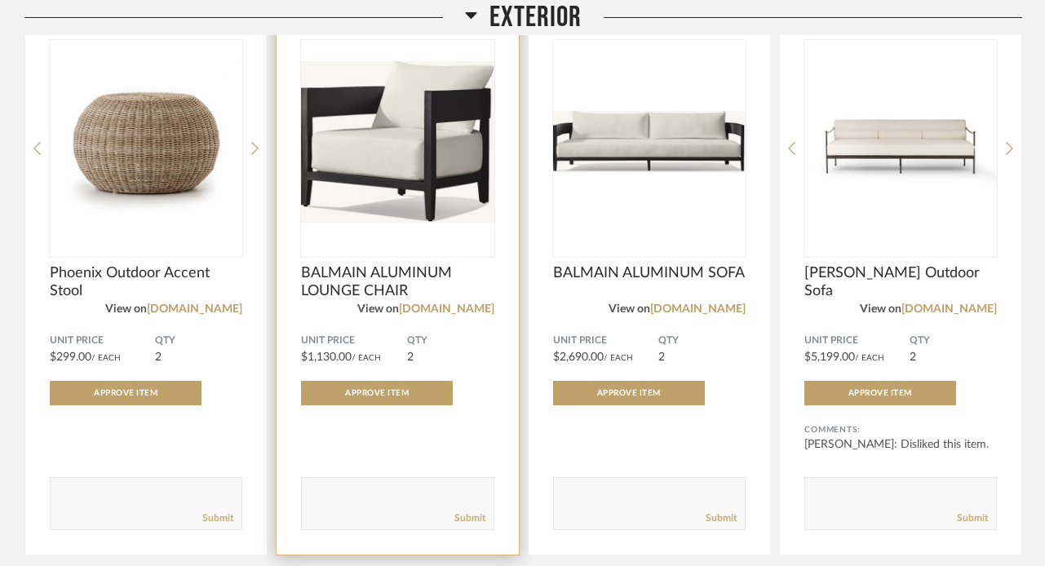
click at [335, 503] on textarea at bounding box center [397, 496] width 191 height 22
type textarea "We are leaning towards this with mist option in perenn"
drag, startPoint x: 387, startPoint y: 515, endPoint x: 301, endPoint y: 479, distance: 93.6
click at [301, 480] on div "Comments: Submit" at bounding box center [397, 476] width 192 height 108
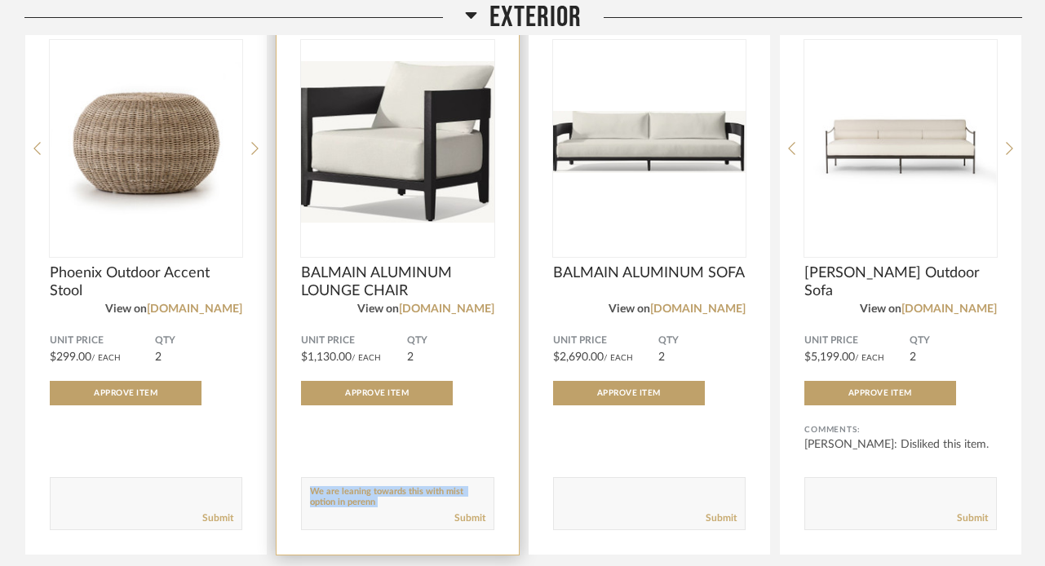
click at [356, 502] on textarea at bounding box center [397, 496] width 191 height 22
click at [340, 486] on form "Submit" at bounding box center [397, 503] width 192 height 53
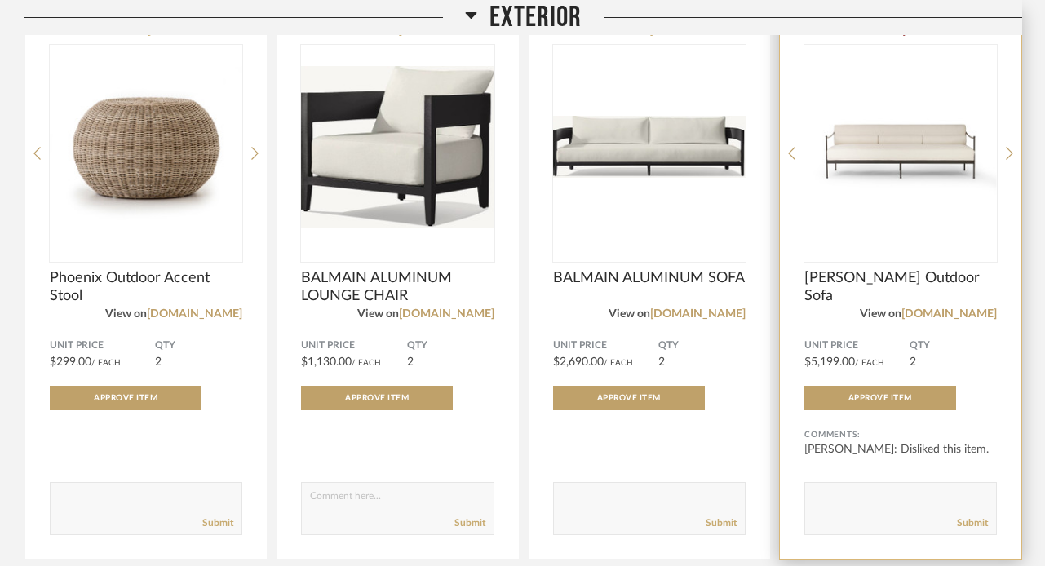
scroll to position [5031, 0]
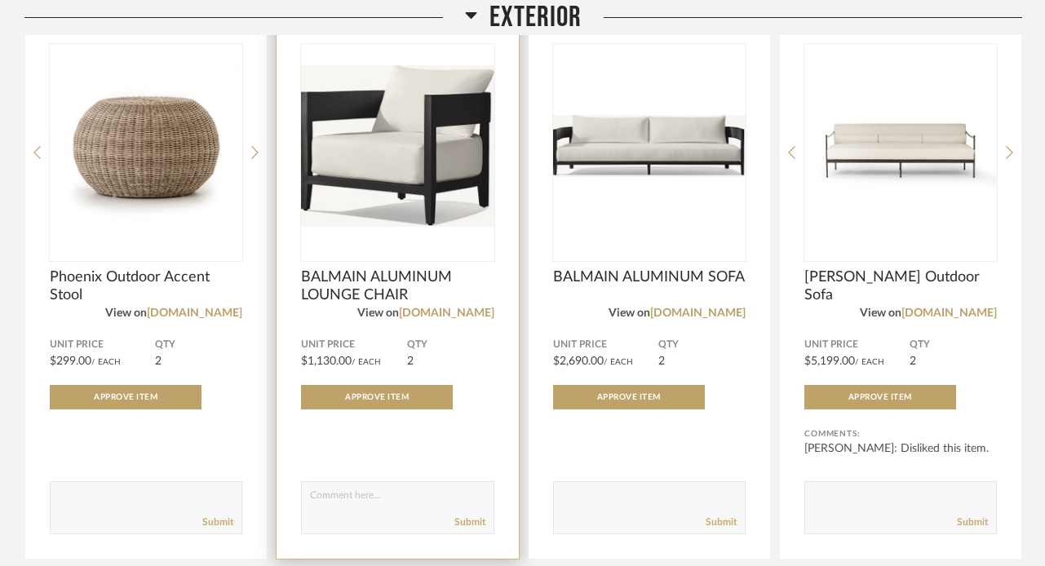
click at [383, 507] on textarea at bounding box center [397, 500] width 191 height 22
type textarea "We are thinking the black would get very hot in the summer, and may"
click at [337, 504] on textarea at bounding box center [397, 500] width 191 height 22
click at [338, 504] on textarea at bounding box center [397, 500] width 191 height 22
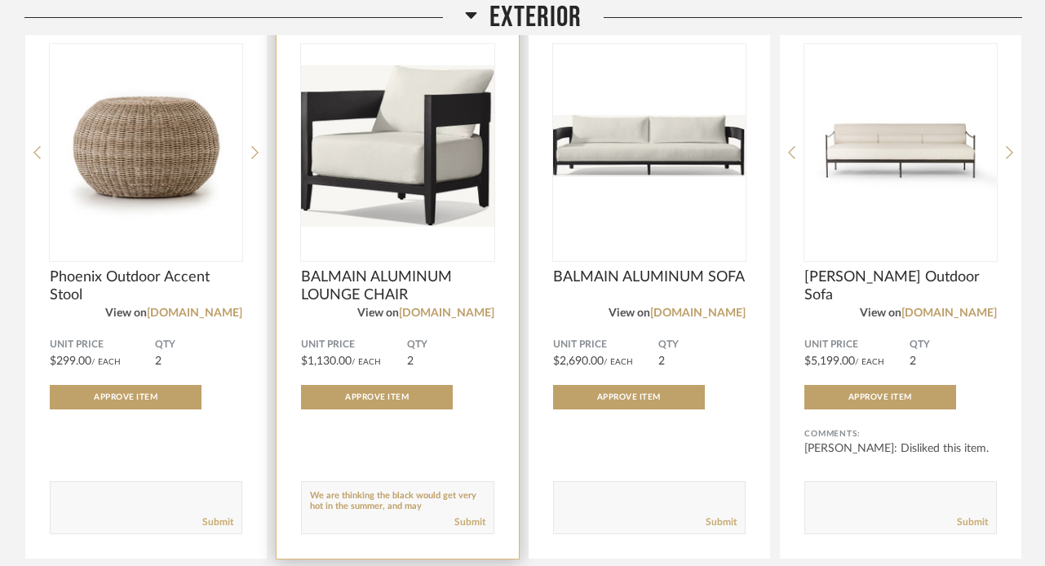
click at [338, 504] on textarea at bounding box center [397, 500] width 191 height 22
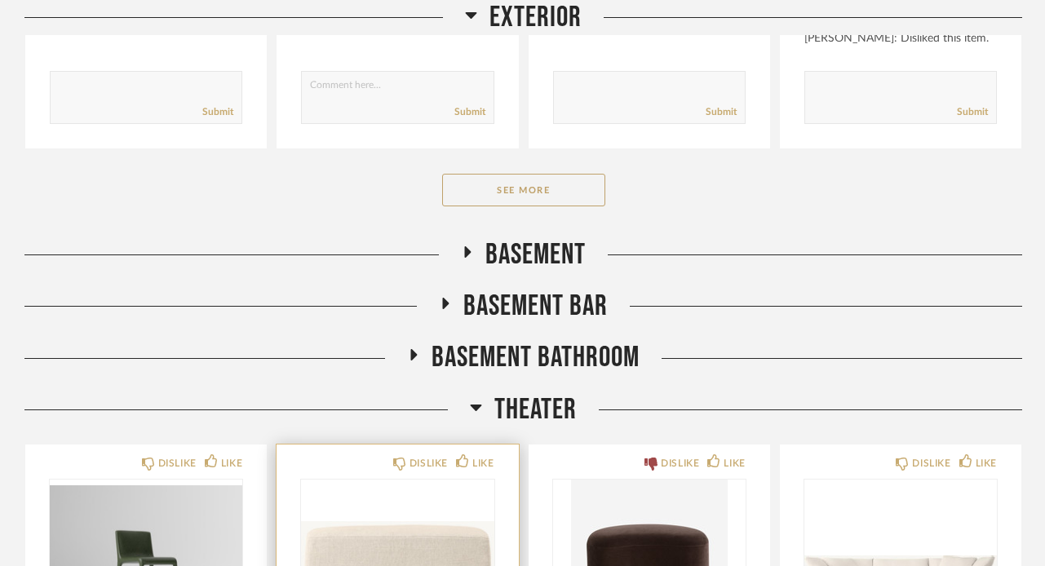
scroll to position [5457, 0]
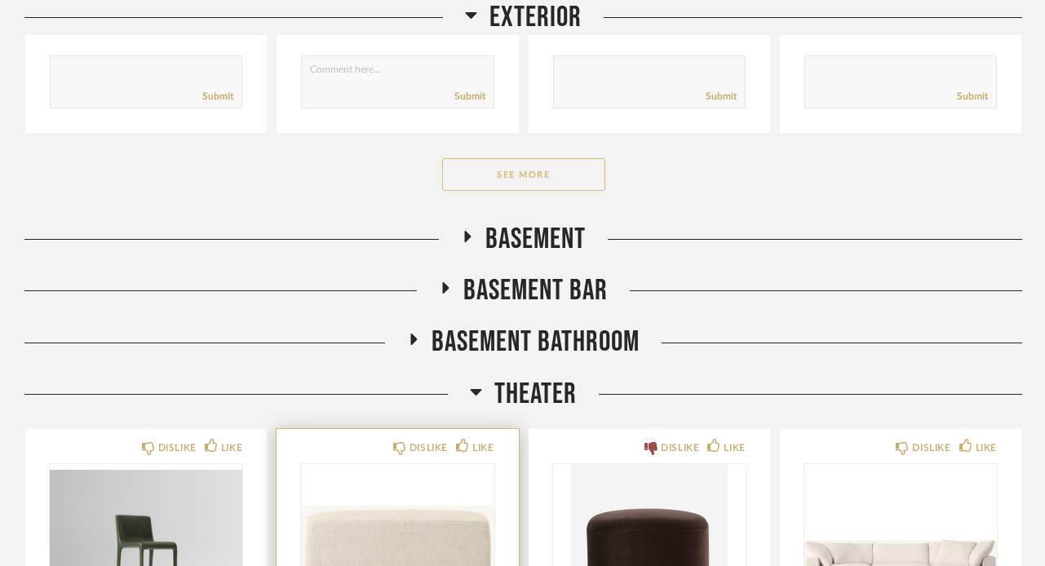
click at [529, 185] on button "See More" at bounding box center [523, 174] width 163 height 33
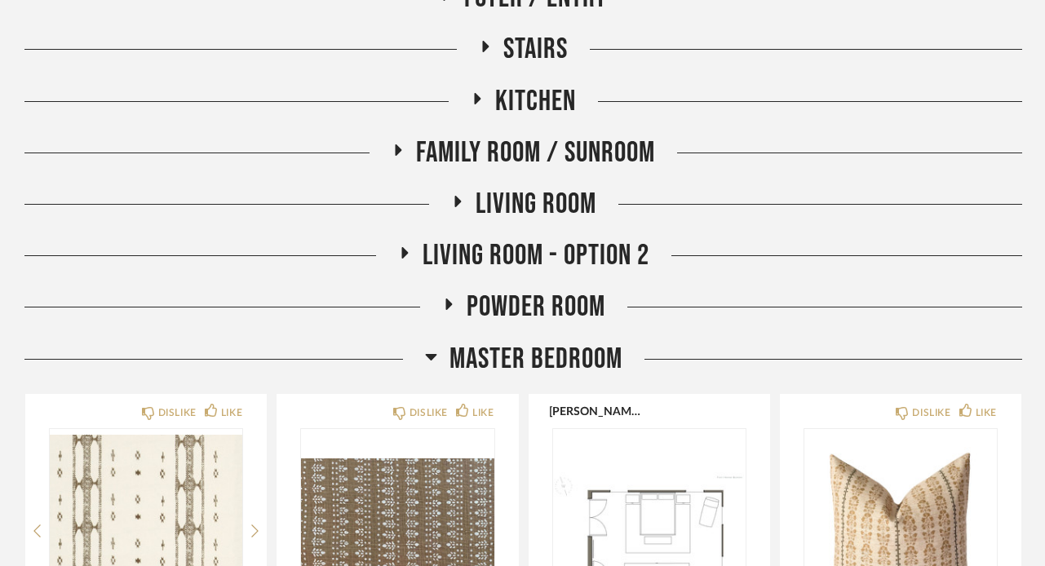
scroll to position [314, 0]
